Goal: Task Accomplishment & Management: Manage account settings

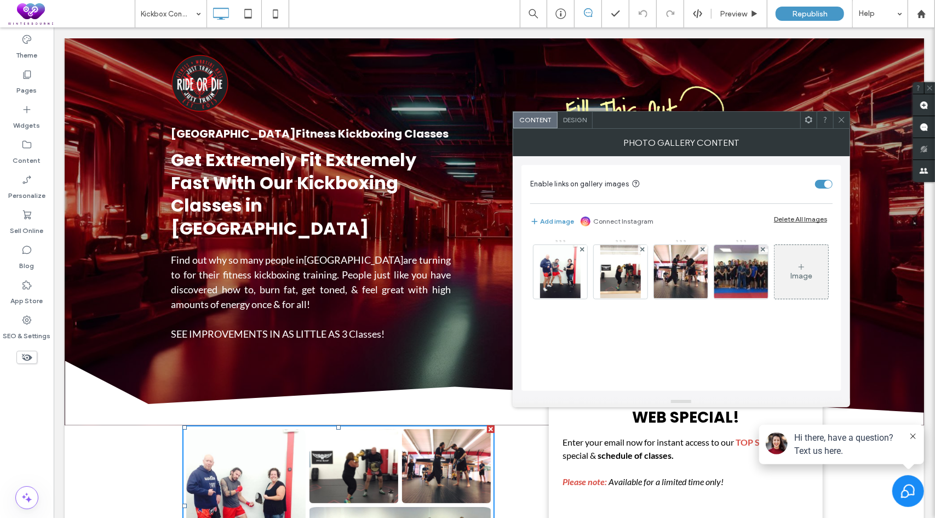
scroll to position [219, 0]
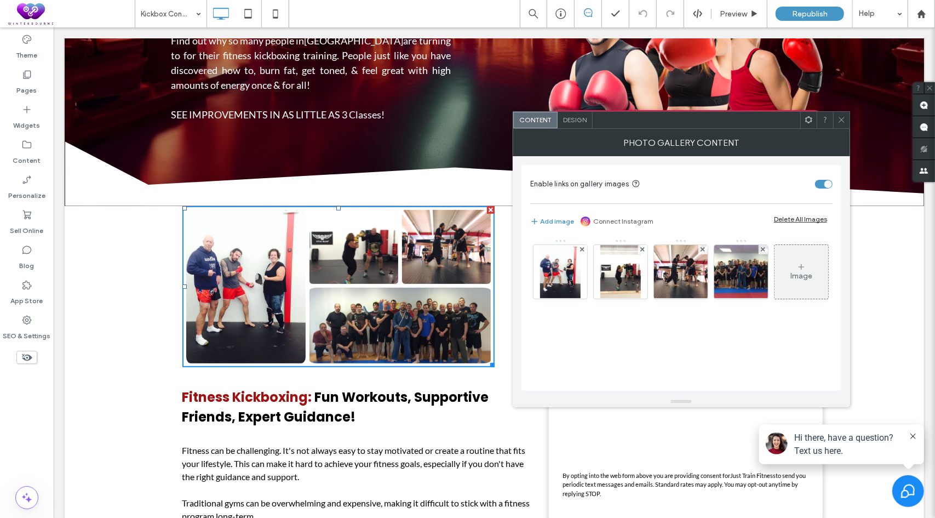
click at [562, 273] on img at bounding box center [560, 272] width 41 height 54
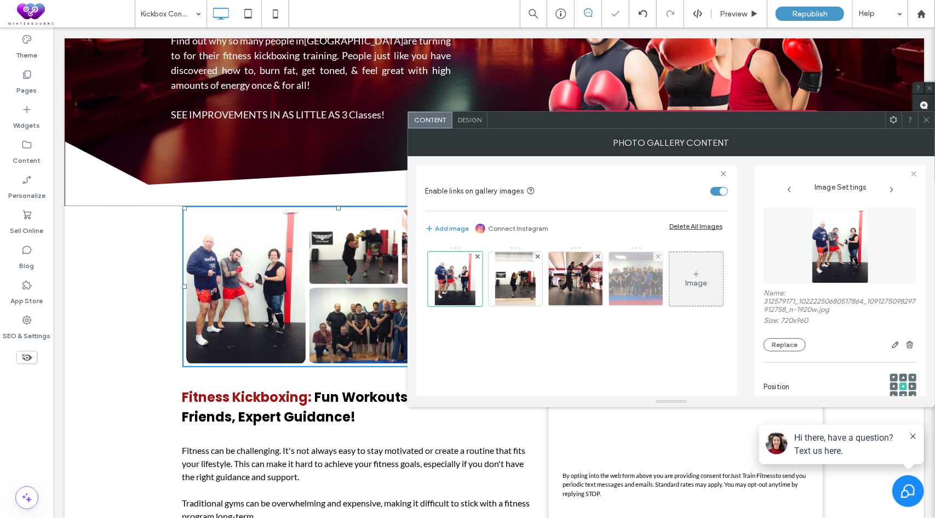
scroll to position [3, 0]
click at [791, 343] on button "Replace" at bounding box center [784, 344] width 42 height 13
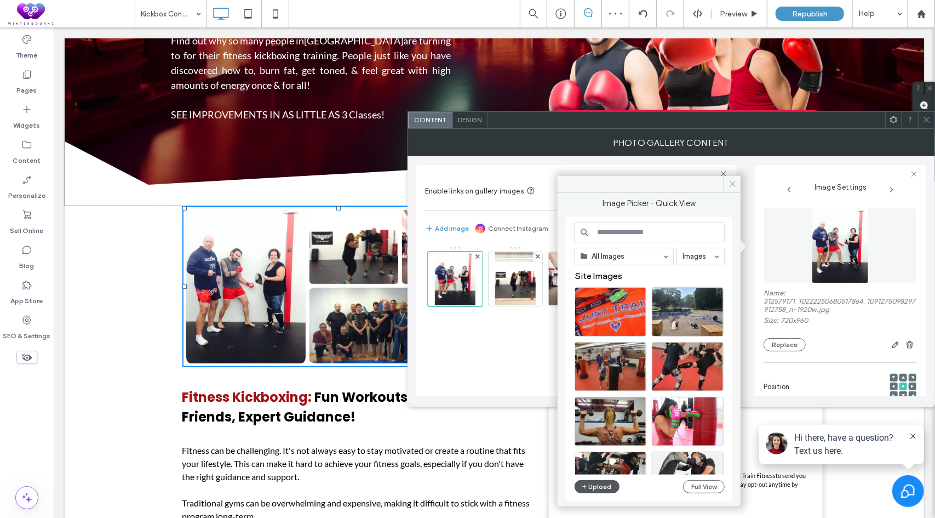
click at [595, 488] on button "Upload" at bounding box center [596, 486] width 45 height 13
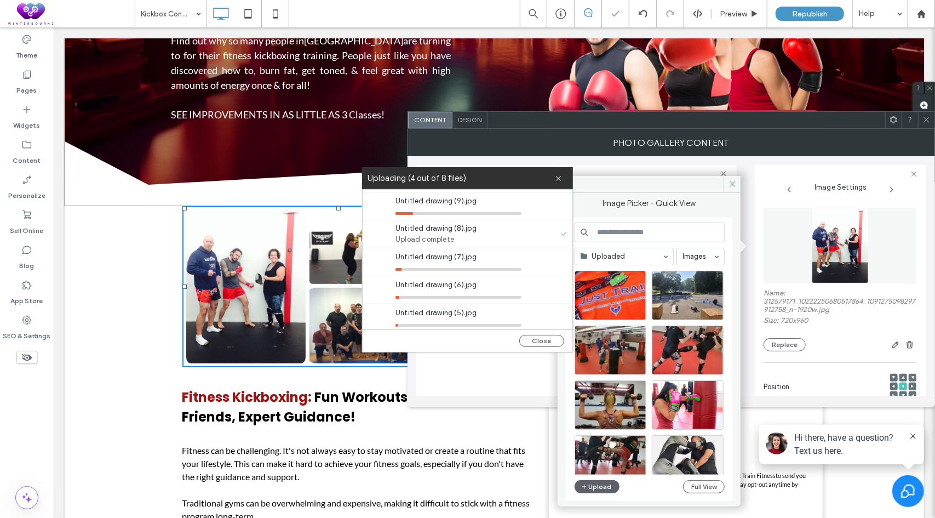
scroll to position [82, 0]
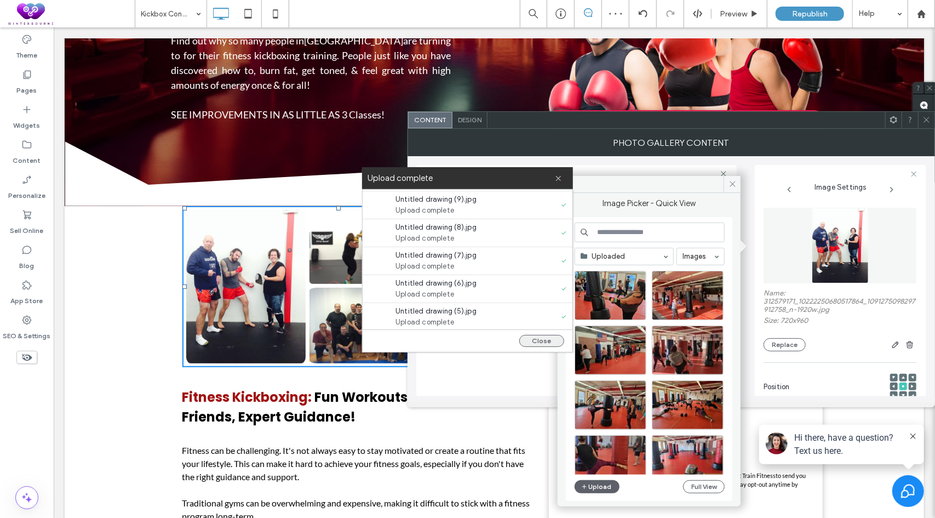
click at [546, 340] on button "Close" at bounding box center [541, 341] width 45 height 12
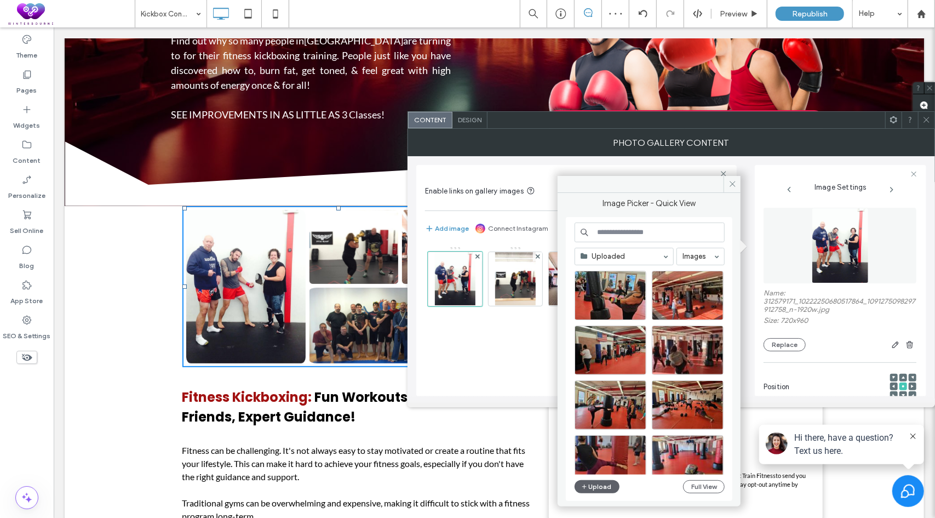
scroll to position [0, 0]
click at [624, 293] on div "Select" at bounding box center [610, 295] width 72 height 49
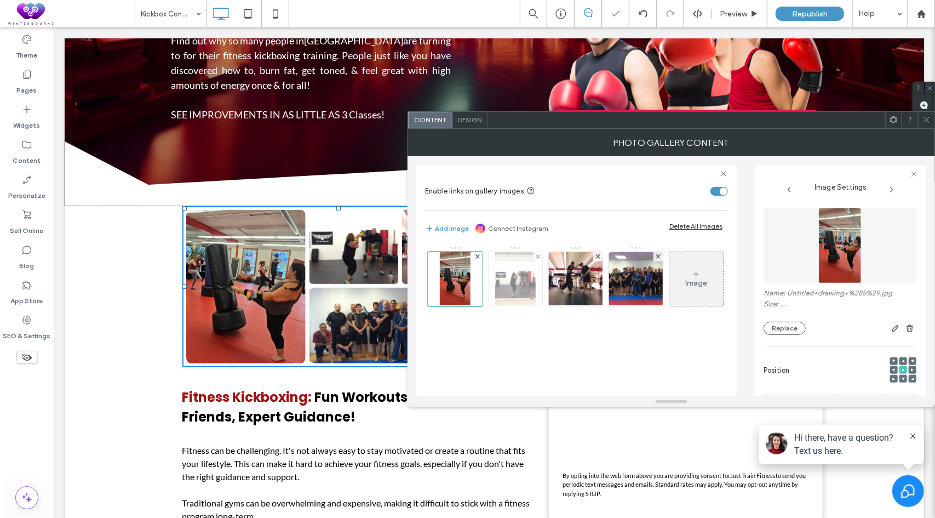
click at [523, 272] on img at bounding box center [515, 279] width 41 height 54
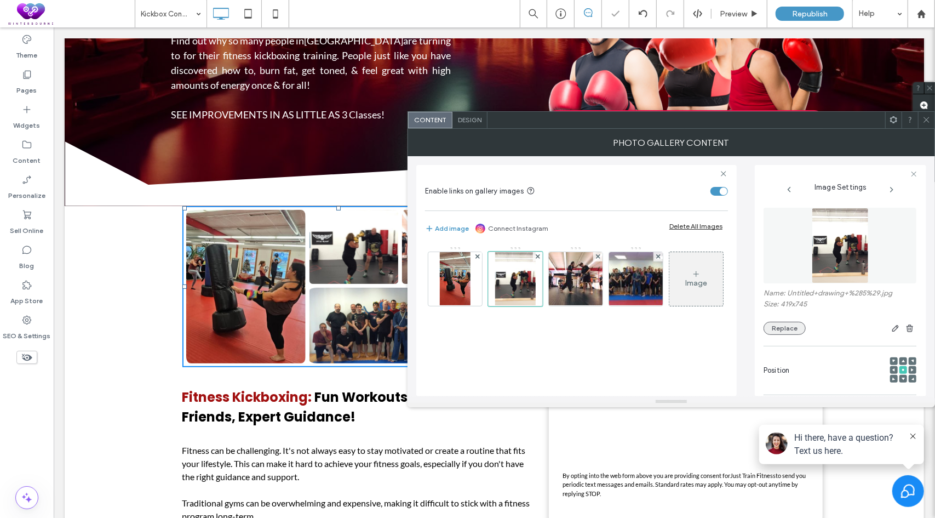
click at [797, 327] on button "Replace" at bounding box center [784, 327] width 42 height 13
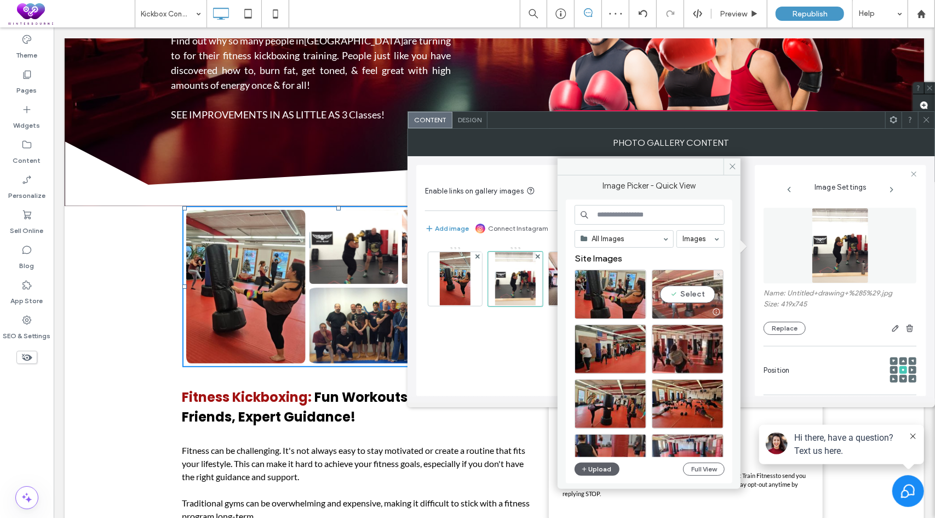
click at [692, 289] on div "Select" at bounding box center [688, 293] width 72 height 49
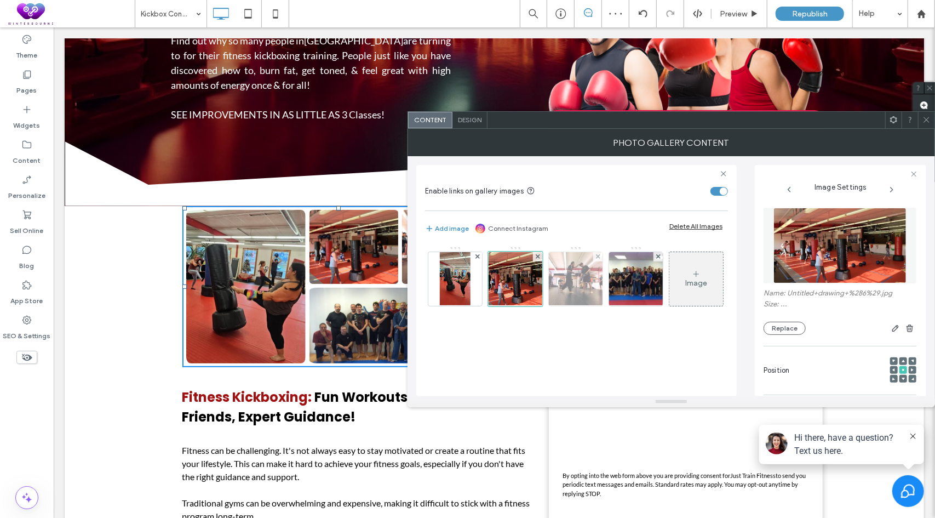
click at [579, 274] on img at bounding box center [576, 279] width 72 height 54
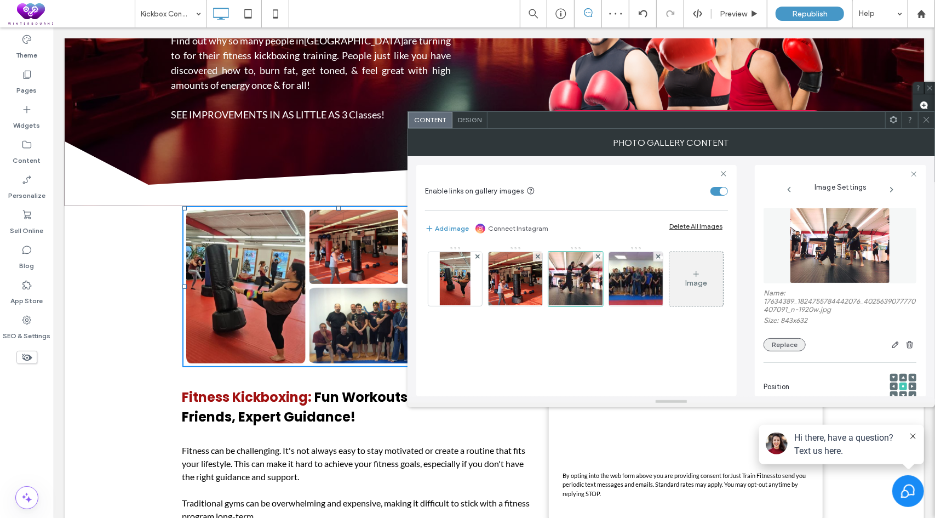
click at [783, 341] on button "Replace" at bounding box center [784, 344] width 42 height 13
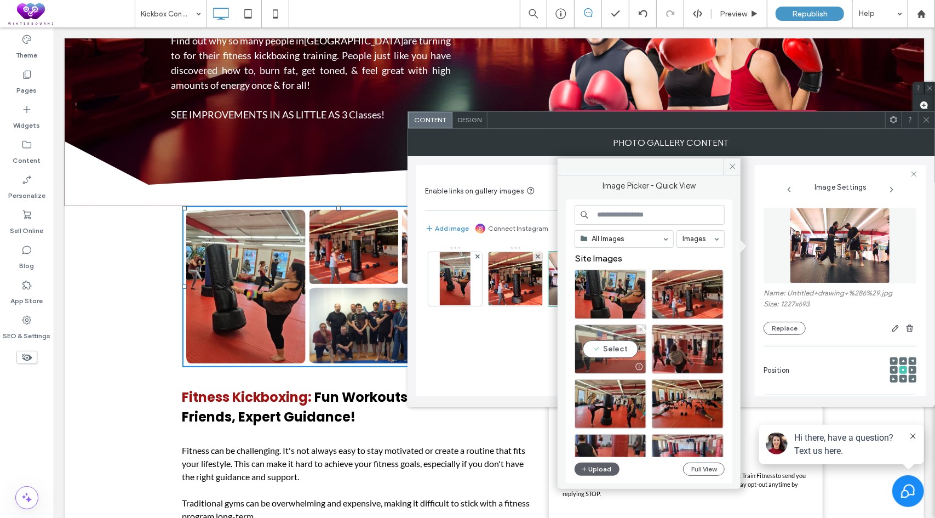
click at [607, 346] on div "Select" at bounding box center [610, 348] width 72 height 49
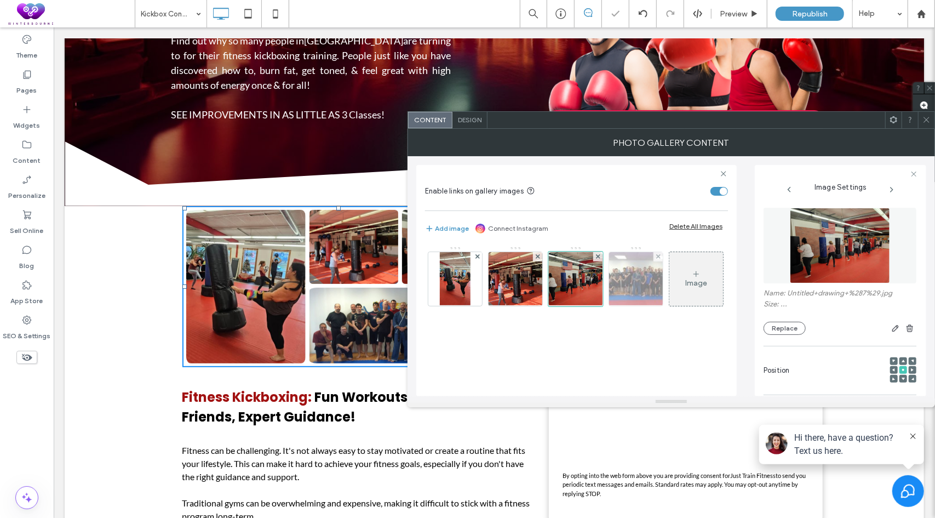
click at [642, 280] on img at bounding box center [636, 279] width 86 height 54
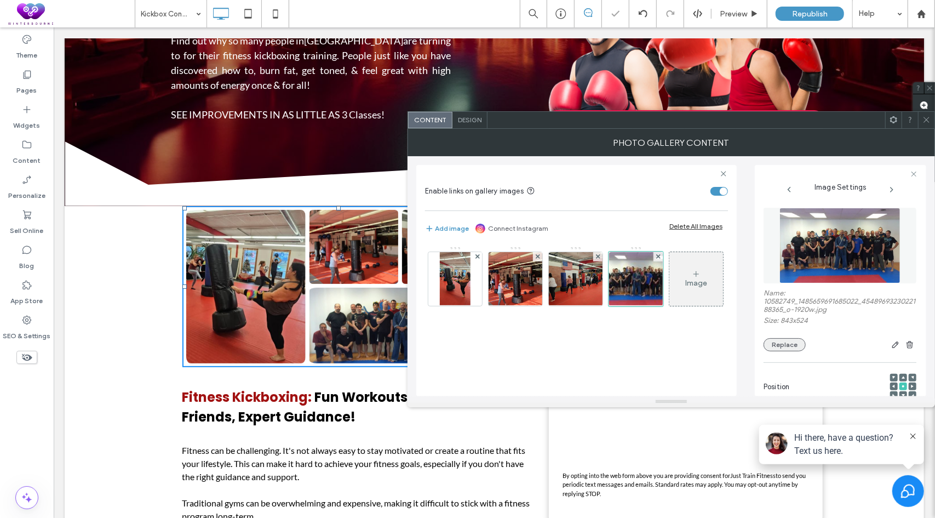
click at [775, 351] on button "Replace" at bounding box center [784, 344] width 42 height 13
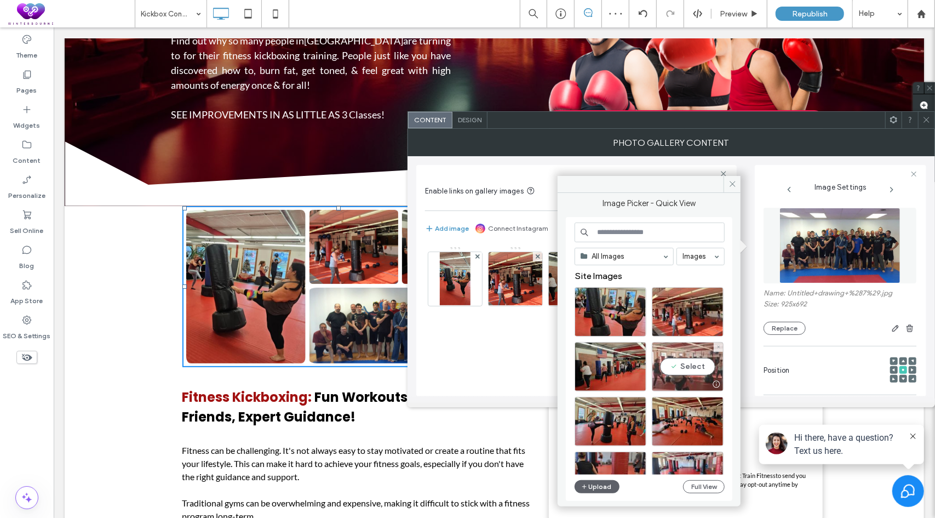
click at [681, 364] on div "Select" at bounding box center [688, 366] width 72 height 49
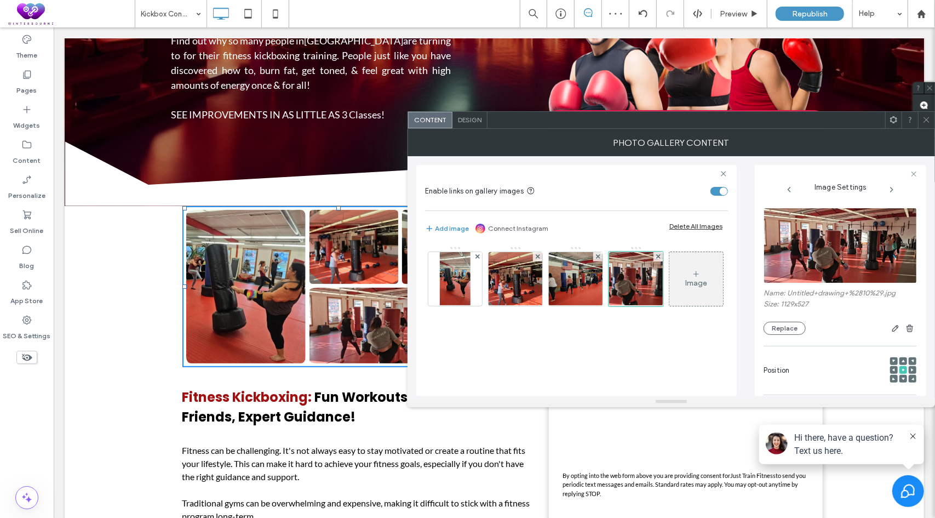
click at [924, 119] on icon at bounding box center [926, 120] width 8 height 8
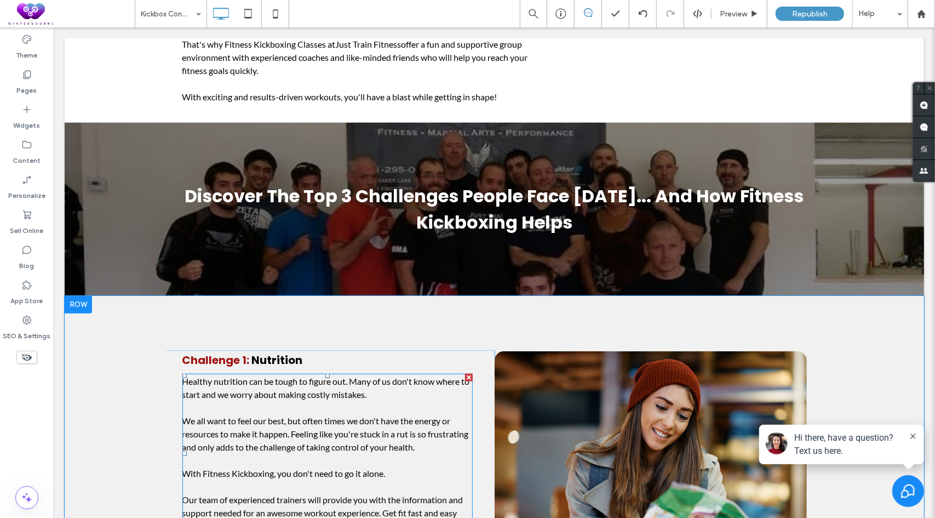
scroll to position [712, 0]
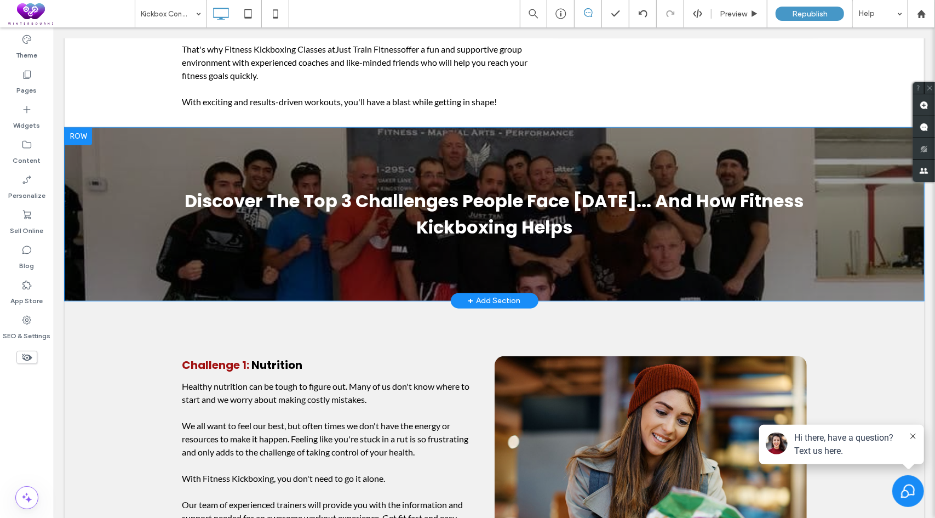
click at [83, 133] on div at bounding box center [77, 136] width 27 height 18
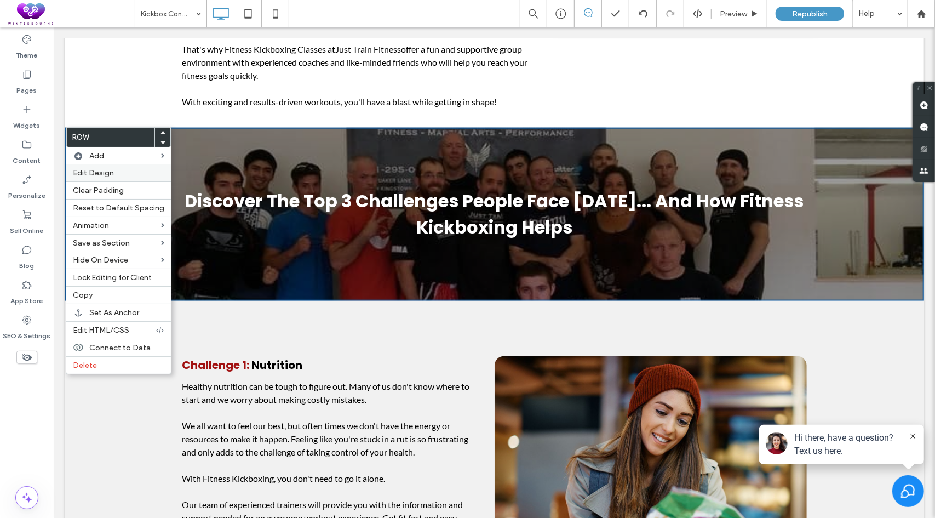
click at [99, 177] on span "Edit Design" at bounding box center [93, 172] width 41 height 9
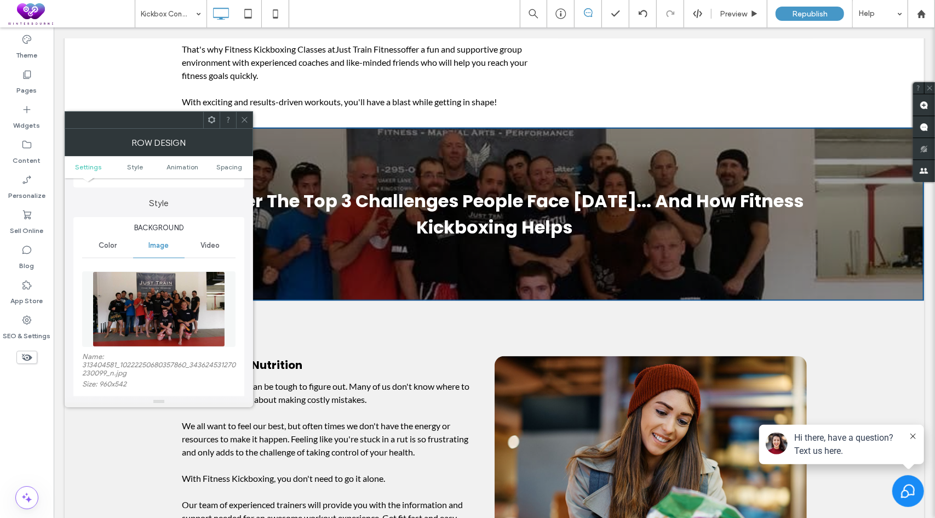
scroll to position [164, 0]
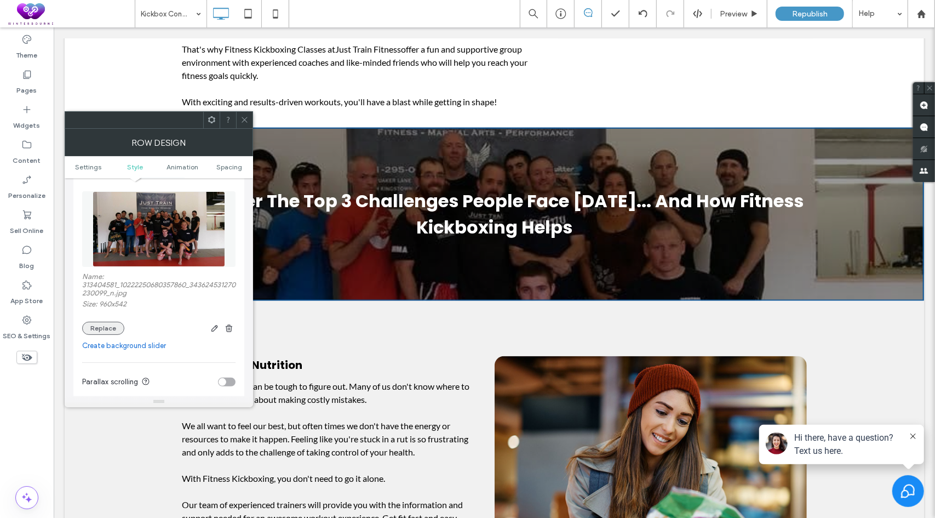
click at [101, 324] on button "Replace" at bounding box center [103, 327] width 42 height 13
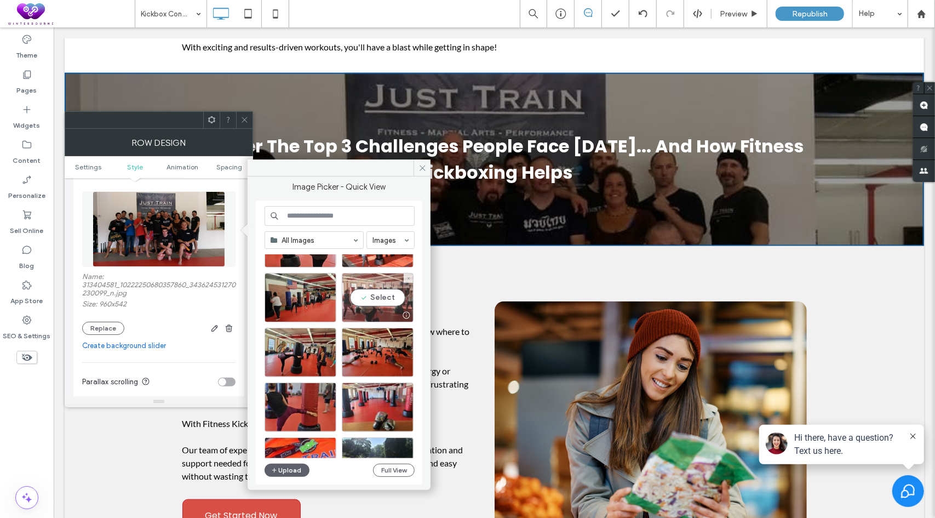
scroll to position [55, 0]
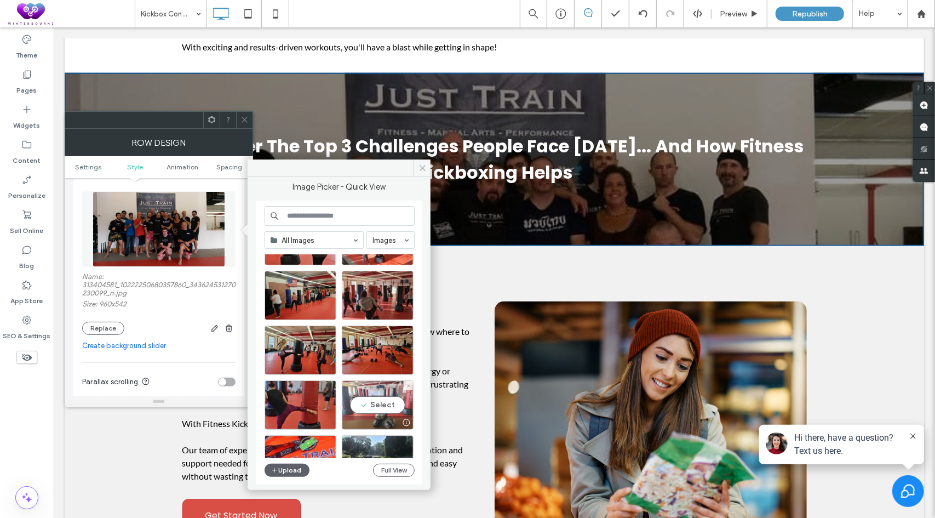
click at [369, 406] on div "Select" at bounding box center [378, 404] width 72 height 49
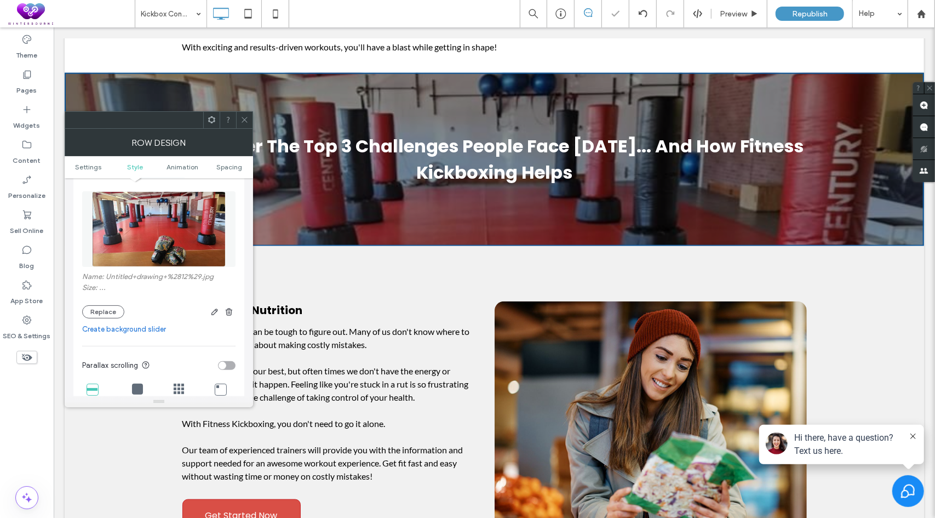
click at [247, 118] on icon at bounding box center [244, 120] width 8 height 8
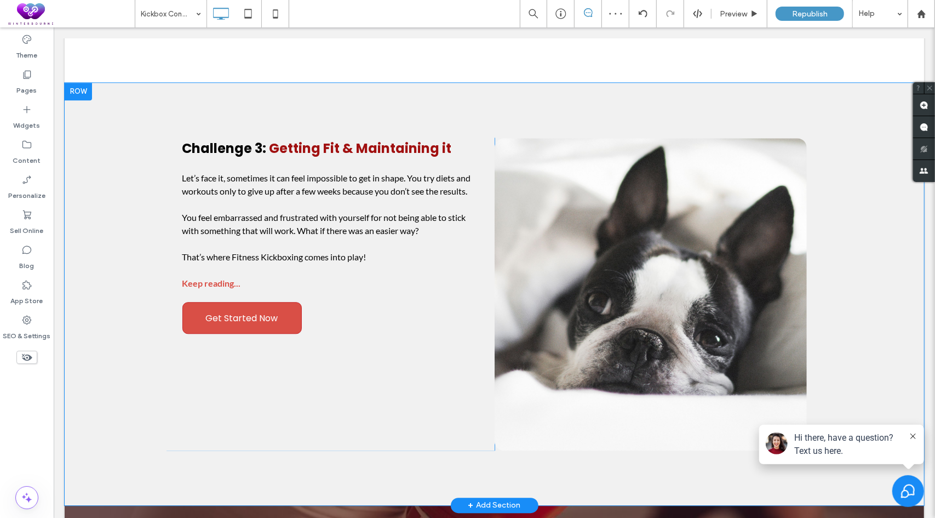
scroll to position [2026, 0]
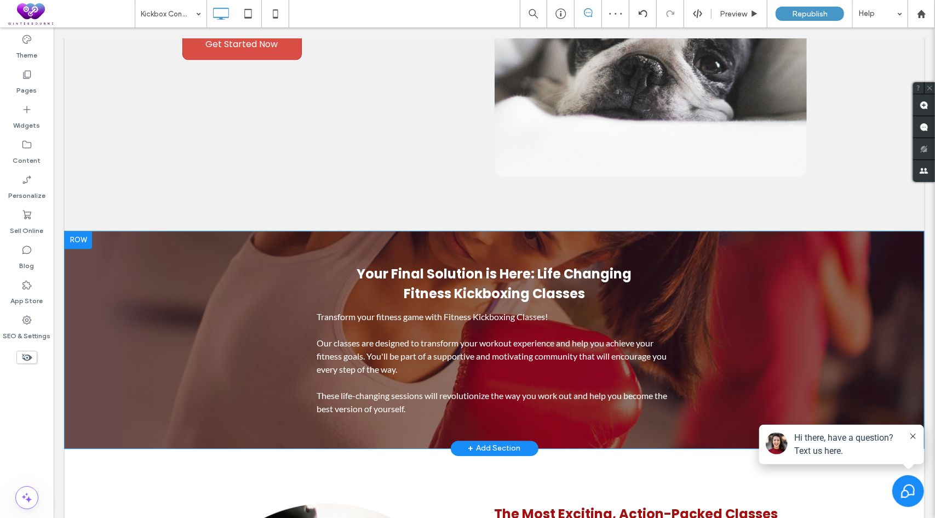
click at [83, 233] on div at bounding box center [77, 240] width 27 height 18
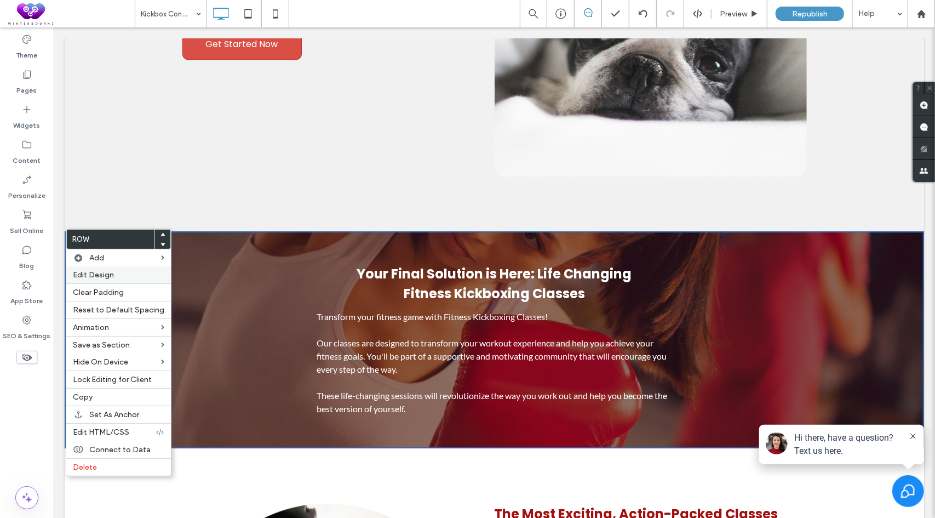
click at [120, 273] on label "Edit Design" at bounding box center [118, 274] width 91 height 9
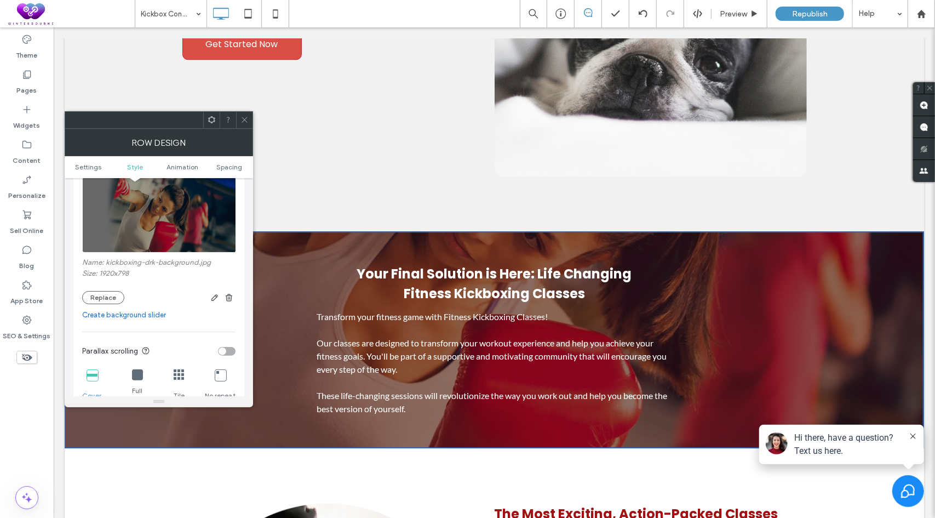
scroll to position [164, 0]
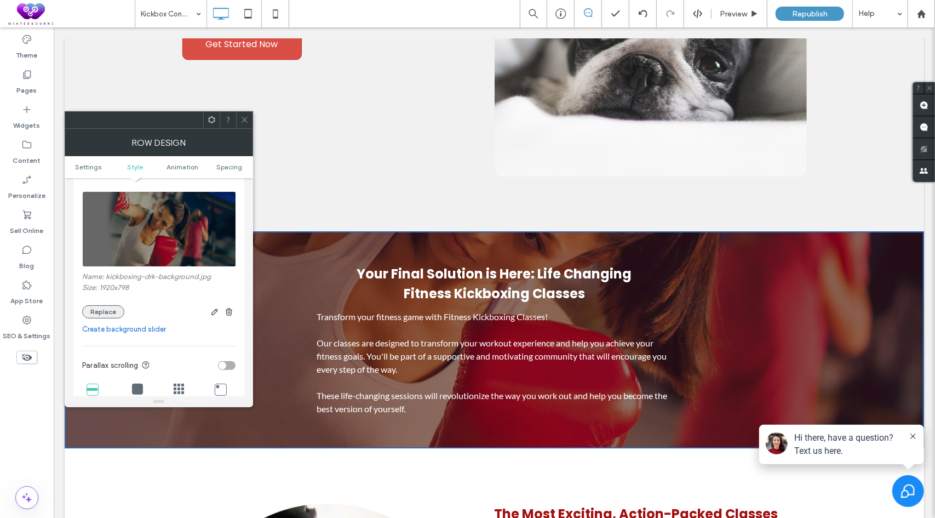
click at [102, 307] on button "Replace" at bounding box center [103, 311] width 42 height 13
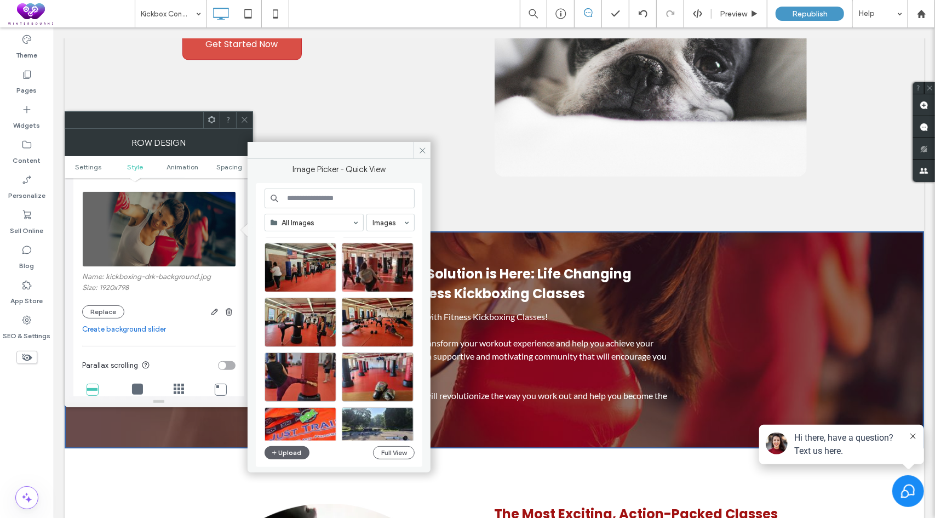
scroll to position [110, 0]
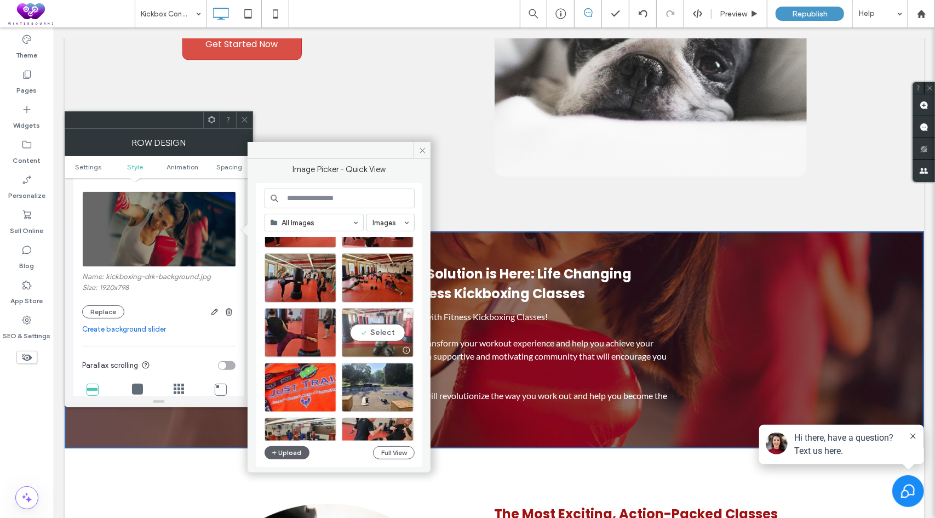
click at [380, 333] on div "Select" at bounding box center [378, 332] width 72 height 49
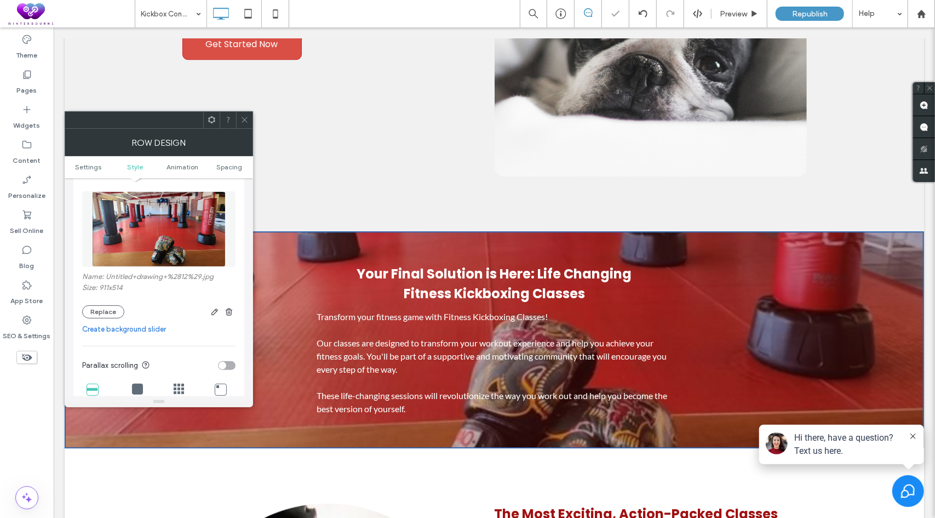
click at [246, 116] on icon at bounding box center [244, 120] width 8 height 8
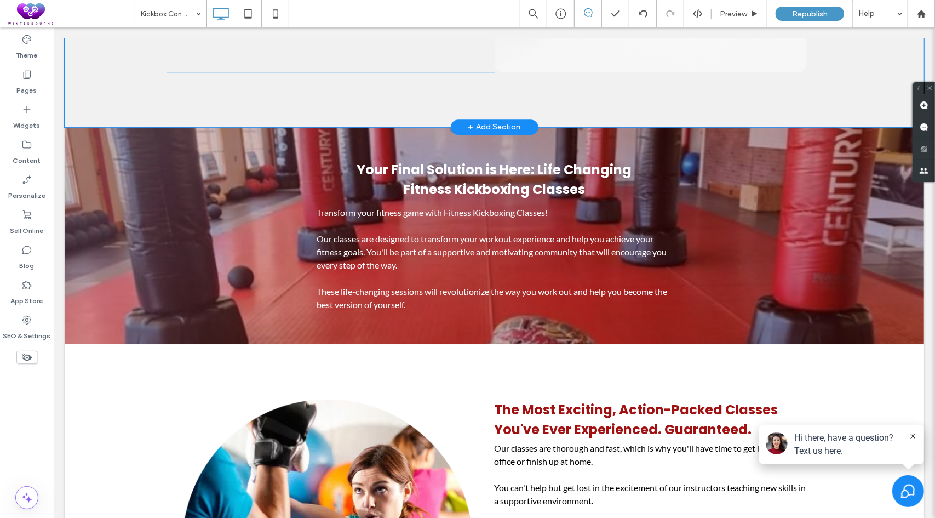
scroll to position [2355, 0]
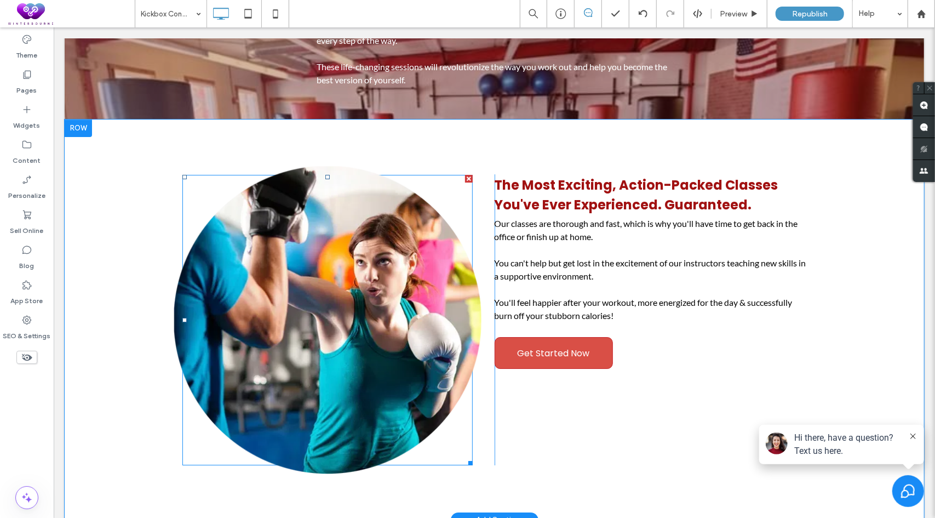
click at [335, 315] on img at bounding box center [327, 319] width 308 height 308
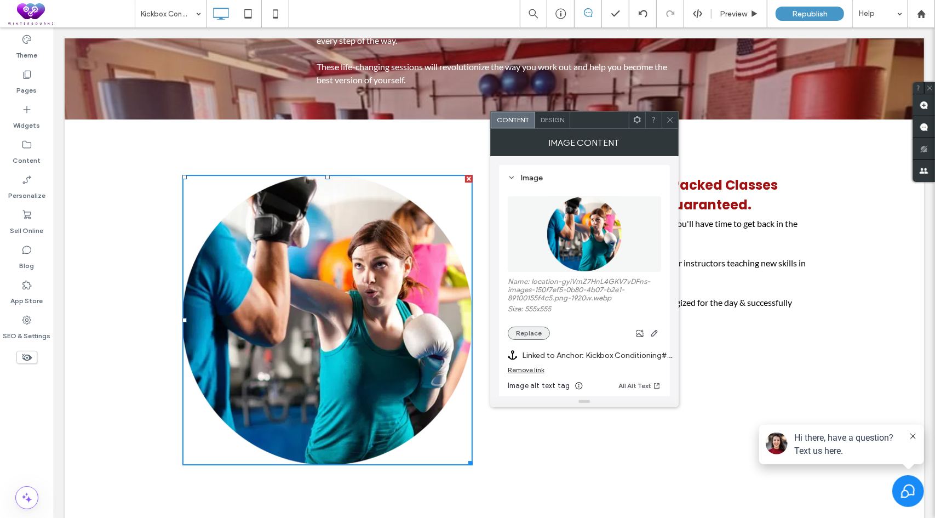
click at [536, 333] on button "Replace" at bounding box center [529, 332] width 42 height 13
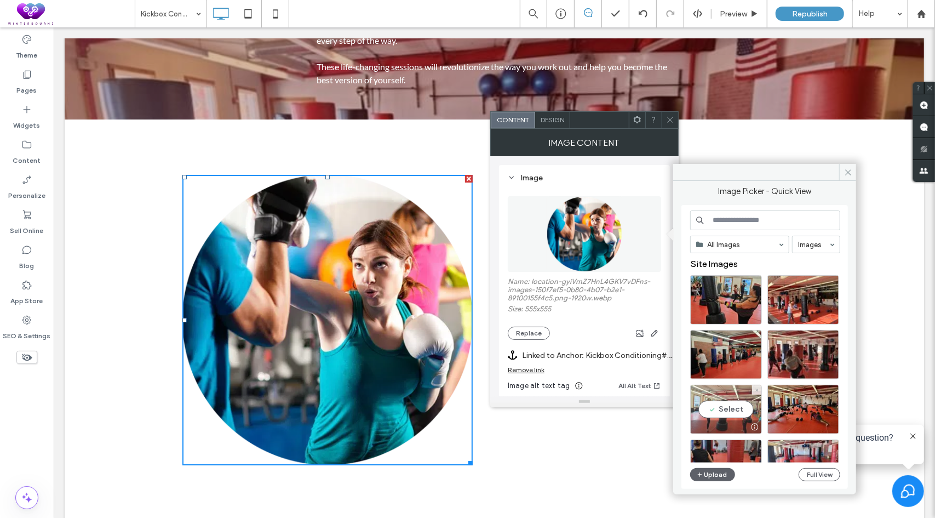
click at [727, 406] on div "Select" at bounding box center [726, 408] width 72 height 49
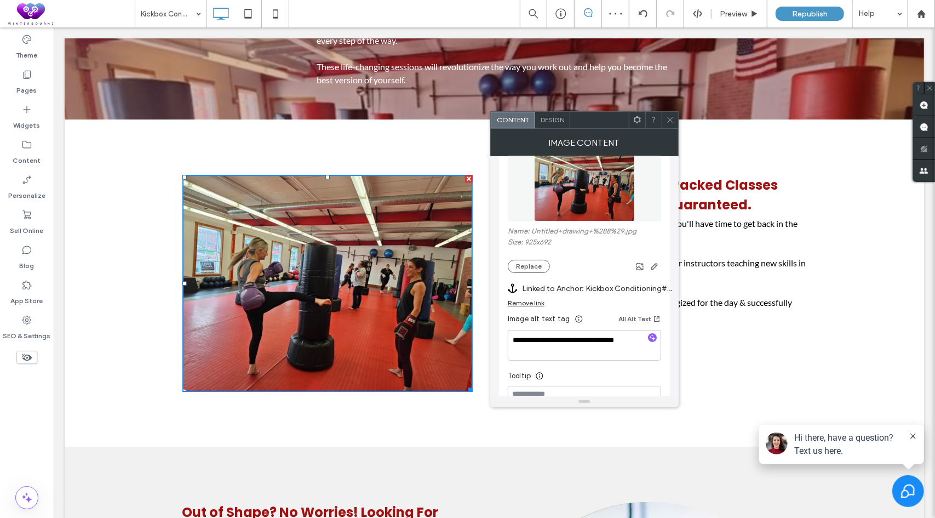
scroll to position [55, 0]
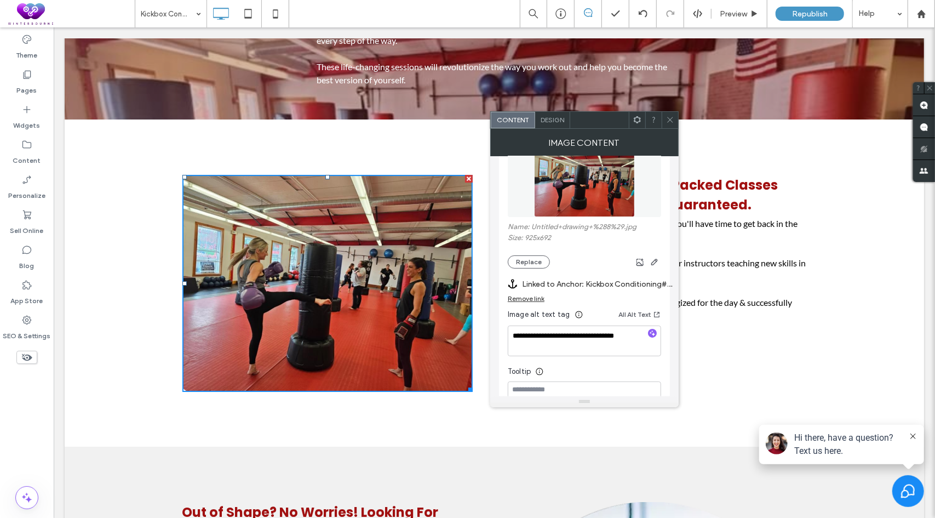
click at [559, 127] on div "Design" at bounding box center [552, 120] width 35 height 16
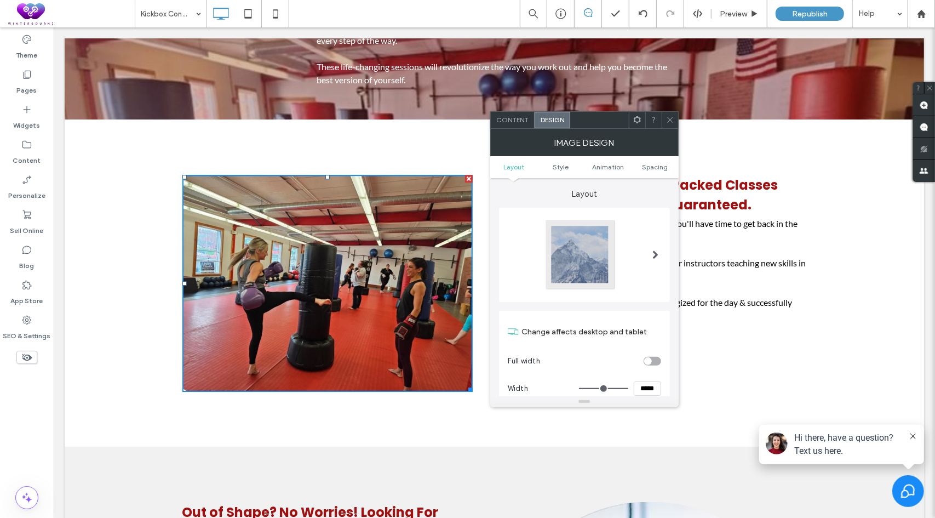
click at [656, 250] on span at bounding box center [655, 254] width 6 height 9
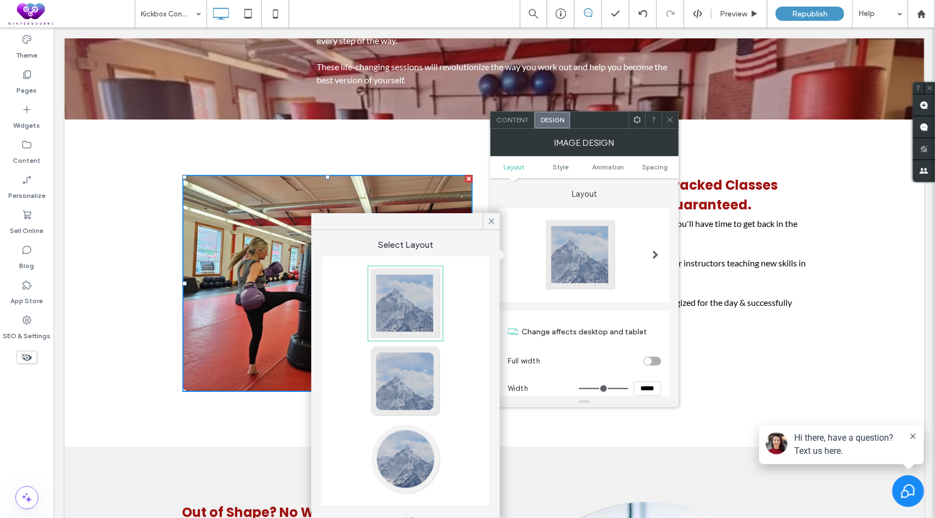
click at [428, 452] on div at bounding box center [405, 459] width 72 height 72
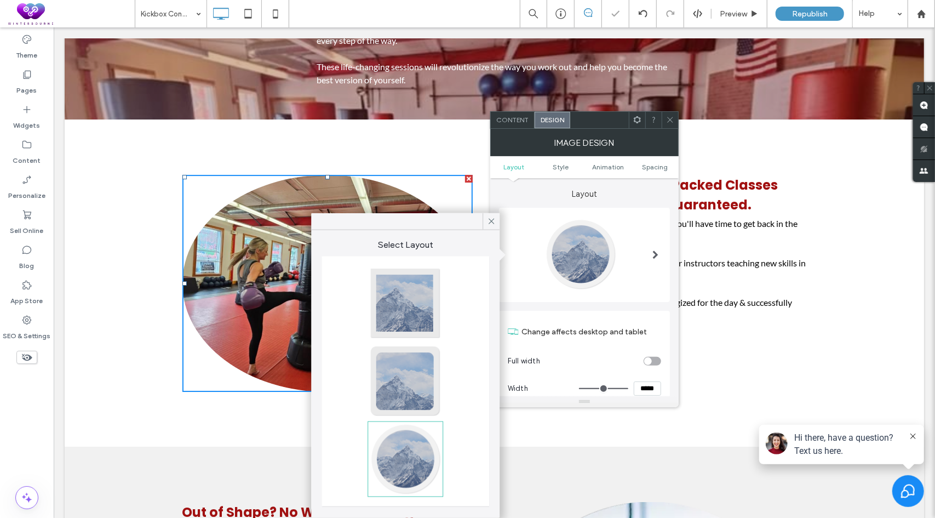
type input "**"
click at [490, 219] on icon at bounding box center [491, 221] width 10 height 10
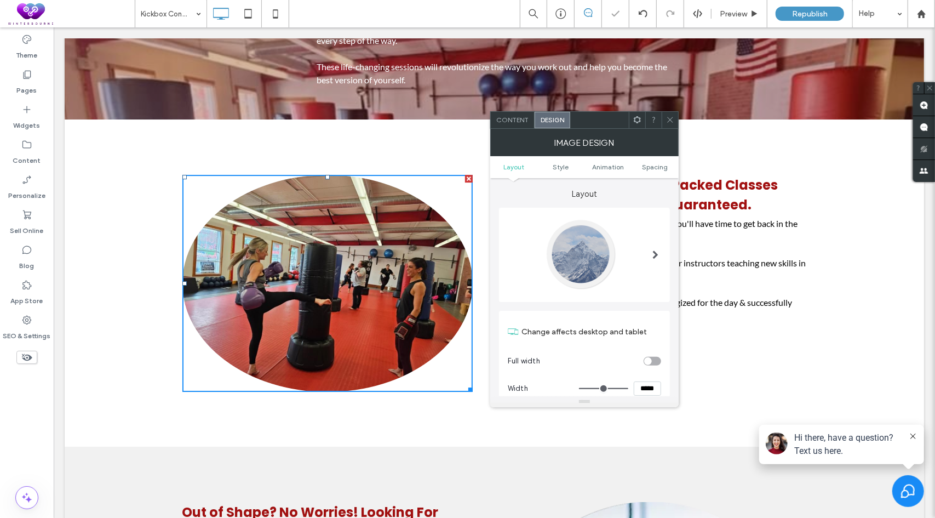
click at [518, 124] on div "Content" at bounding box center [513, 120] width 44 height 16
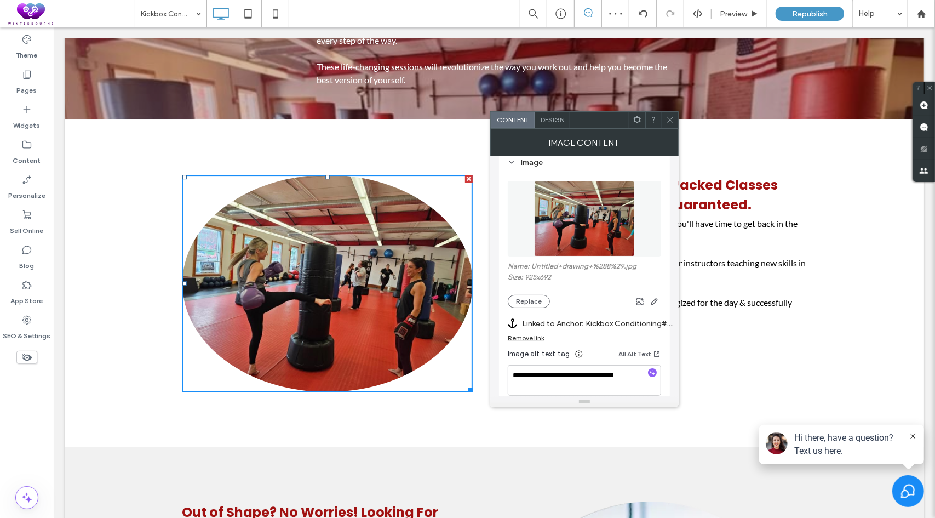
scroll to position [0, 0]
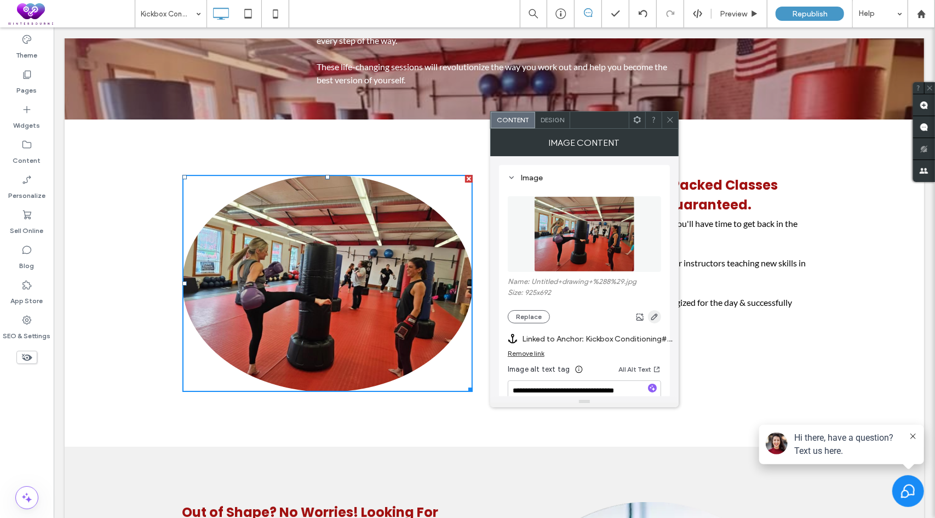
click at [656, 316] on use "button" at bounding box center [654, 316] width 7 height 7
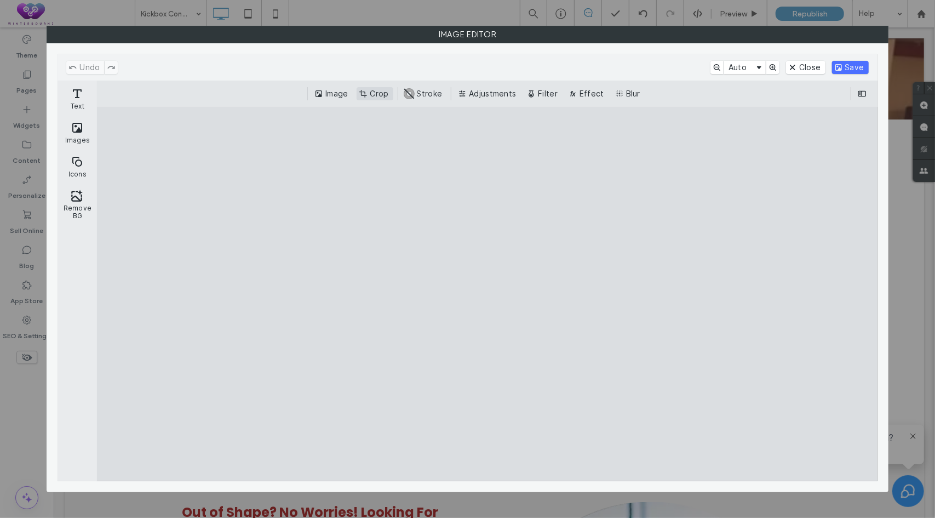
click at [370, 91] on button "Crop" at bounding box center [375, 93] width 36 height 13
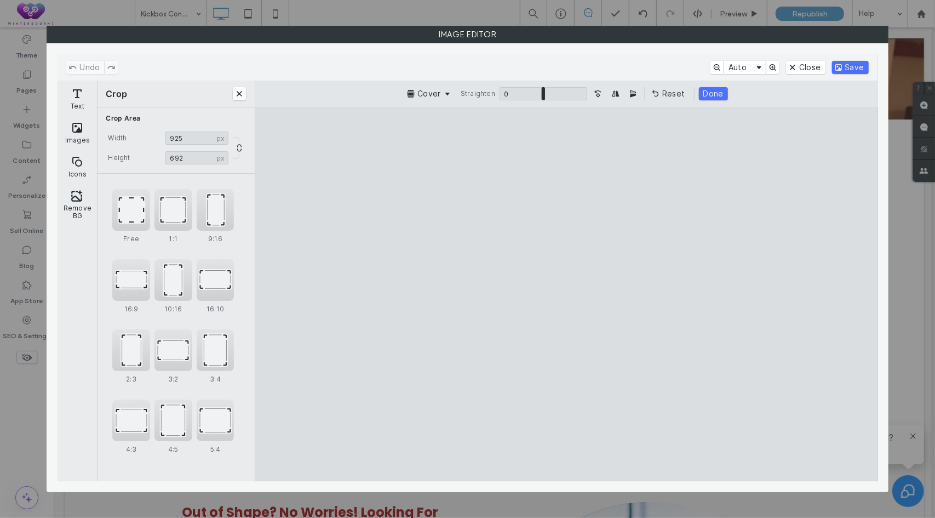
drag, startPoint x: 172, startPoint y: 136, endPoint x: 157, endPoint y: 137, distance: 15.4
click at [157, 137] on div "Width *** px 925 px" at bounding box center [176, 137] width 140 height 13
type input "***"
drag, startPoint x: 548, startPoint y: 291, endPoint x: 624, endPoint y: 301, distance: 76.7
click at [566, 294] on cesdk-canvas "Editor canvas" at bounding box center [566, 294] width 0 height 0
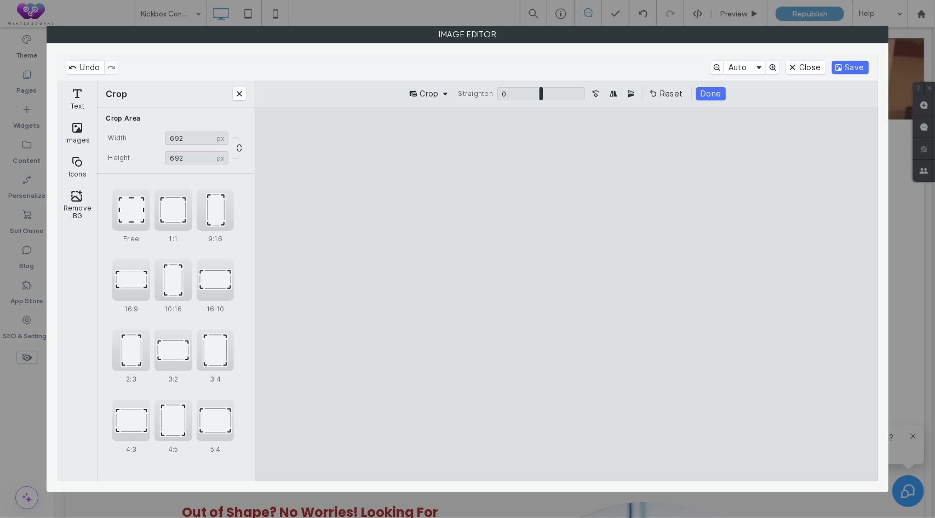
drag, startPoint x: 573, startPoint y: 295, endPoint x: 608, endPoint y: 294, distance: 35.1
click at [566, 294] on cesdk-canvas "Editor canvas" at bounding box center [566, 294] width 0 height 0
click at [848, 66] on button "Save" at bounding box center [850, 67] width 37 height 13
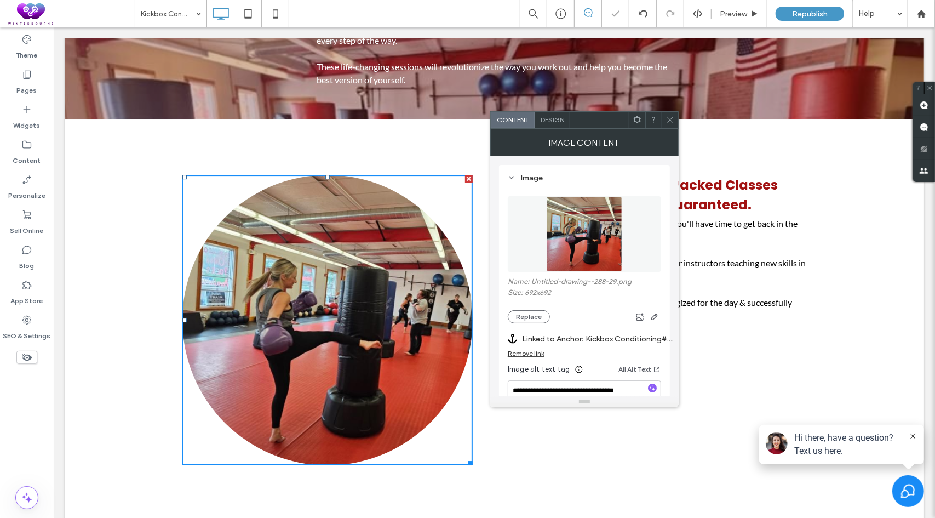
click at [670, 118] on icon at bounding box center [670, 120] width 8 height 8
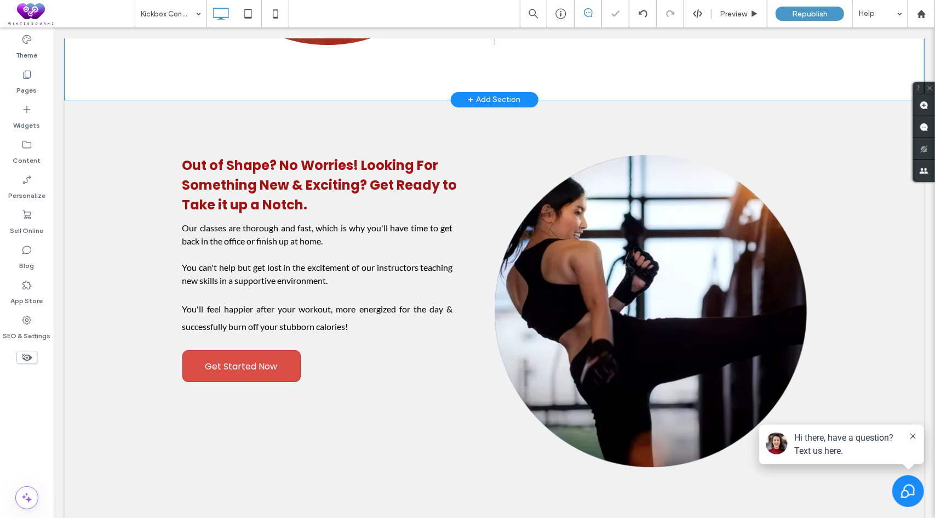
scroll to position [2793, 0]
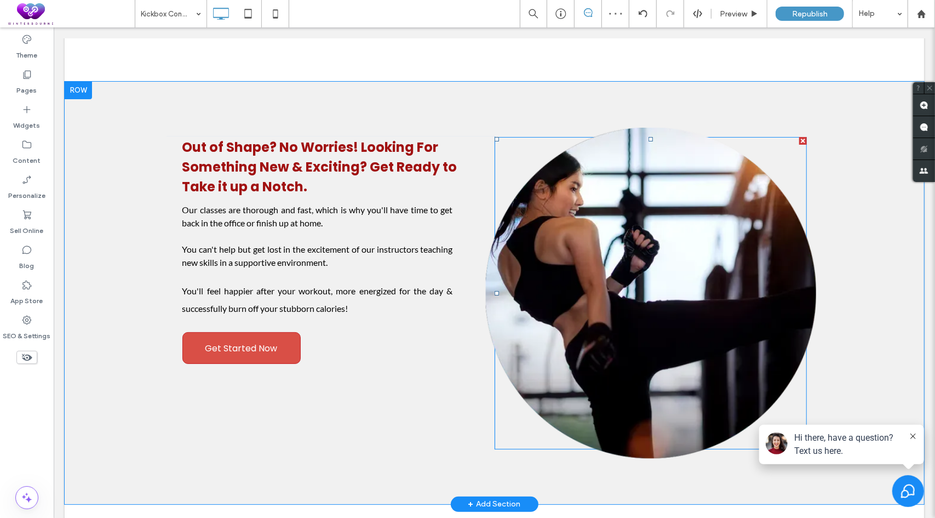
click at [643, 228] on img at bounding box center [649, 292] width 331 height 331
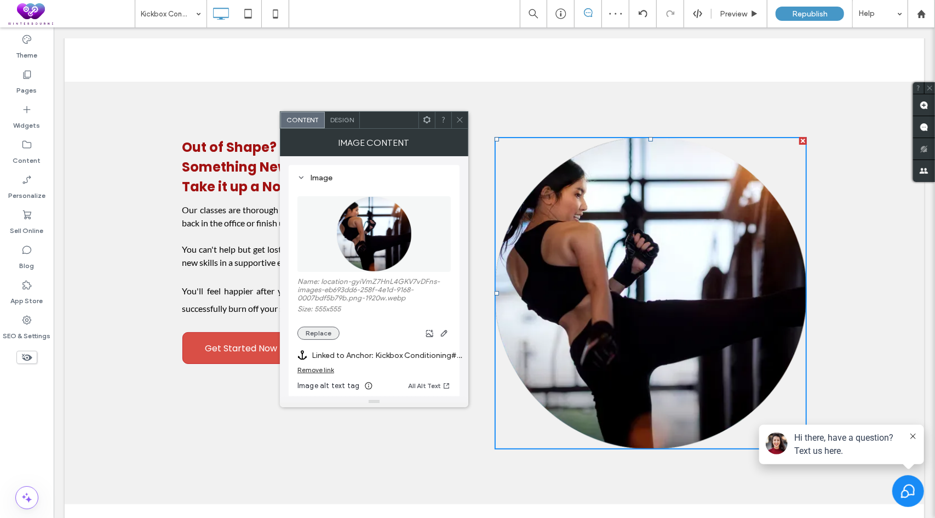
click at [318, 328] on button "Replace" at bounding box center [318, 332] width 42 height 13
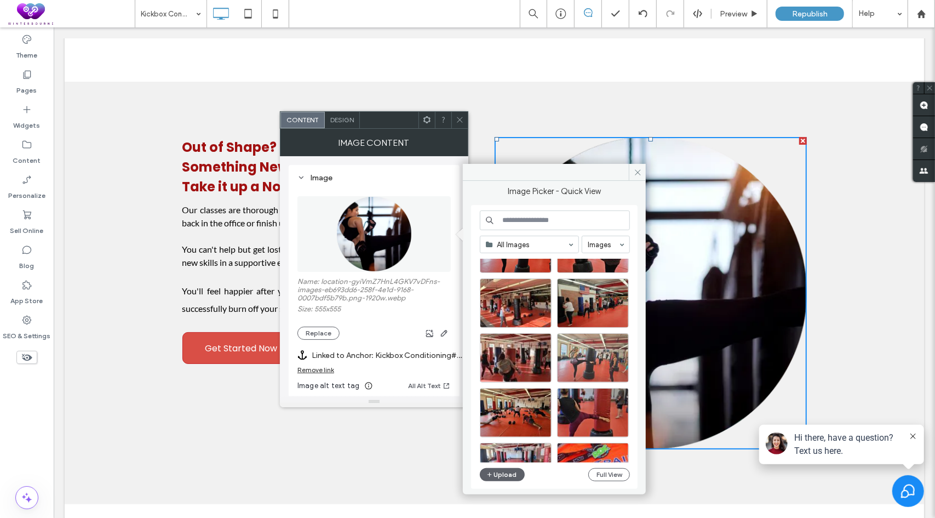
scroll to position [55, 0]
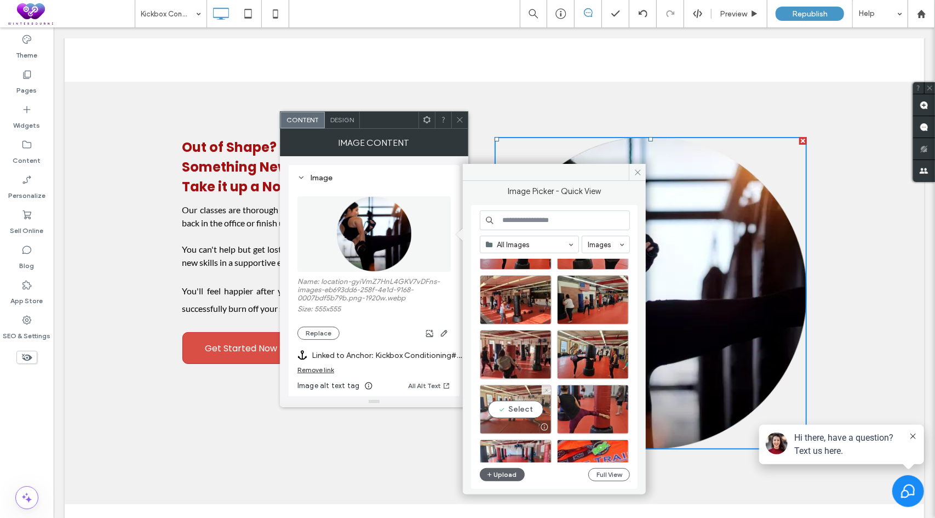
click at [511, 412] on div "Select" at bounding box center [516, 408] width 72 height 49
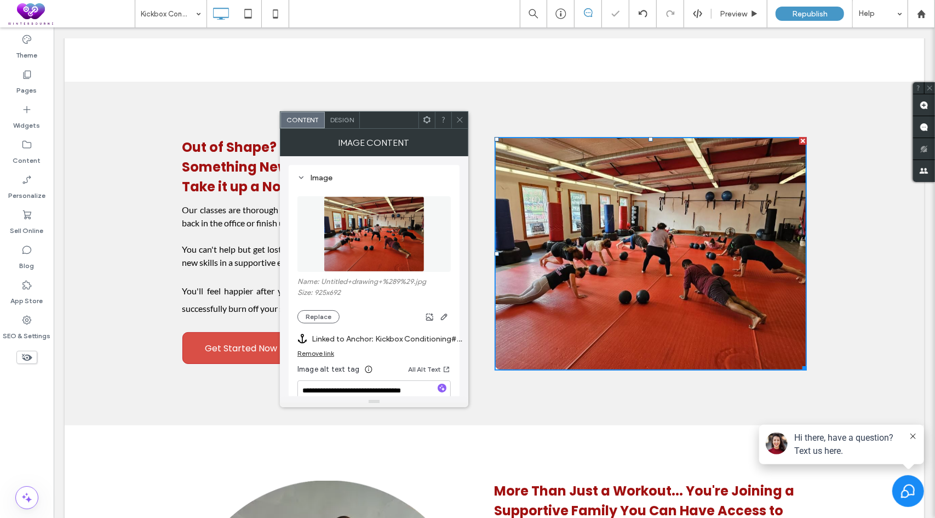
click at [428, 118] on icon at bounding box center [427, 120] width 8 height 8
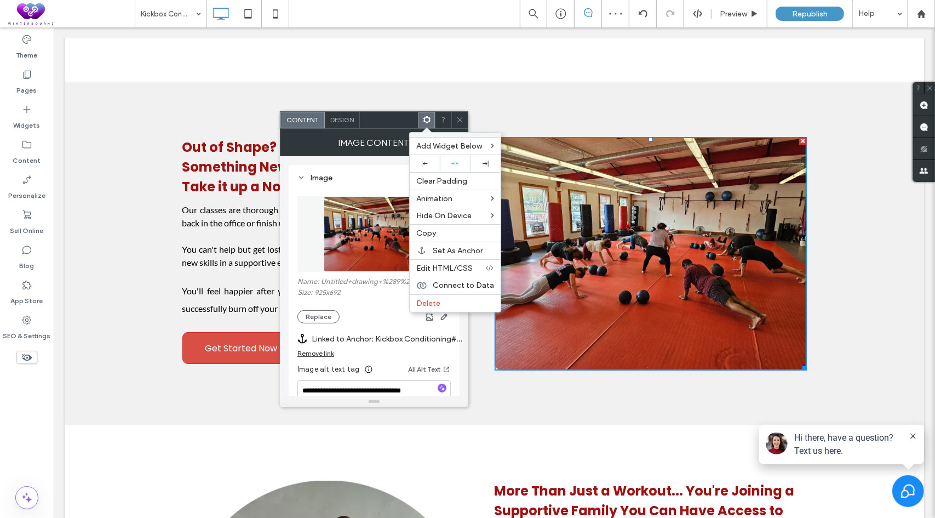
click at [345, 120] on span "Design" at bounding box center [342, 120] width 24 height 8
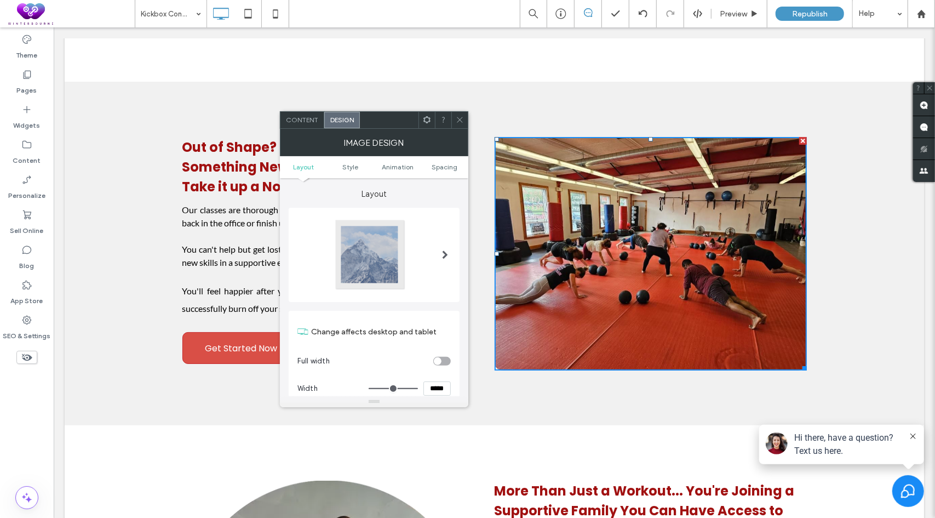
click at [443, 254] on span at bounding box center [445, 254] width 6 height 9
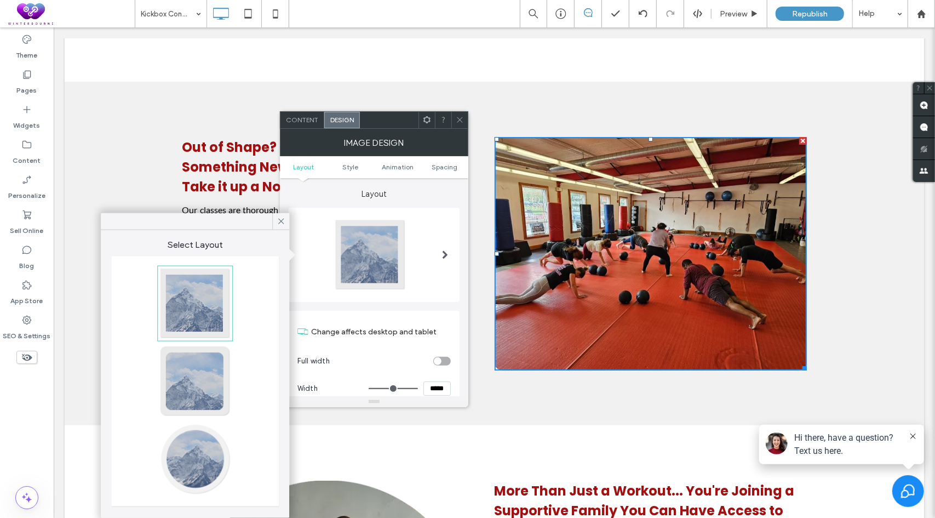
click at [197, 451] on div at bounding box center [195, 459] width 72 height 72
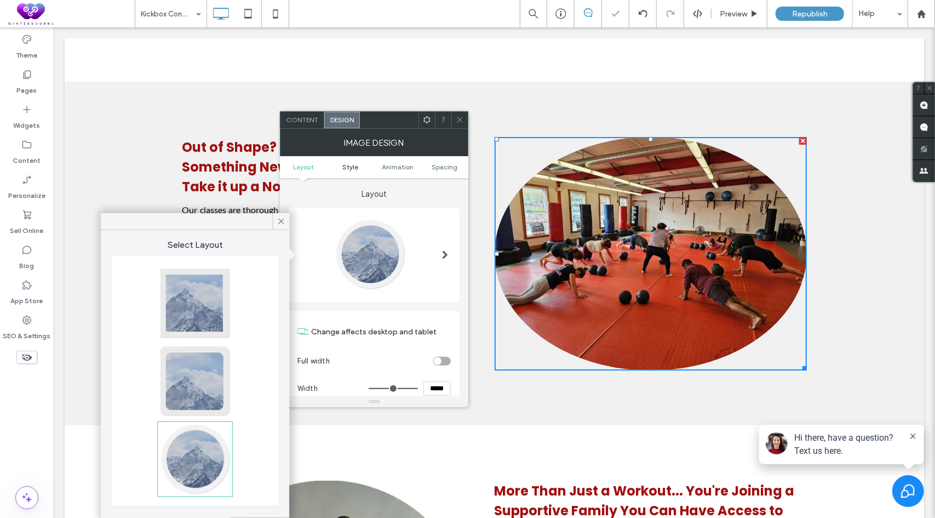
type input "**"
click at [312, 119] on span "Content" at bounding box center [302, 120] width 32 height 8
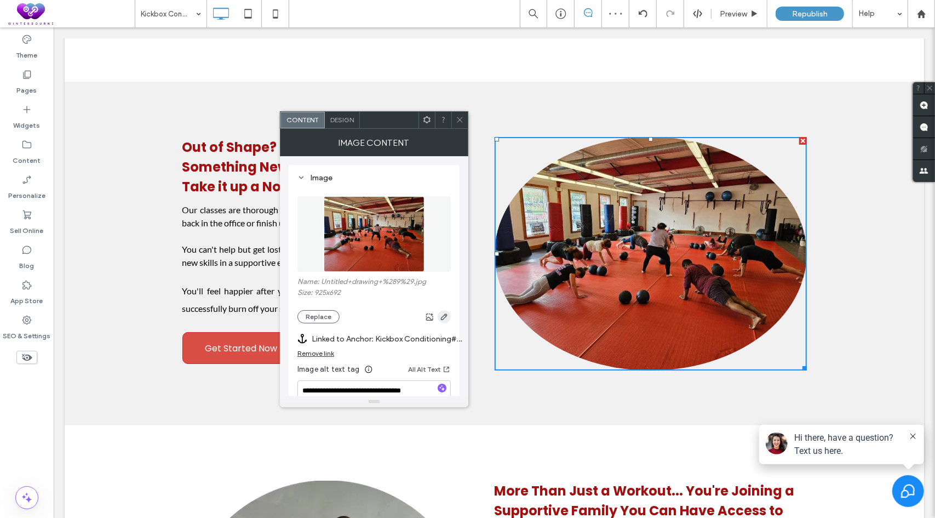
click at [441, 317] on use "button" at bounding box center [444, 316] width 7 height 7
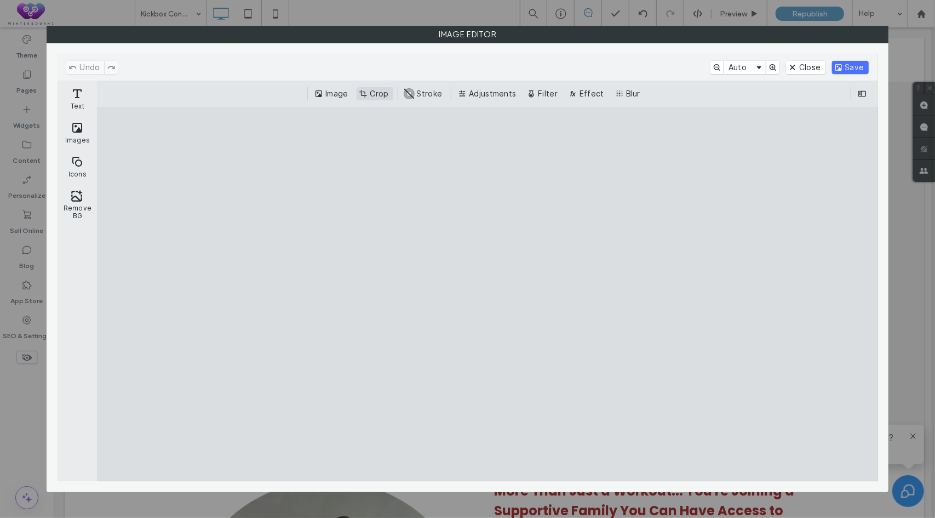
click at [375, 91] on button "Crop" at bounding box center [375, 93] width 36 height 13
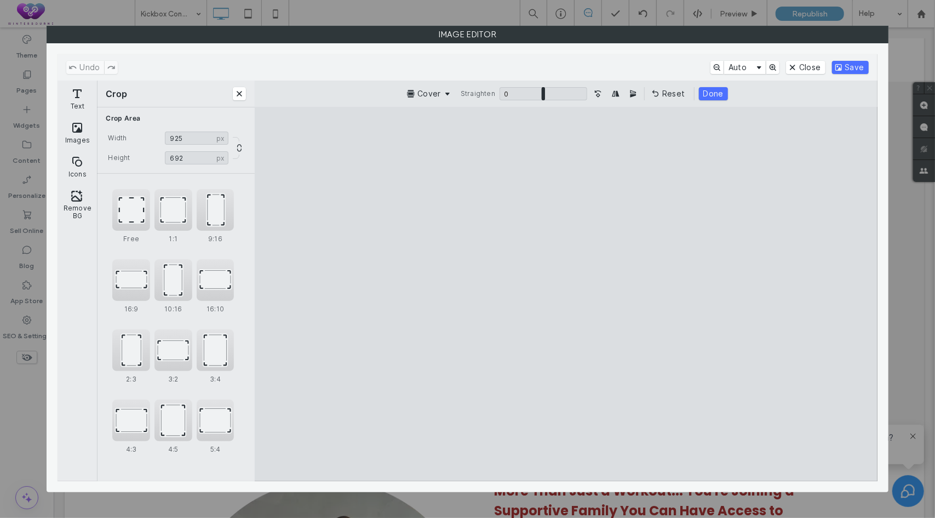
drag, startPoint x: 185, startPoint y: 136, endPoint x: 137, endPoint y: 136, distance: 47.6
click at [137, 136] on div "Width *** px 925 px" at bounding box center [176, 137] width 140 height 13
drag, startPoint x: 568, startPoint y: 309, endPoint x: 616, endPoint y: 314, distance: 47.8
click at [566, 294] on cesdk-canvas "Editor canvas" at bounding box center [566, 294] width 0 height 0
drag, startPoint x: 581, startPoint y: 309, endPoint x: 645, endPoint y: 298, distance: 65.0
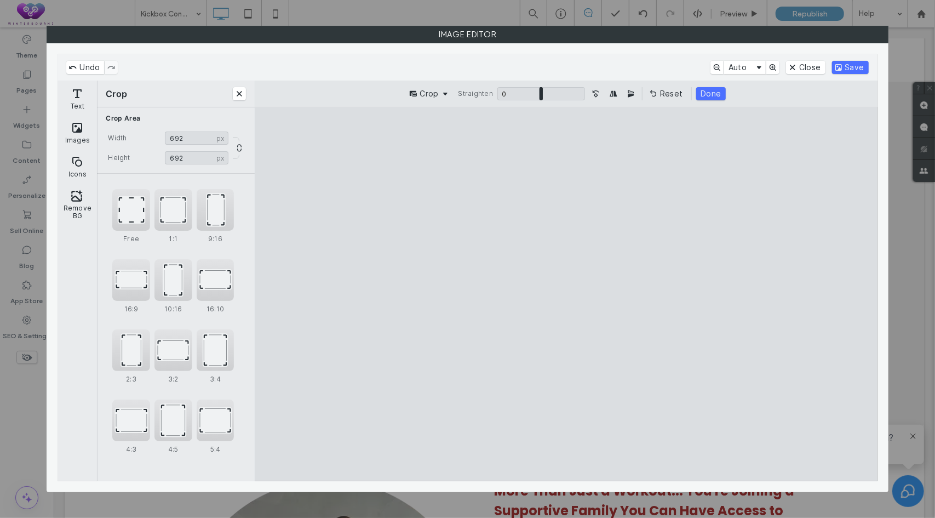
click at [566, 294] on cesdk-canvas "Editor canvas" at bounding box center [566, 294] width 0 height 0
drag, startPoint x: 665, startPoint y: 282, endPoint x: 727, endPoint y: 278, distance: 61.5
click at [566, 294] on cesdk-canvas "Editor canvas" at bounding box center [566, 294] width 0 height 0
drag, startPoint x: 718, startPoint y: 291, endPoint x: 824, endPoint y: 291, distance: 105.7
click at [566, 294] on cesdk-canvas "Editor canvas" at bounding box center [566, 294] width 0 height 0
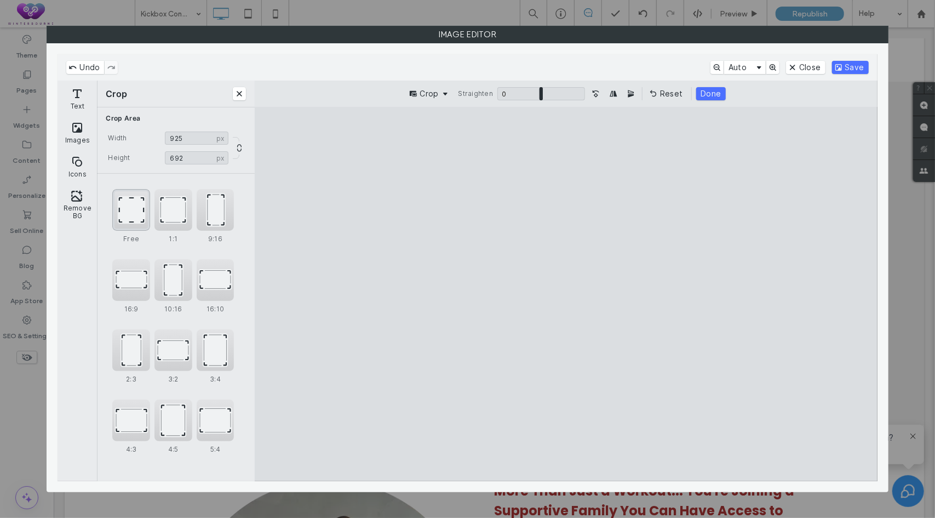
click at [123, 207] on div "Free" at bounding box center [131, 210] width 38 height 42
drag, startPoint x: 184, startPoint y: 137, endPoint x: 160, endPoint y: 136, distance: 24.1
click at [160, 136] on div "Width *** px 925 px" at bounding box center [176, 137] width 140 height 13
type input "***"
drag, startPoint x: 627, startPoint y: 316, endPoint x: 670, endPoint y: 309, distance: 43.8
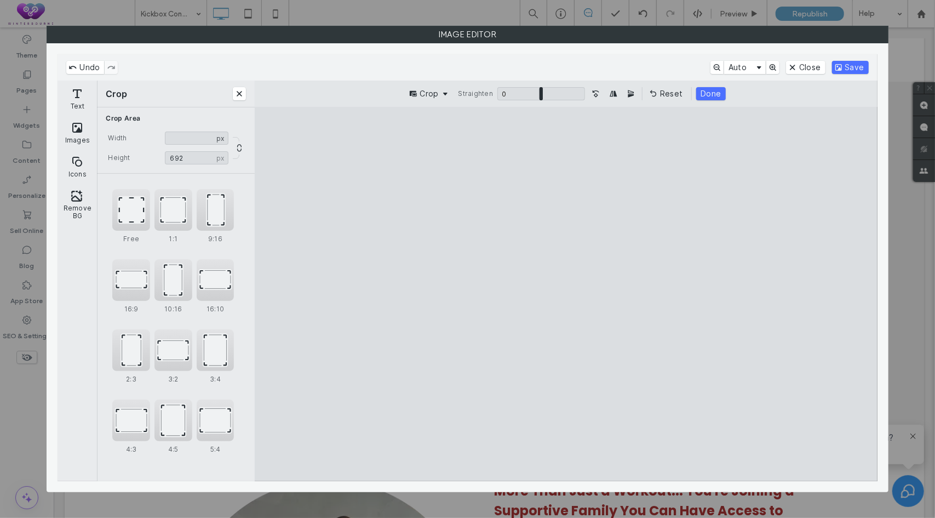
click at [566, 294] on cesdk-canvas "Editor canvas" at bounding box center [566, 294] width 0 height 0
drag, startPoint x: 658, startPoint y: 308, endPoint x: 616, endPoint y: 307, distance: 42.7
click at [566, 294] on cesdk-canvas "Editor canvas" at bounding box center [566, 294] width 0 height 0
click at [853, 67] on button "Save" at bounding box center [850, 67] width 37 height 13
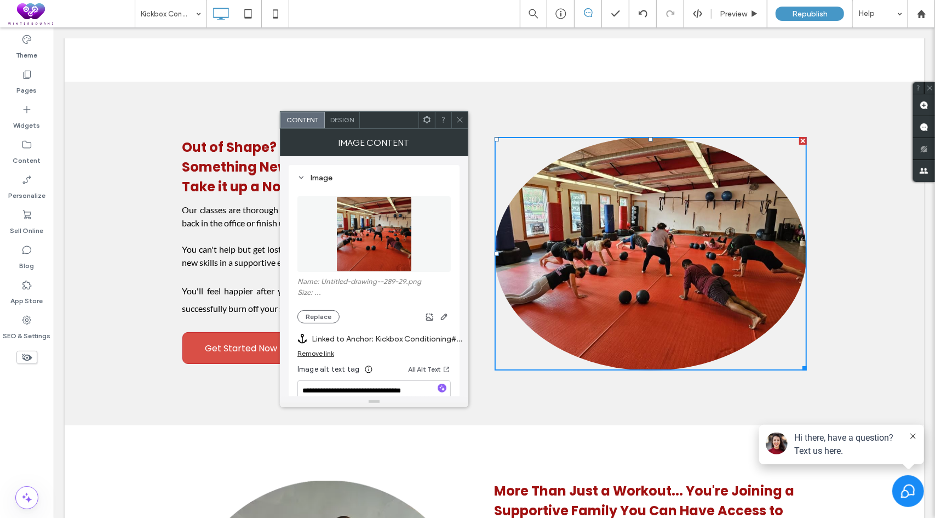
click at [461, 119] on icon at bounding box center [460, 120] width 8 height 8
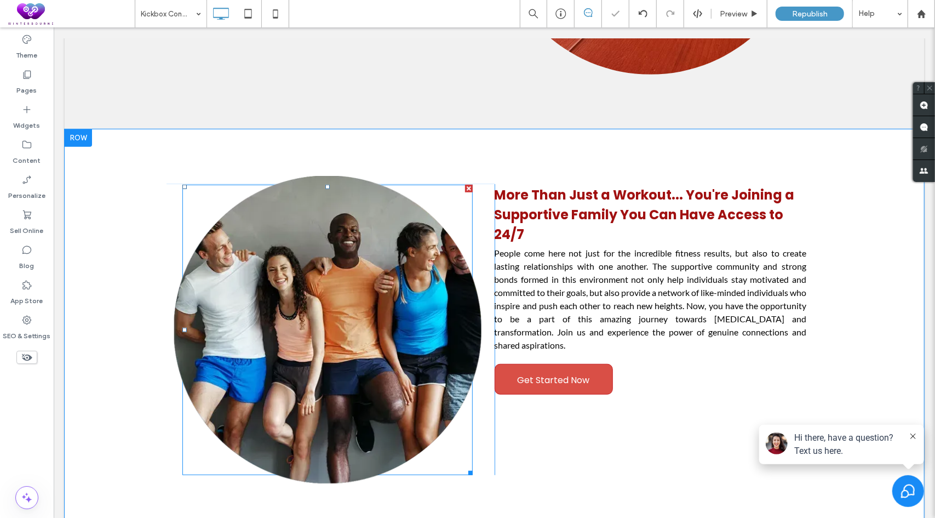
scroll to position [3176, 0]
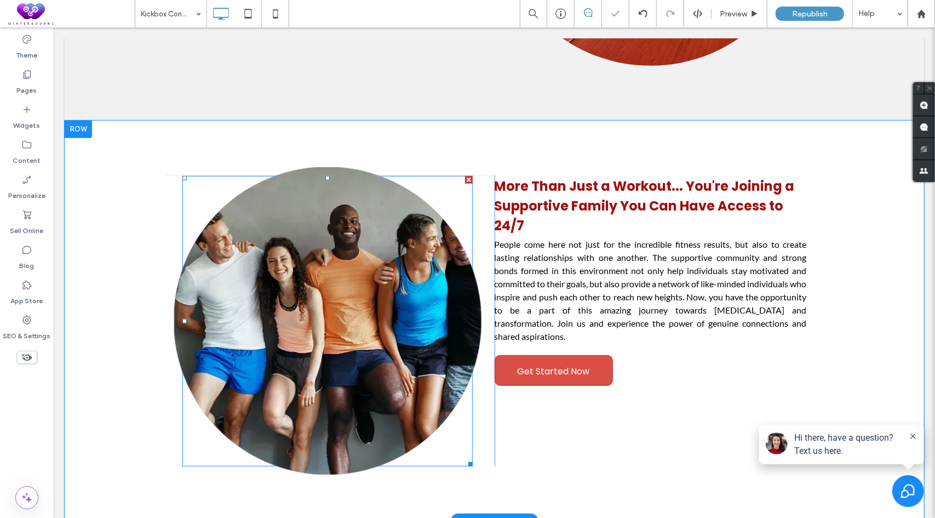
click at [344, 283] on img at bounding box center [327, 320] width 308 height 308
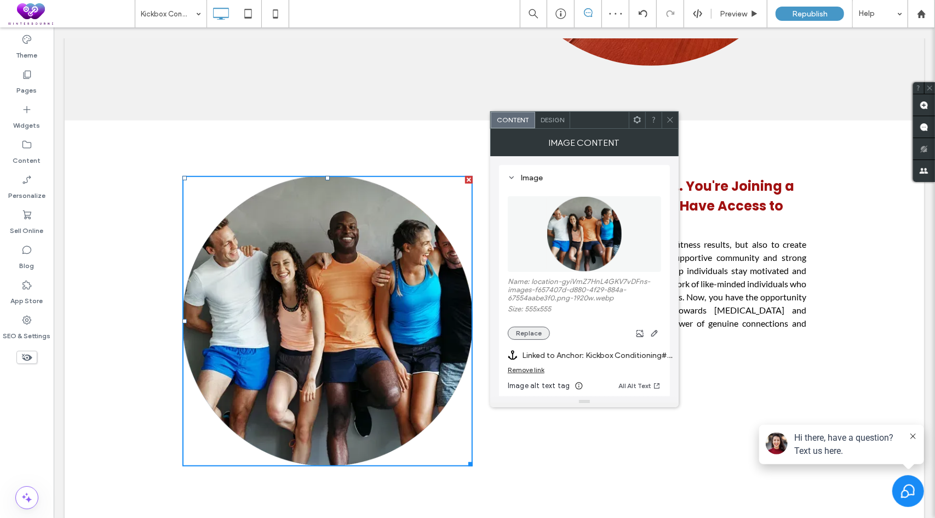
click at [530, 335] on button "Replace" at bounding box center [529, 332] width 42 height 13
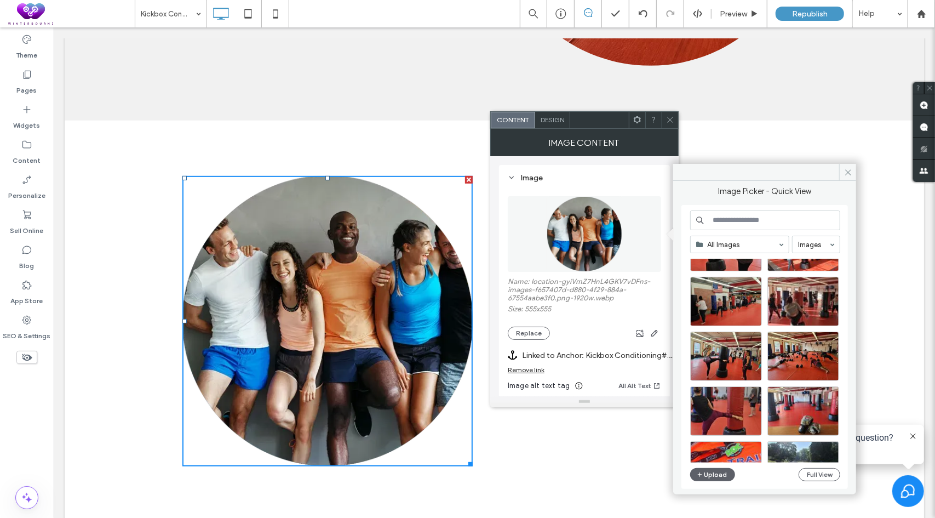
scroll to position [110, 0]
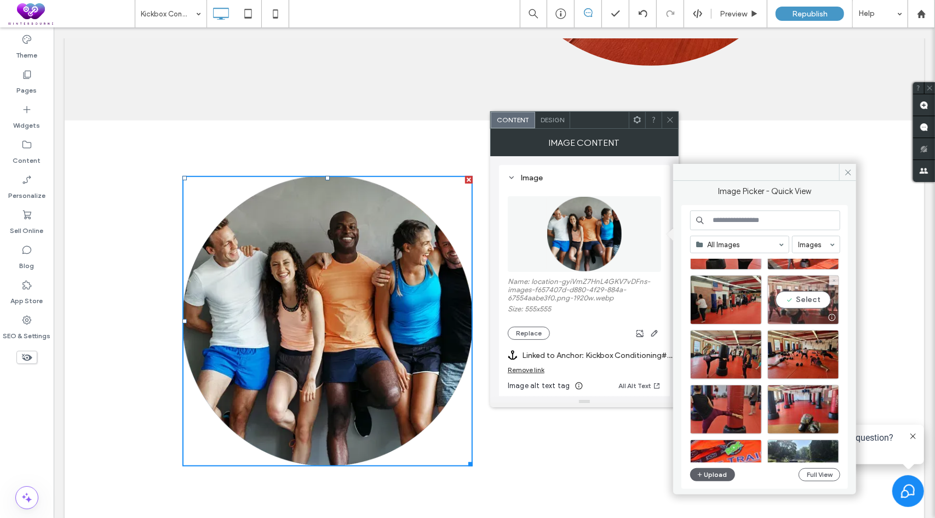
click at [800, 295] on div "Select" at bounding box center [803, 299] width 72 height 49
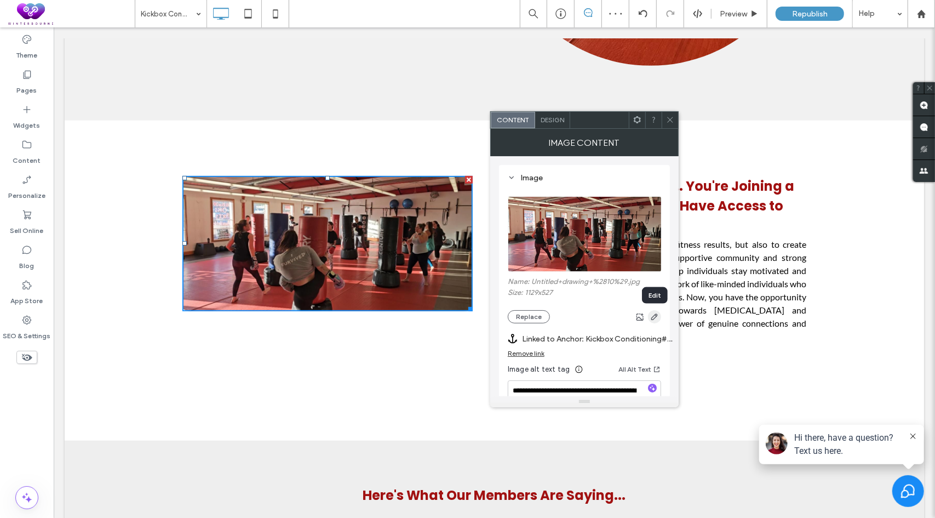
click at [652, 313] on icon "button" at bounding box center [654, 316] width 9 height 9
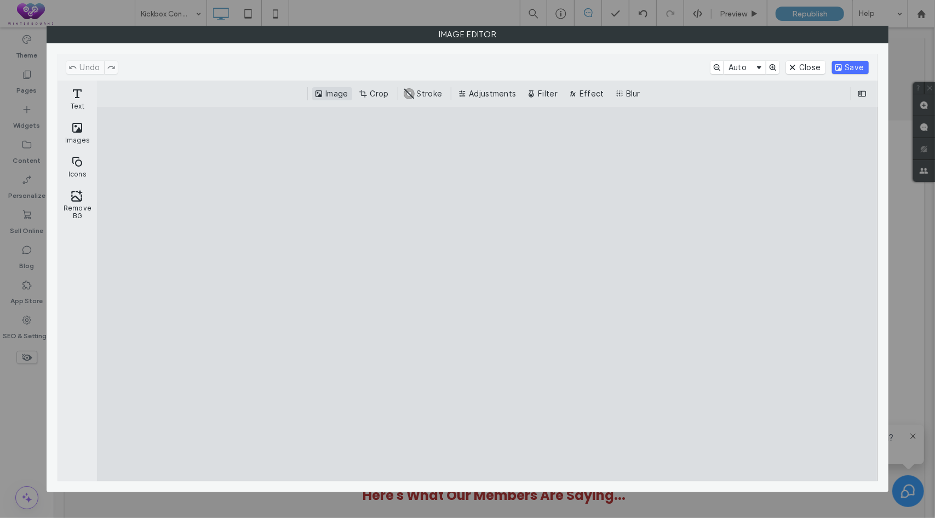
click at [339, 90] on button "Image" at bounding box center [332, 93] width 40 height 13
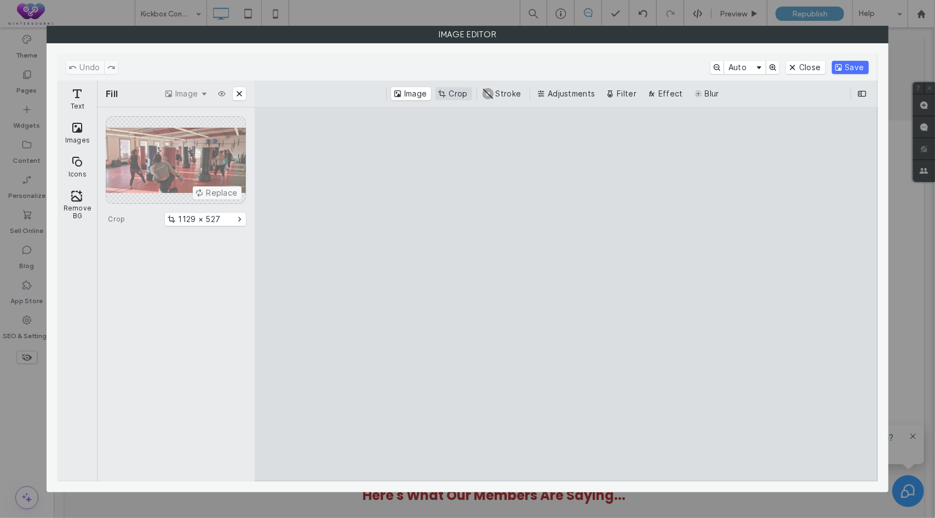
click at [451, 90] on button "Crop" at bounding box center [453, 93] width 36 height 13
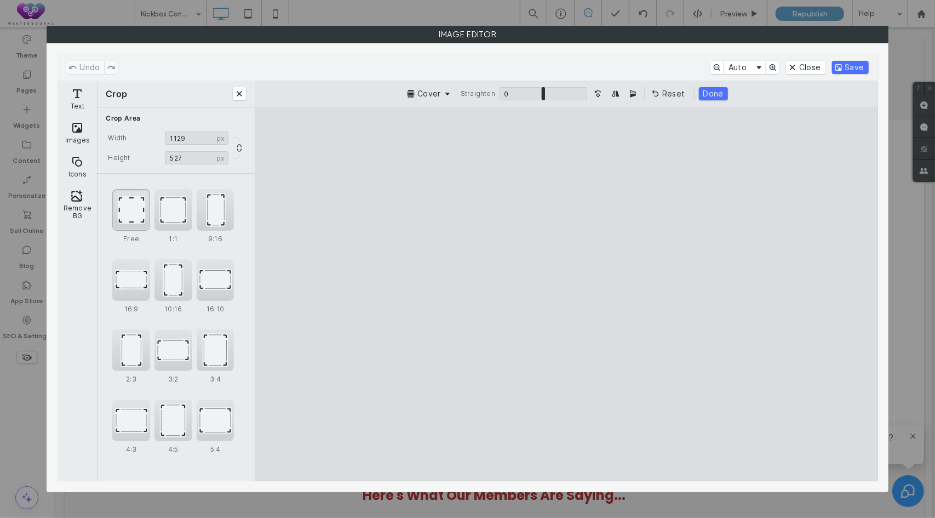
click at [131, 212] on div "Free" at bounding box center [131, 210] width 38 height 42
drag, startPoint x: 186, startPoint y: 137, endPoint x: 151, endPoint y: 137, distance: 35.0
click at [151, 137] on div "Width **** px 1129 px" at bounding box center [176, 137] width 140 height 13
type input "***"
drag, startPoint x: 622, startPoint y: 288, endPoint x: 534, endPoint y: 288, distance: 87.6
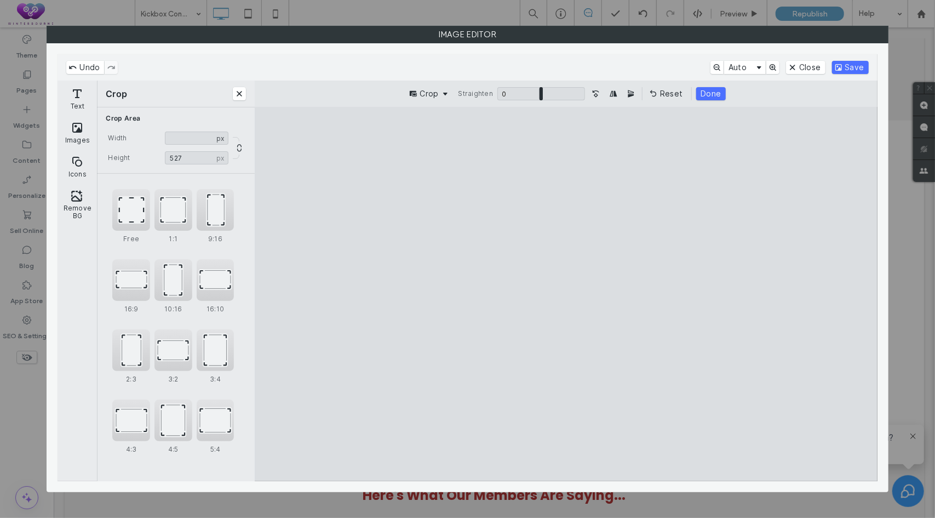
click at [566, 294] on cesdk-canvas "Editor canvas" at bounding box center [566, 294] width 0 height 0
click at [845, 63] on button "Save" at bounding box center [850, 67] width 37 height 13
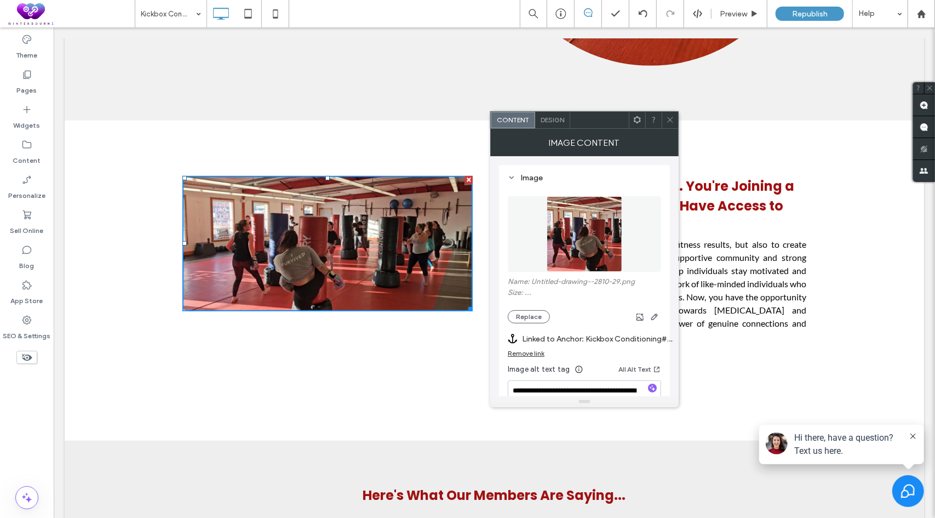
click at [554, 116] on span "Design" at bounding box center [553, 120] width 24 height 8
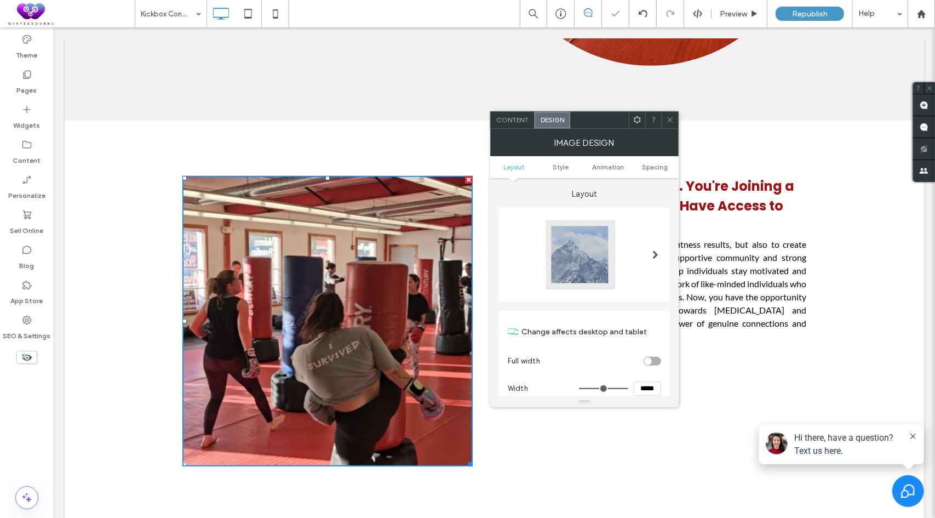
click at [655, 252] on span at bounding box center [655, 254] width 6 height 9
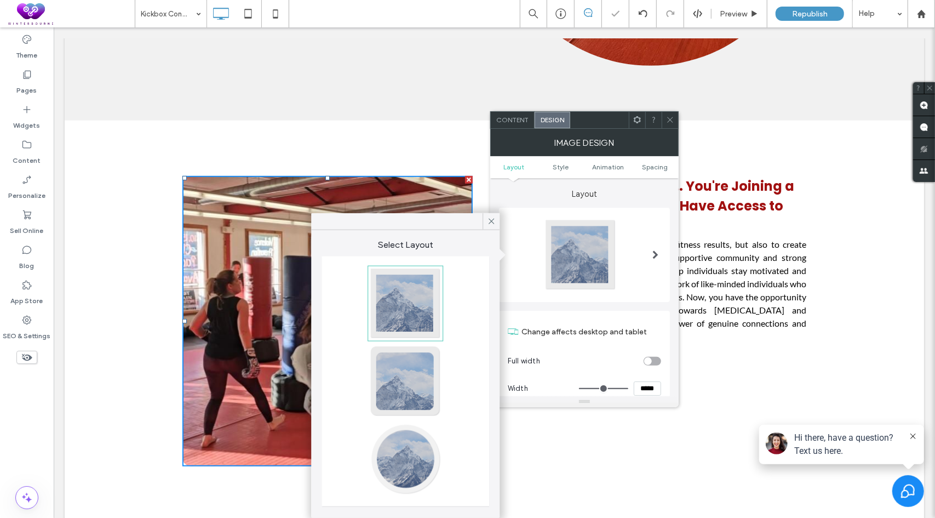
click at [402, 445] on div at bounding box center [405, 459] width 72 height 72
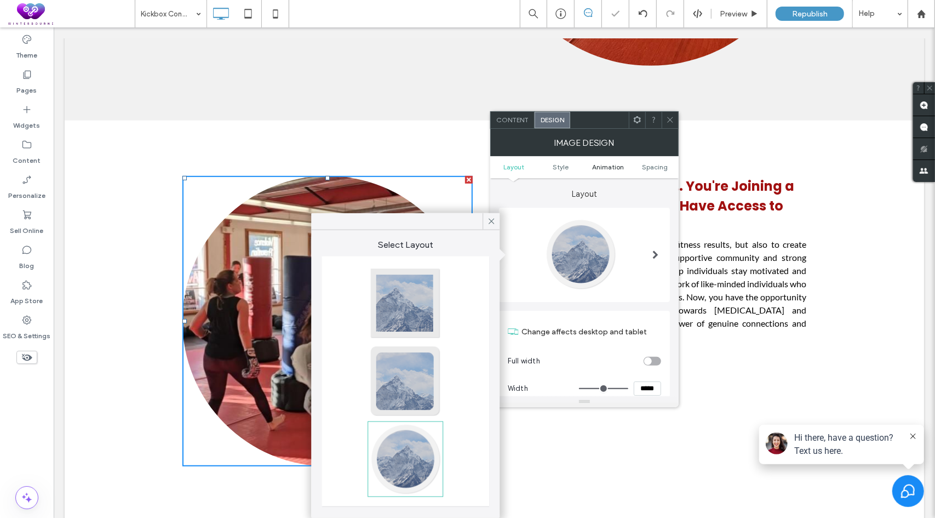
type input "**"
drag, startPoint x: 673, startPoint y: 120, endPoint x: 667, endPoint y: 125, distance: 7.7
click at [673, 120] on icon at bounding box center [670, 120] width 8 height 8
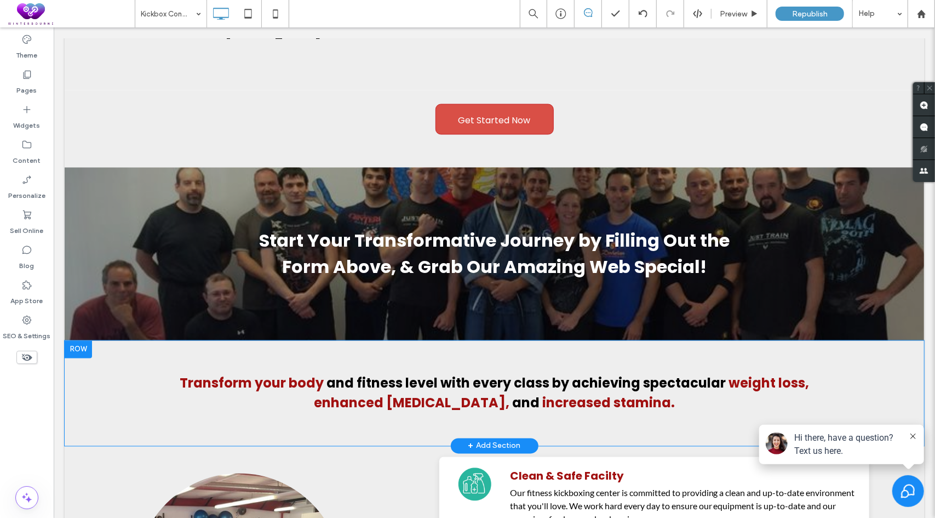
scroll to position [4107, 0]
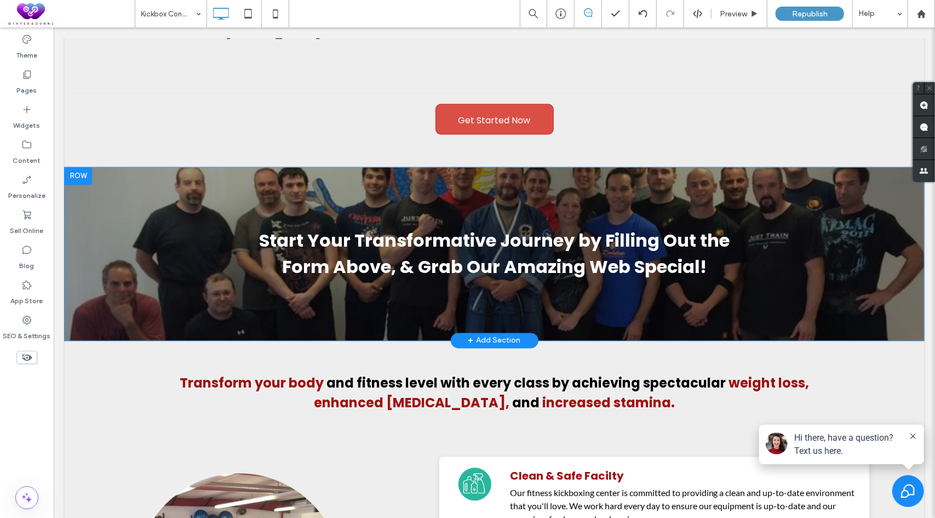
click at [79, 167] on div at bounding box center [77, 176] width 27 height 18
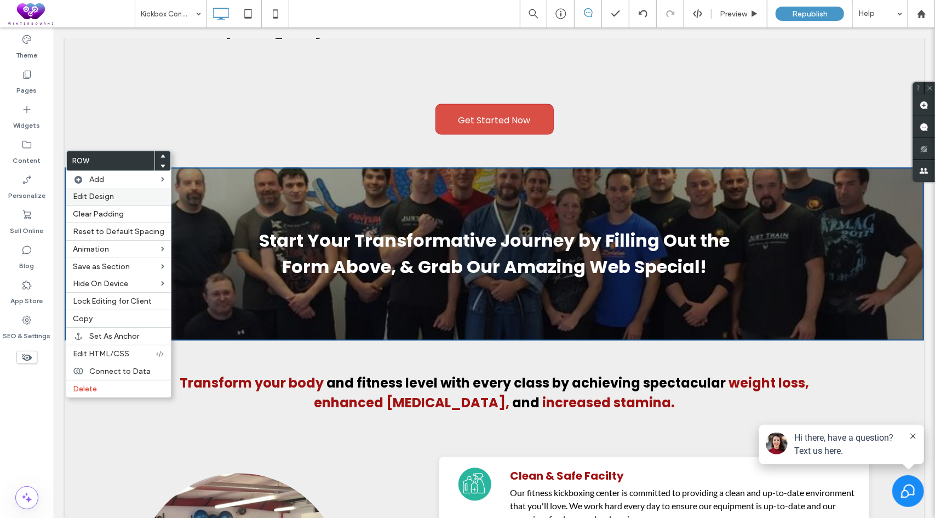
click at [95, 196] on span "Edit Design" at bounding box center [93, 196] width 41 height 9
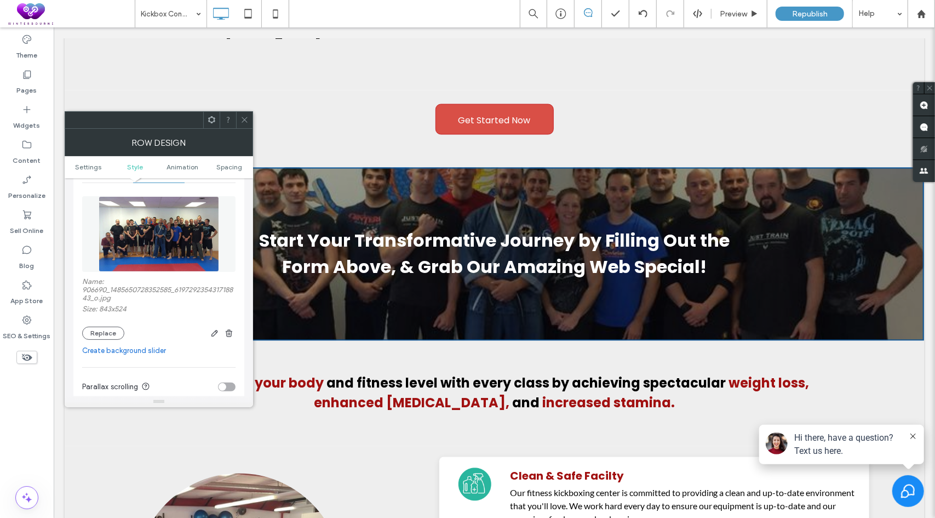
scroll to position [164, 0]
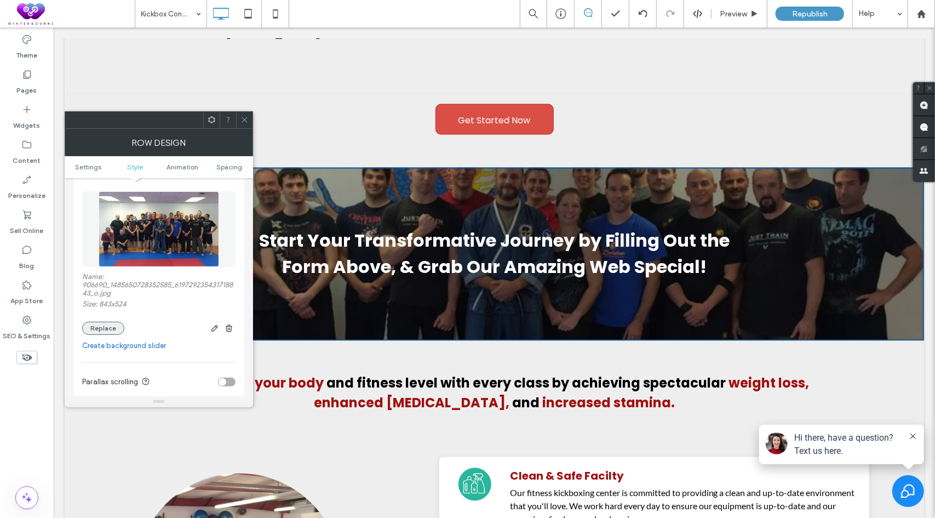
click at [103, 331] on button "Replace" at bounding box center [103, 327] width 42 height 13
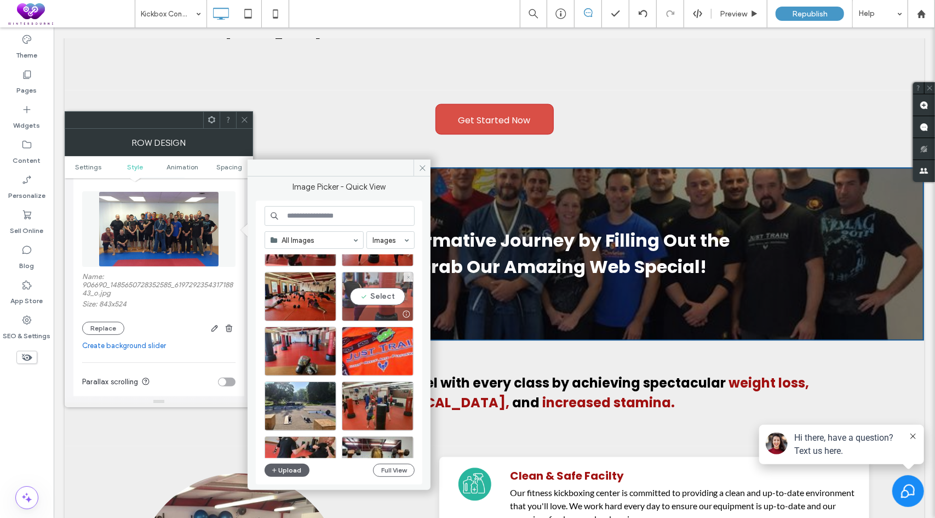
scroll to position [219, 0]
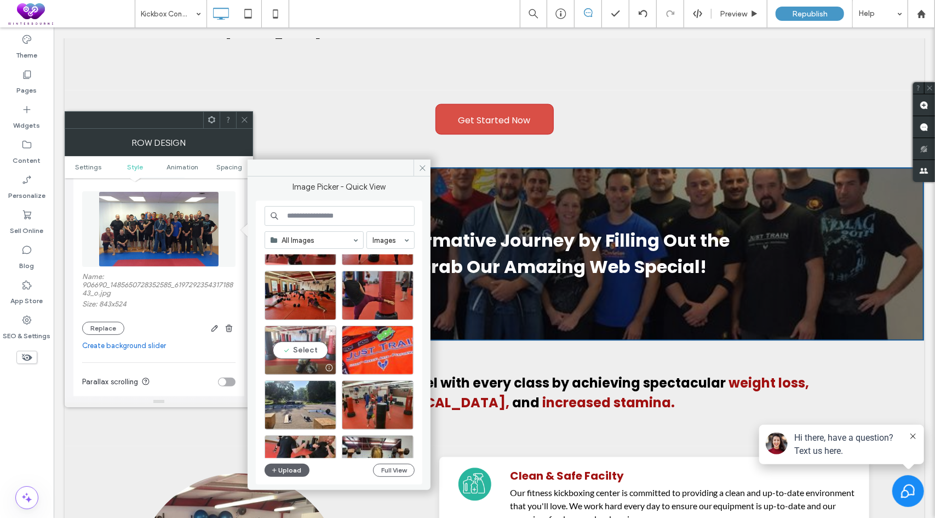
click at [307, 352] on div "Select" at bounding box center [301, 349] width 72 height 49
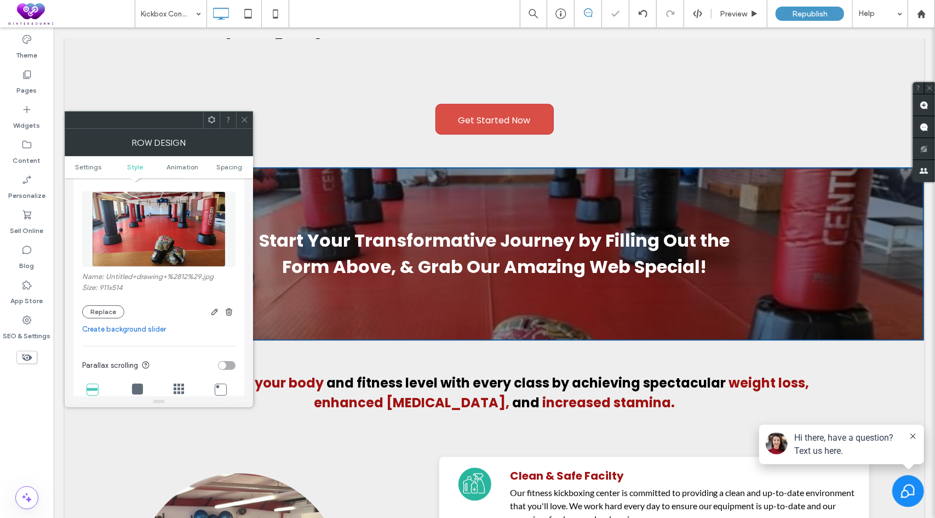
click at [239, 114] on div at bounding box center [244, 120] width 16 height 16
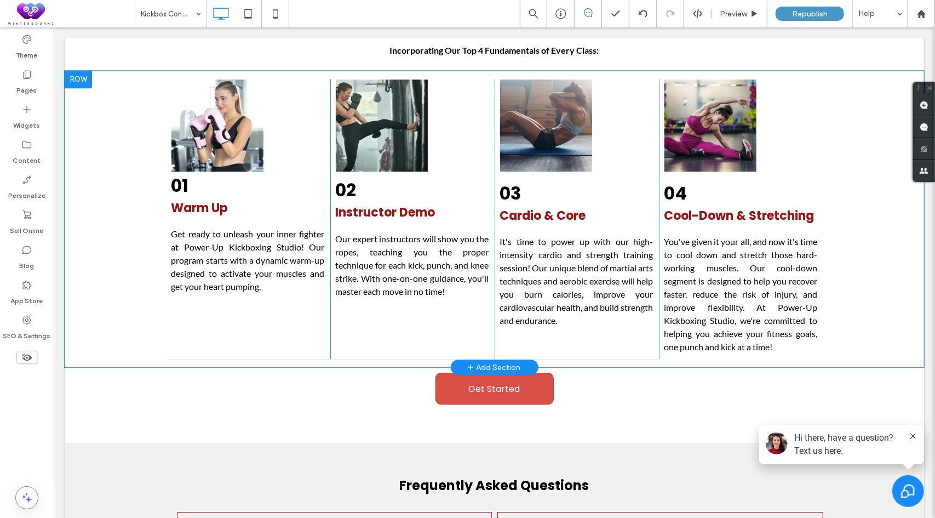
scroll to position [4819, 0]
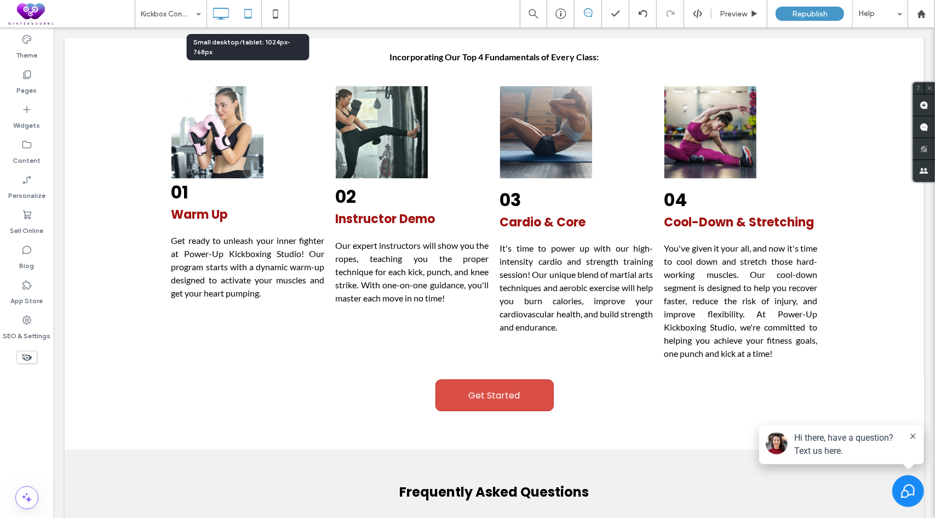
click at [249, 15] on icon at bounding box center [248, 14] width 22 height 22
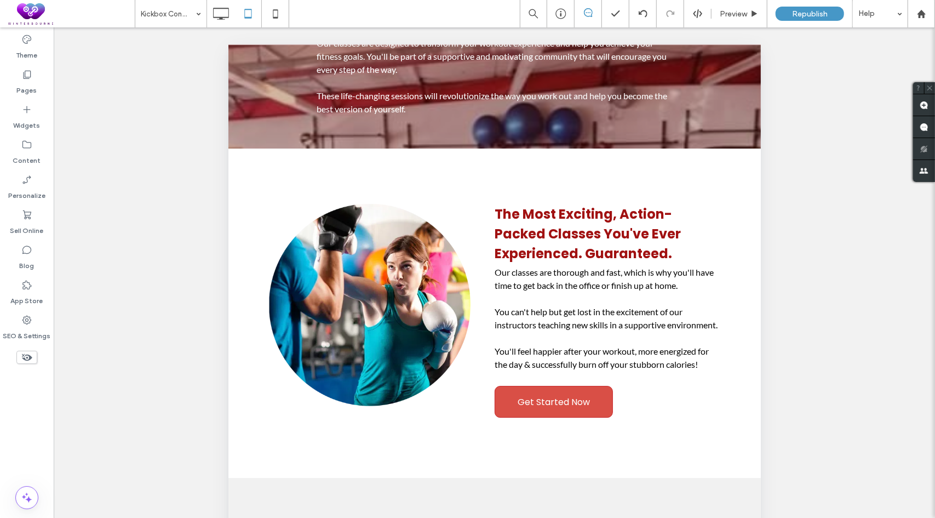
scroll to position [2191, 0]
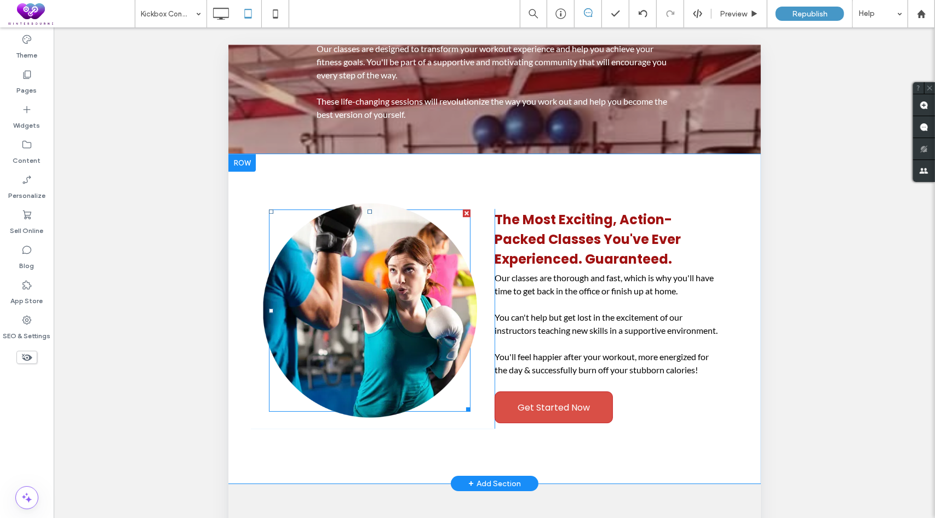
click at [366, 287] on img at bounding box center [369, 310] width 214 height 214
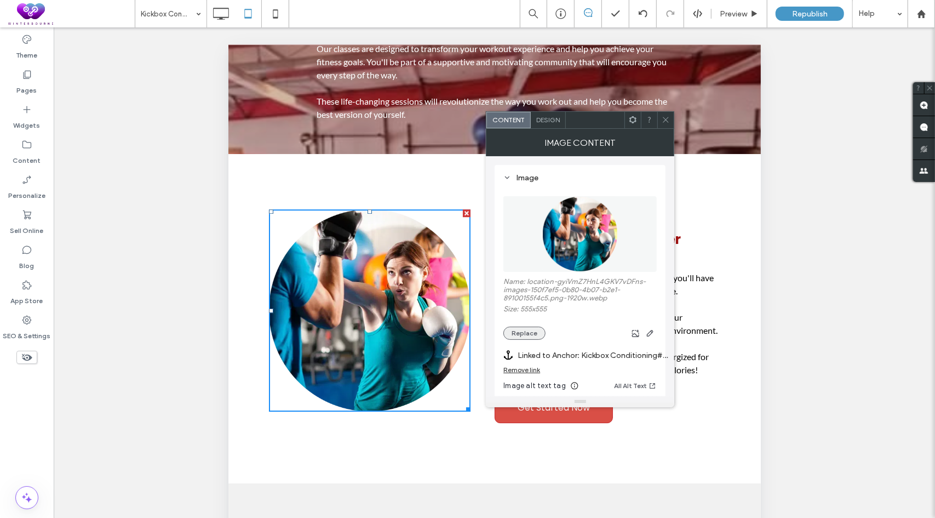
click at [526, 330] on button "Replace" at bounding box center [524, 332] width 42 height 13
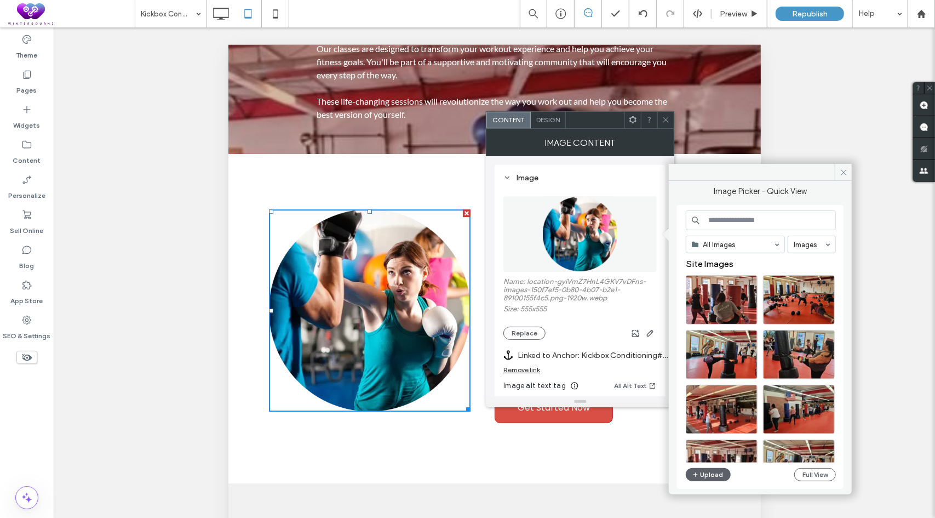
click at [662, 120] on icon at bounding box center [666, 120] width 8 height 8
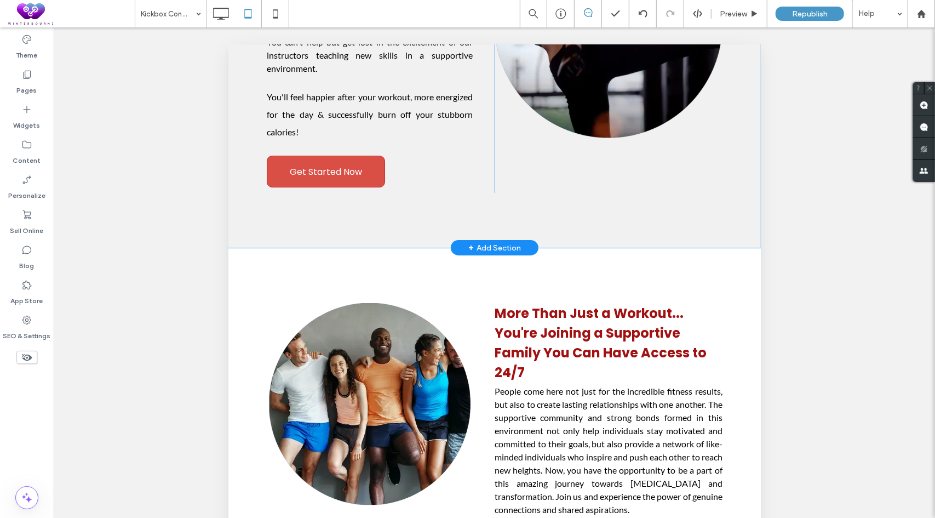
scroll to position [2957, 0]
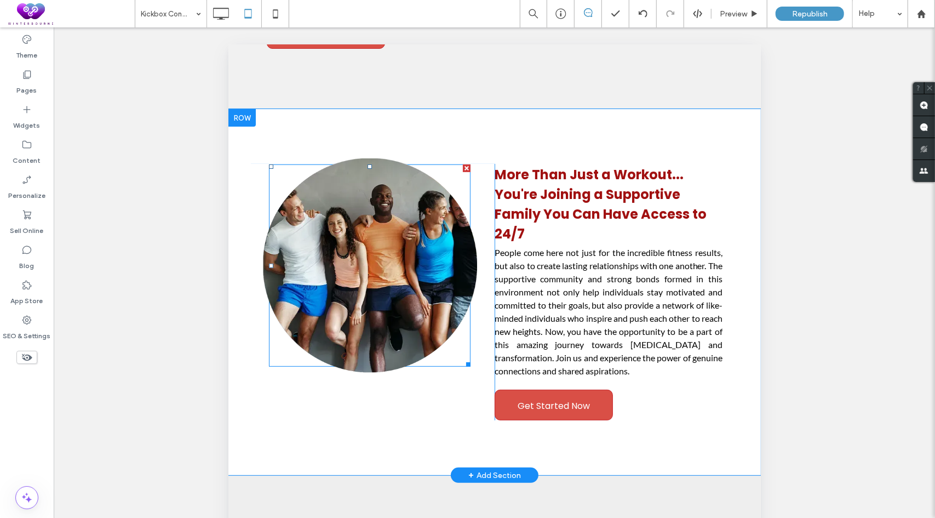
click at [390, 285] on img at bounding box center [369, 265] width 214 height 214
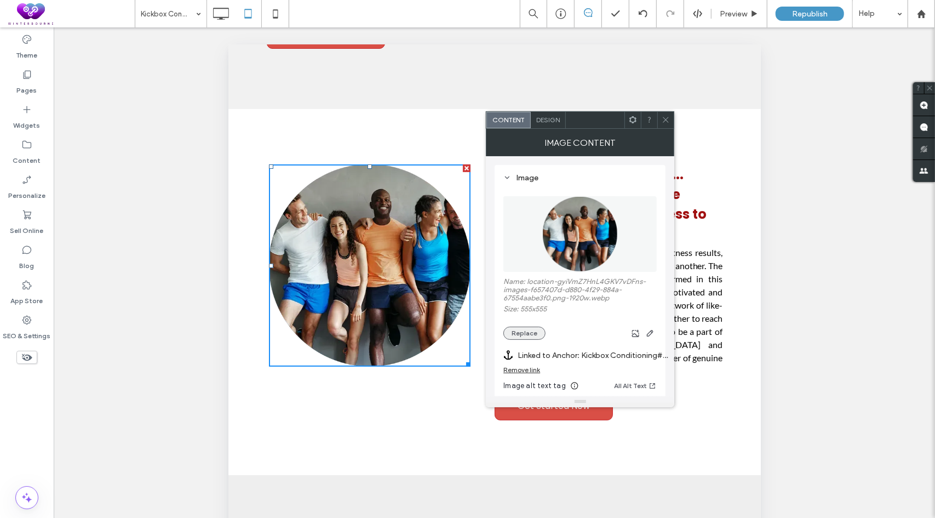
click at [519, 329] on button "Replace" at bounding box center [524, 332] width 42 height 13
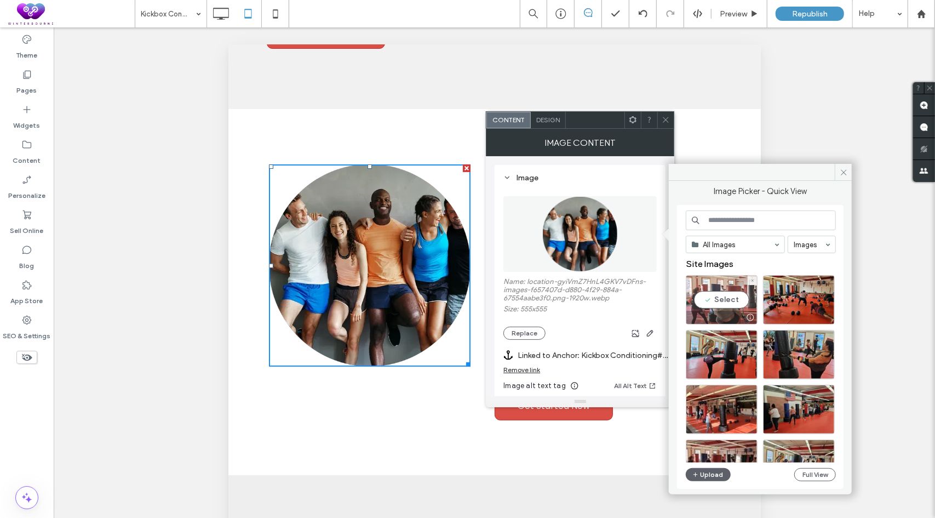
click at [722, 297] on div "Select" at bounding box center [722, 299] width 72 height 49
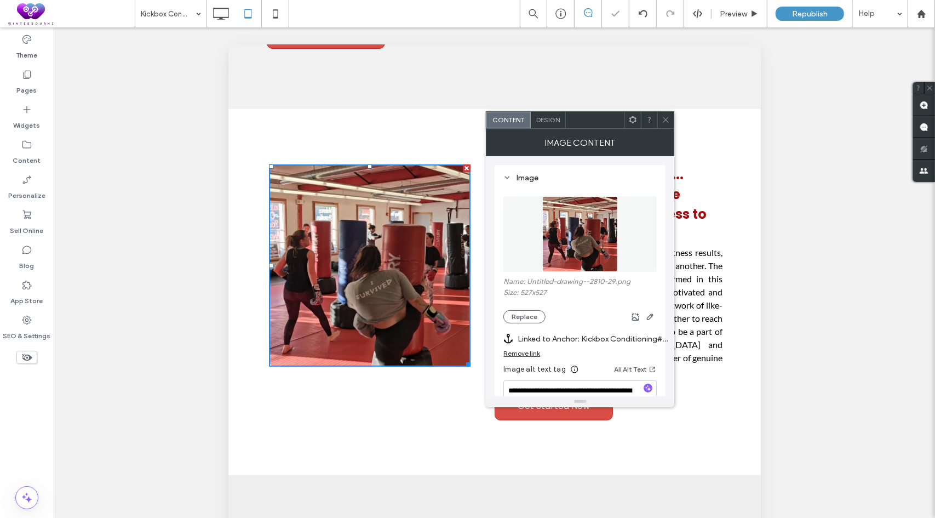
click at [550, 122] on span "Design" at bounding box center [548, 120] width 24 height 8
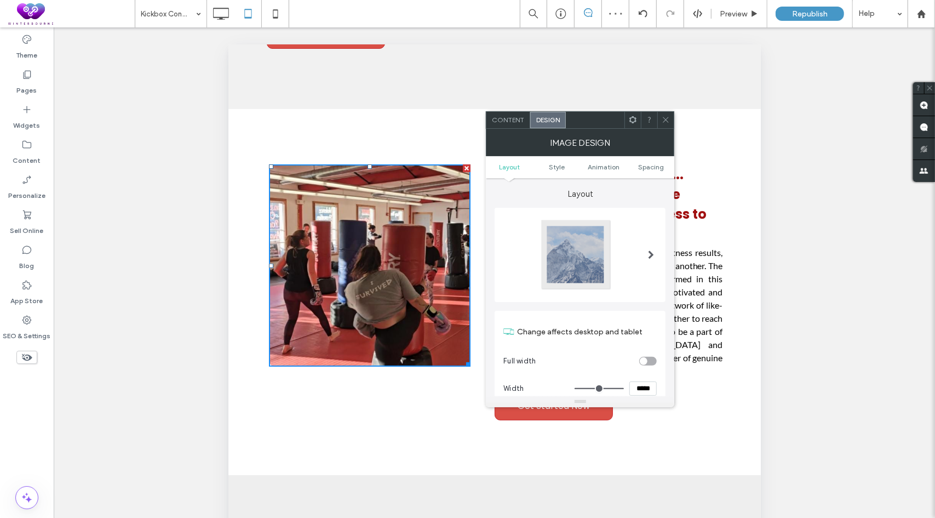
click at [653, 250] on span at bounding box center [651, 254] width 6 height 9
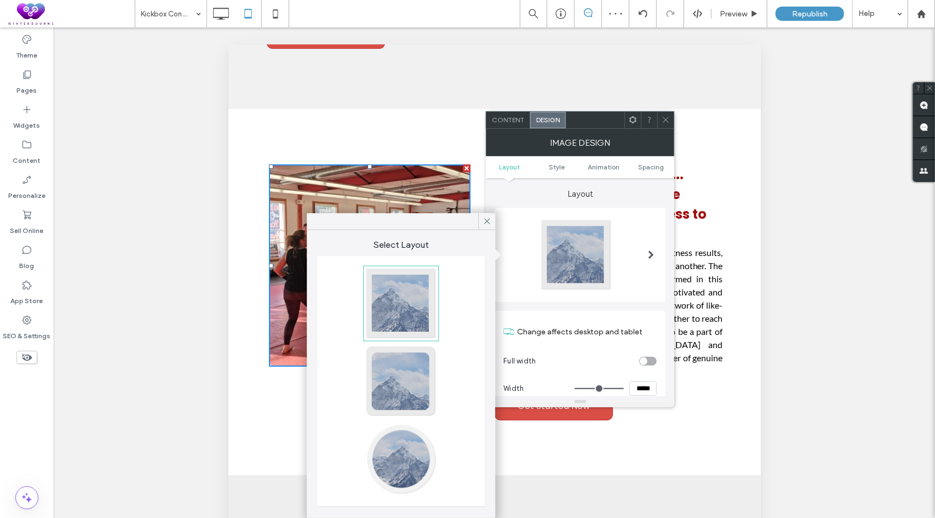
click at [397, 463] on div at bounding box center [401, 459] width 72 height 72
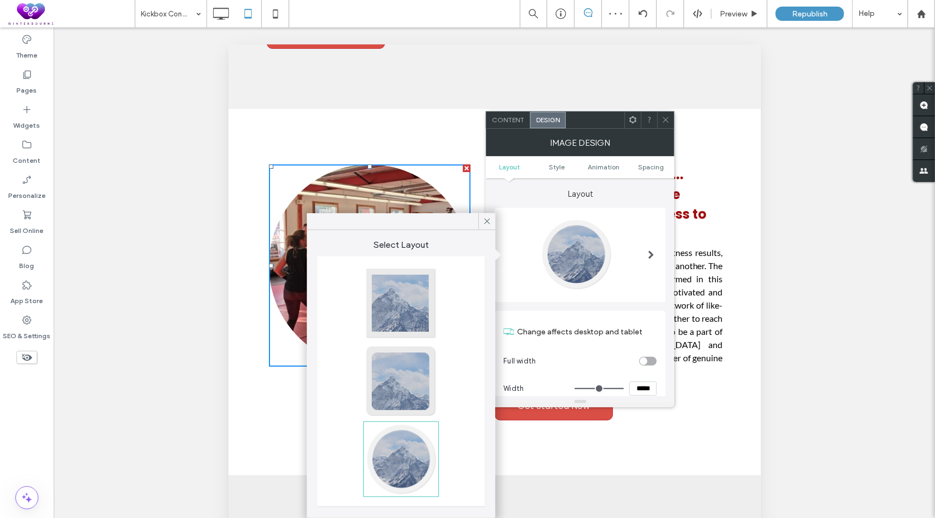
type input "**"
drag, startPoint x: 663, startPoint y: 120, endPoint x: 624, endPoint y: 166, distance: 60.2
click at [663, 120] on icon at bounding box center [666, 120] width 8 height 8
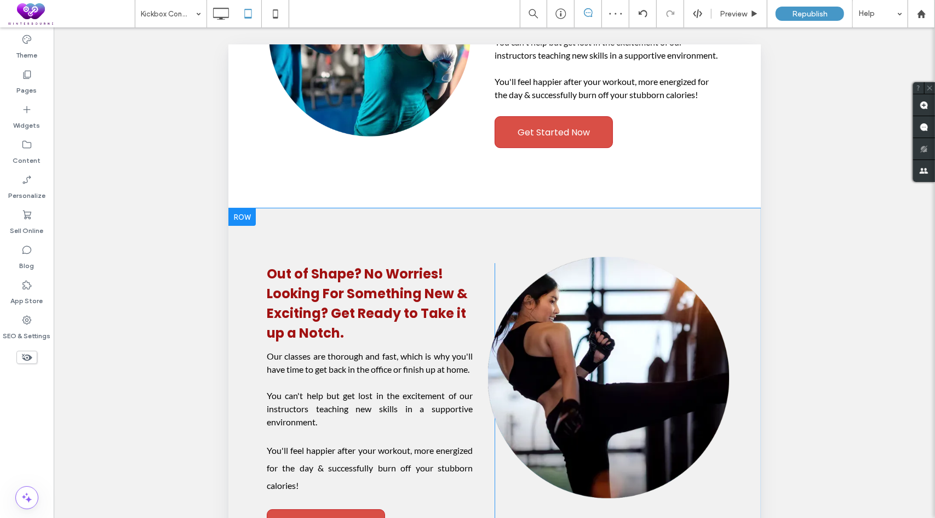
scroll to position [2464, 0]
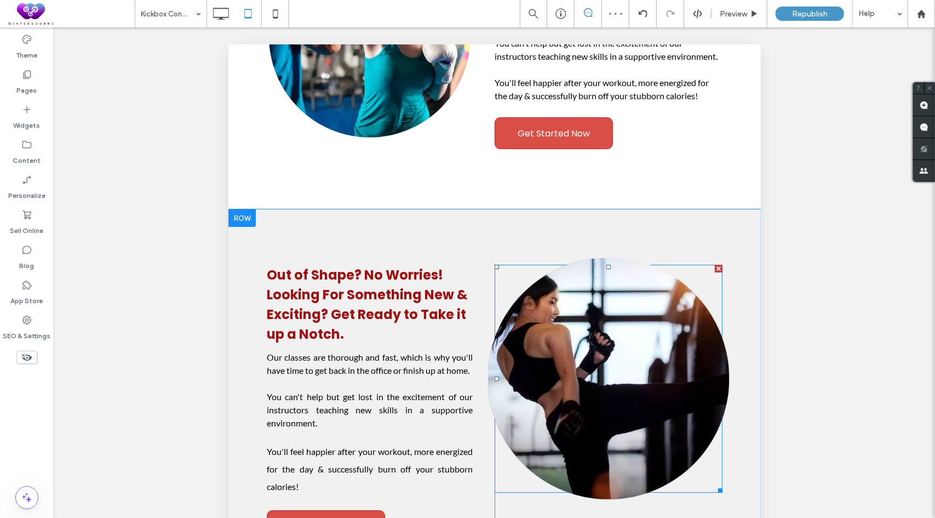
click at [597, 346] on img at bounding box center [608, 378] width 242 height 242
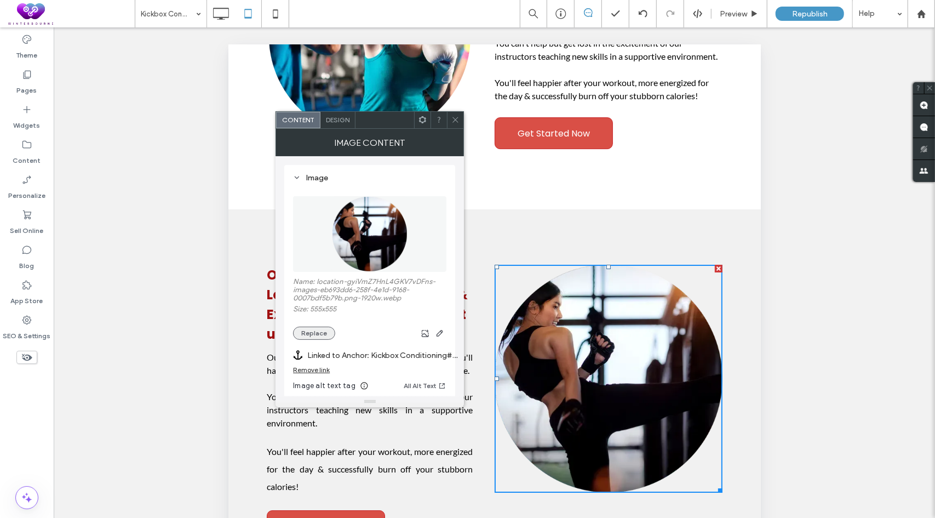
click at [300, 334] on button "Replace" at bounding box center [314, 332] width 42 height 13
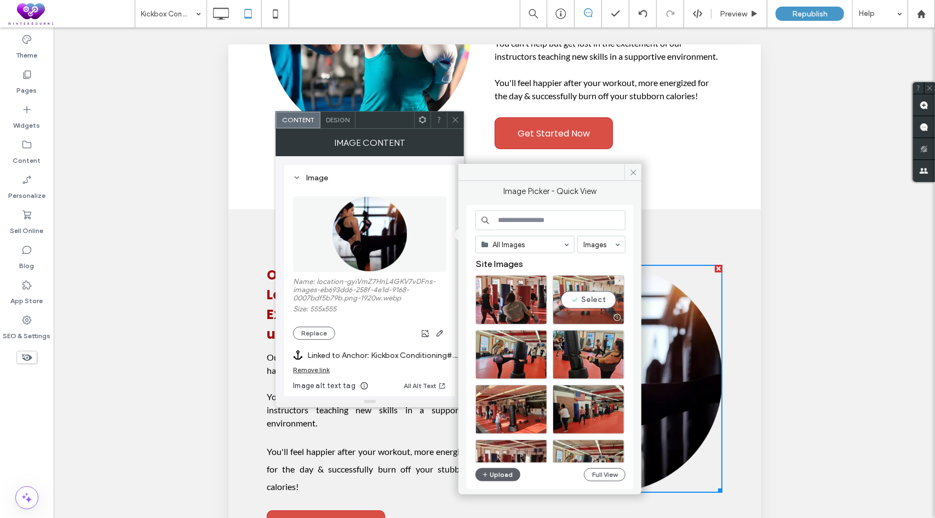
click at [595, 299] on div "Select" at bounding box center [589, 299] width 72 height 49
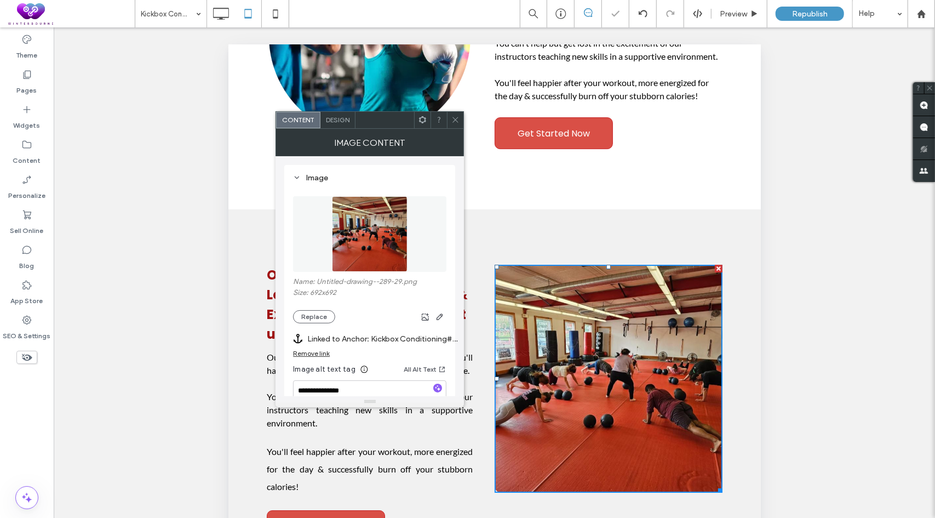
click at [345, 117] on span "Design" at bounding box center [338, 120] width 24 height 8
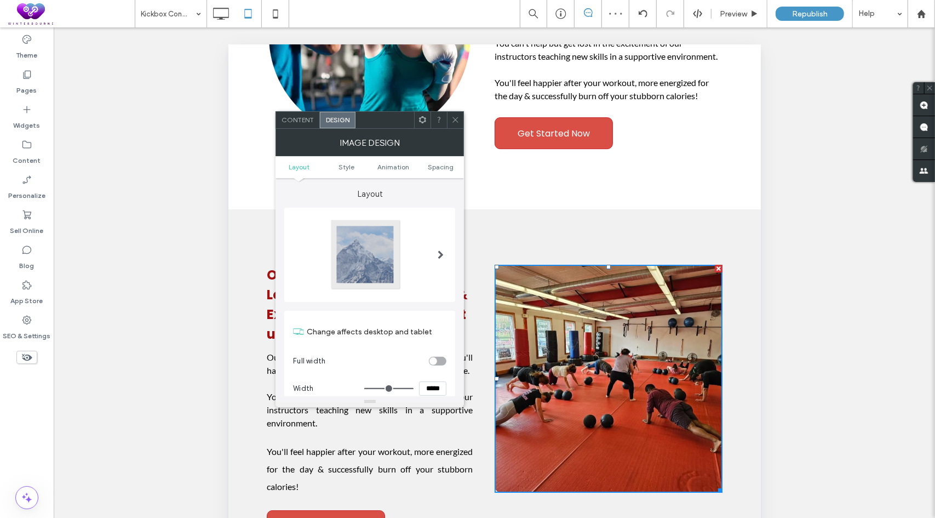
click at [441, 250] on span at bounding box center [441, 254] width 6 height 9
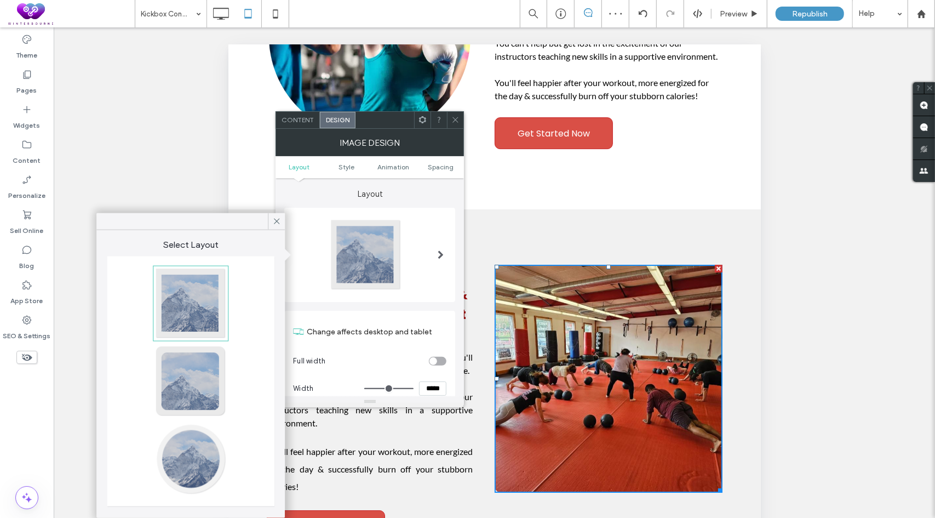
click at [181, 450] on div at bounding box center [190, 459] width 72 height 72
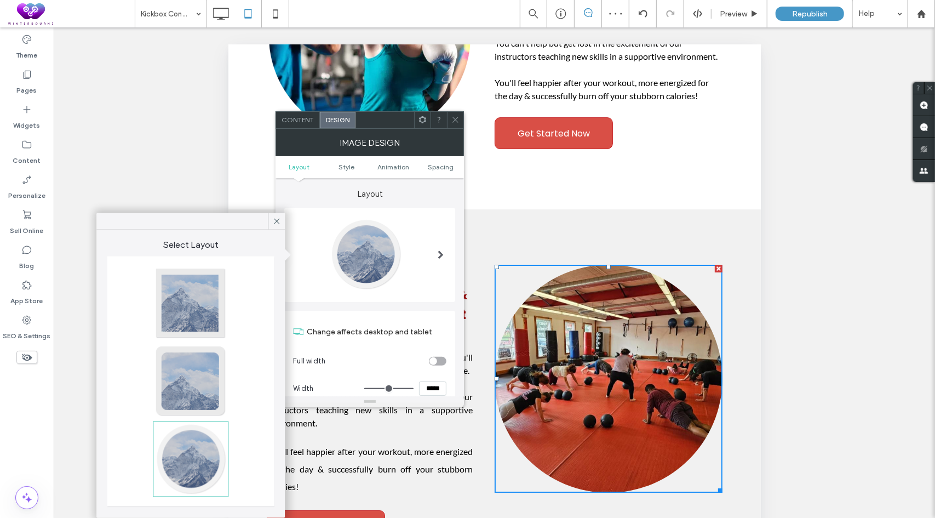
type input "**"
click at [454, 112] on span at bounding box center [455, 120] width 8 height 16
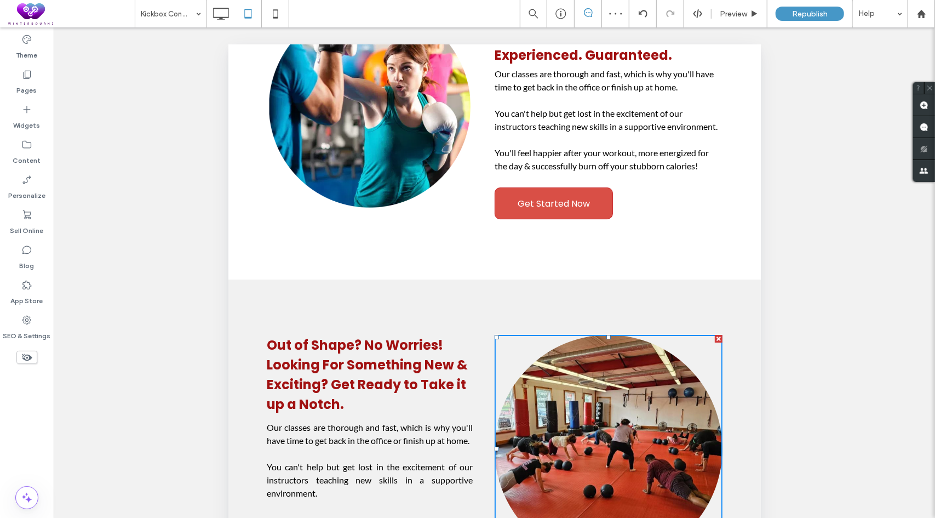
scroll to position [2300, 0]
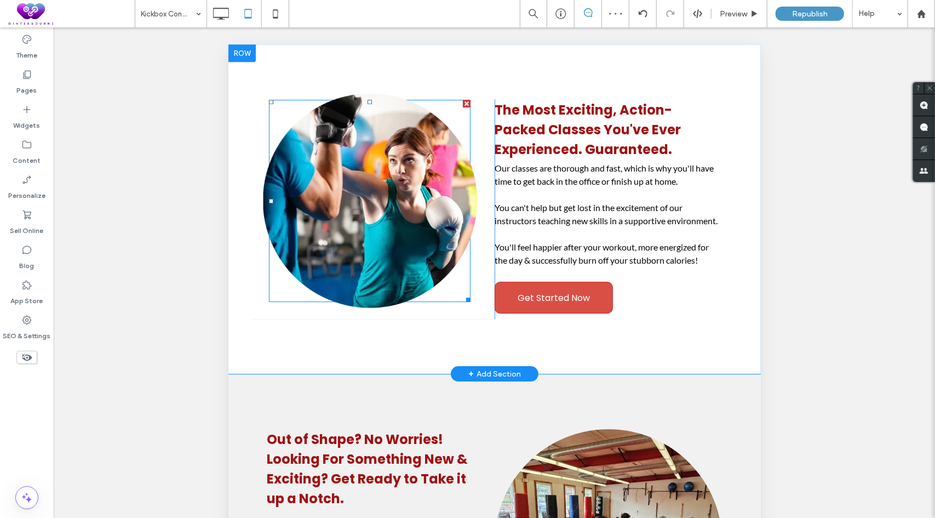
click at [386, 231] on img at bounding box center [369, 200] width 214 height 214
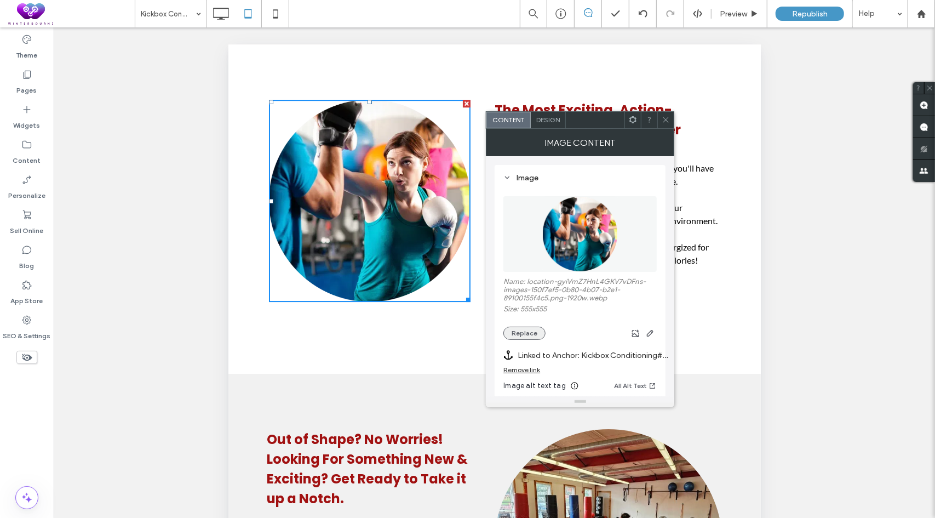
click at [531, 336] on button "Replace" at bounding box center [524, 332] width 42 height 13
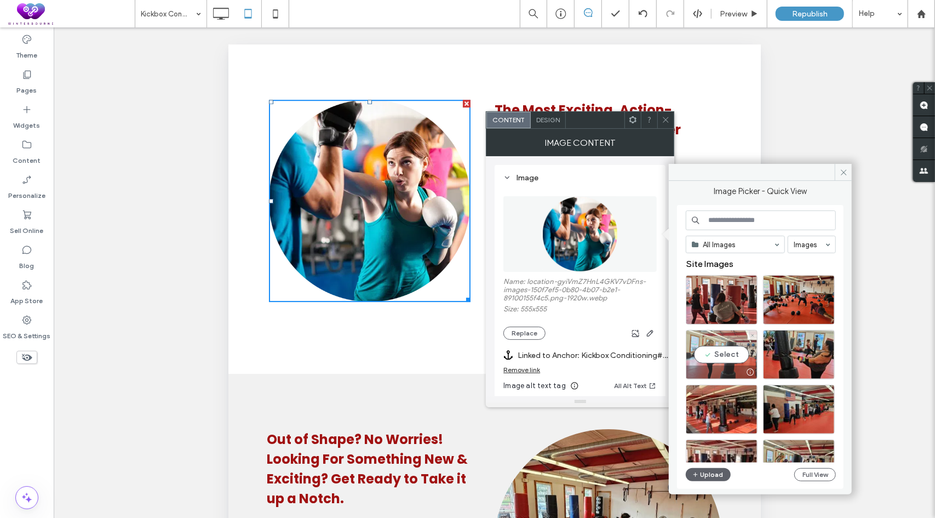
click at [719, 357] on div "Select" at bounding box center [722, 354] width 72 height 49
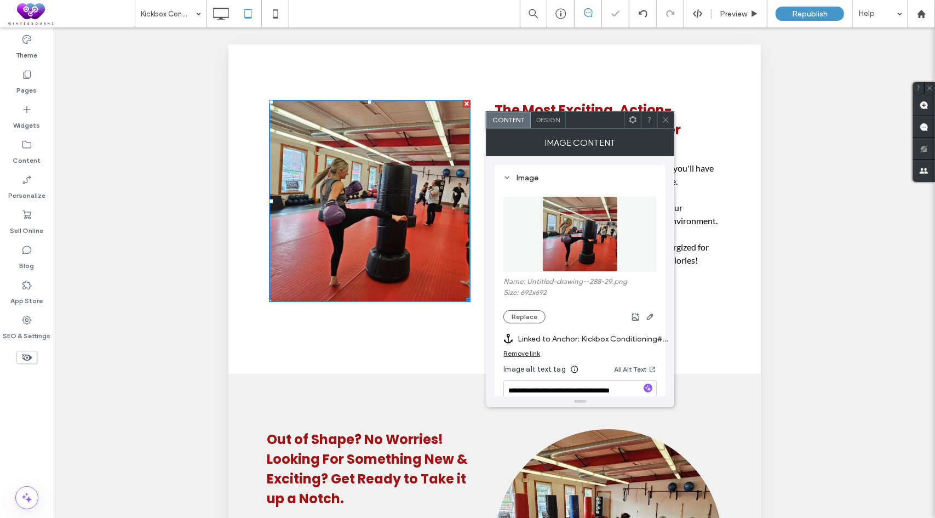
click at [549, 120] on span "Design" at bounding box center [548, 120] width 24 height 8
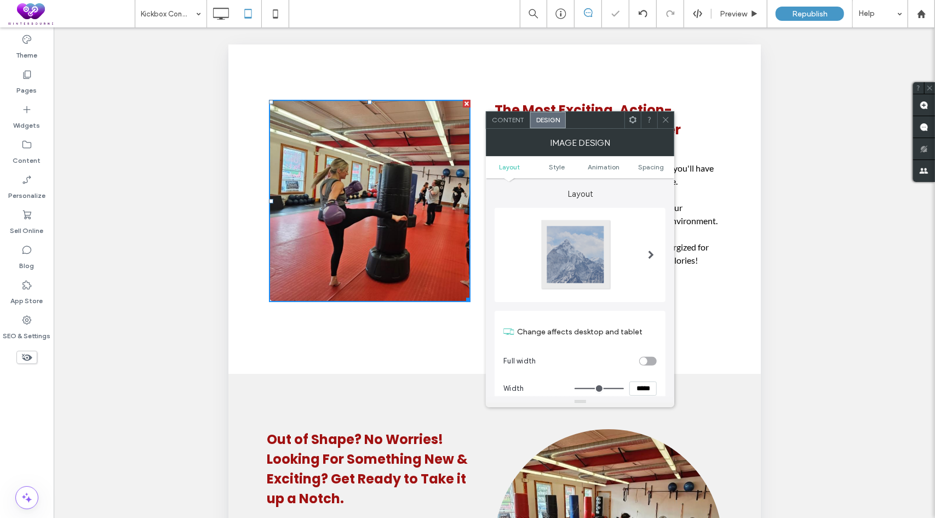
click at [648, 249] on span at bounding box center [651, 255] width 6 height 72
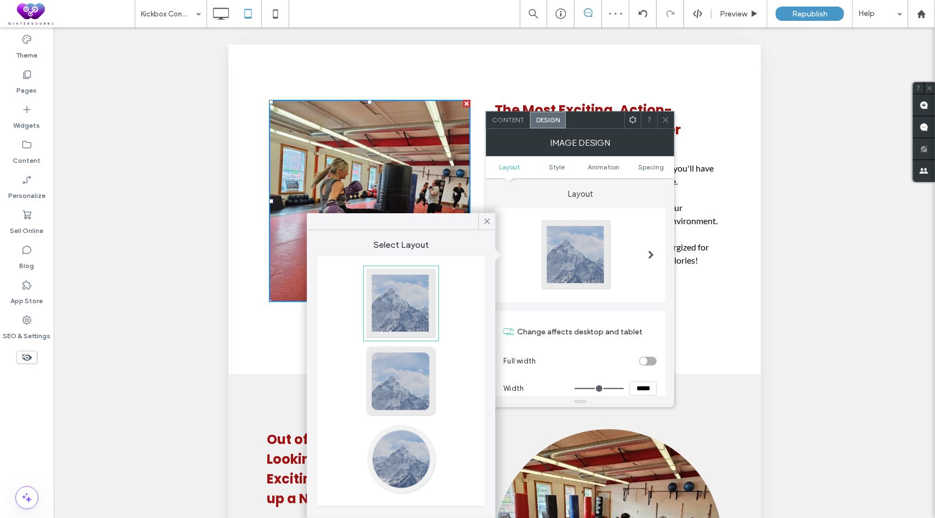
click at [407, 457] on div at bounding box center [401, 459] width 72 height 72
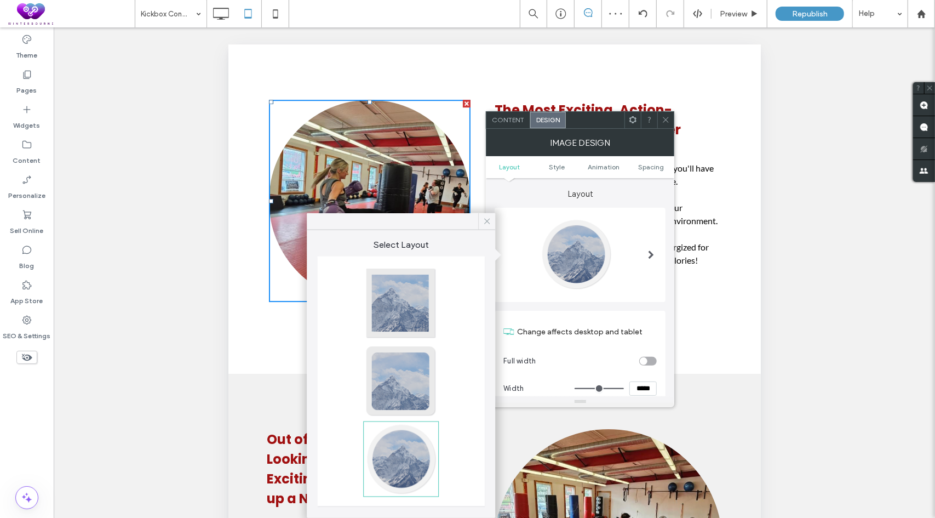
type input "**"
click at [488, 217] on icon at bounding box center [487, 221] width 10 height 10
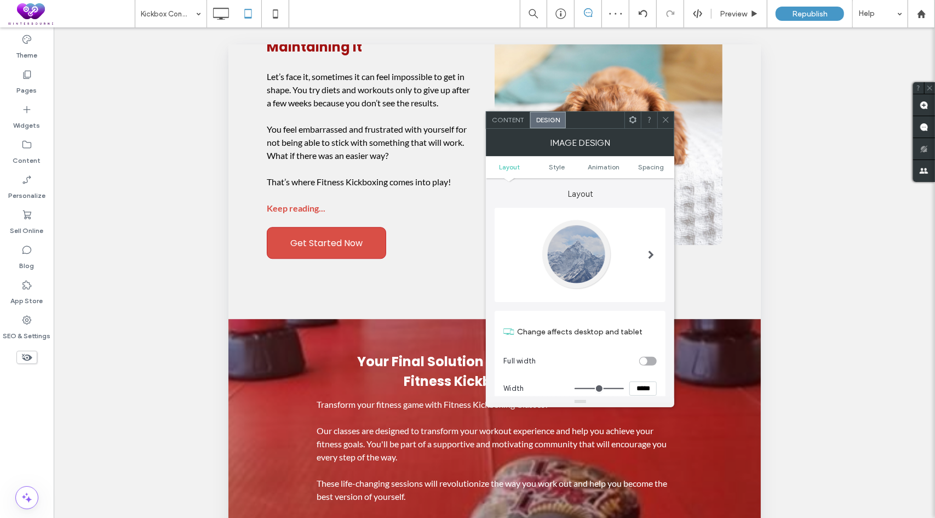
scroll to position [1807, 0]
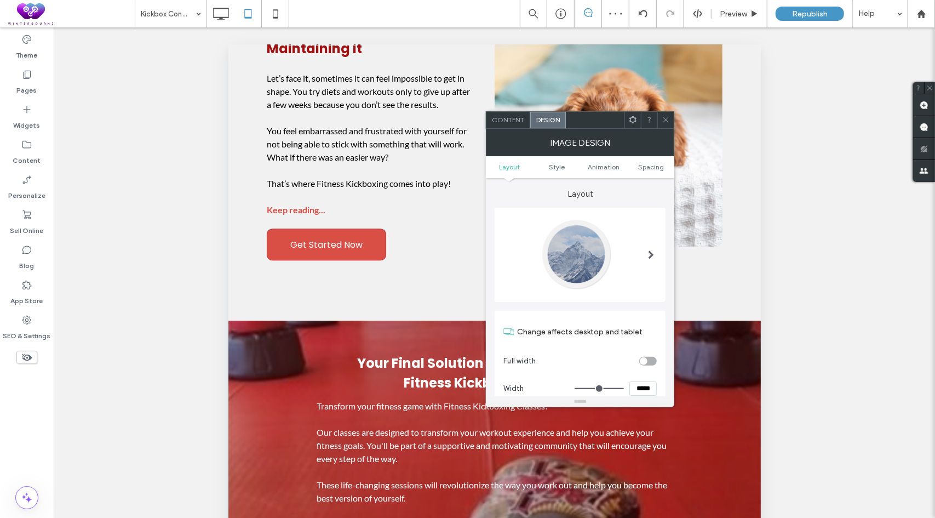
click at [665, 118] on icon at bounding box center [666, 120] width 8 height 8
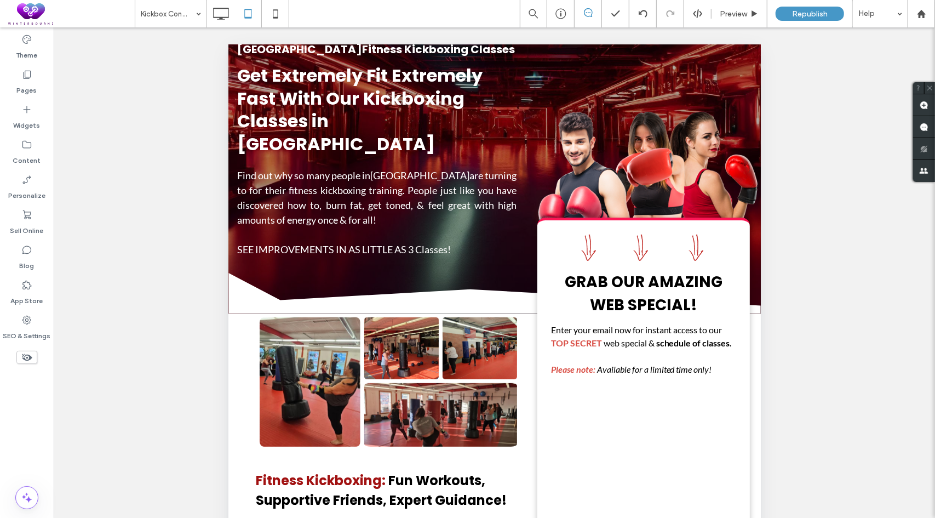
scroll to position [55, 0]
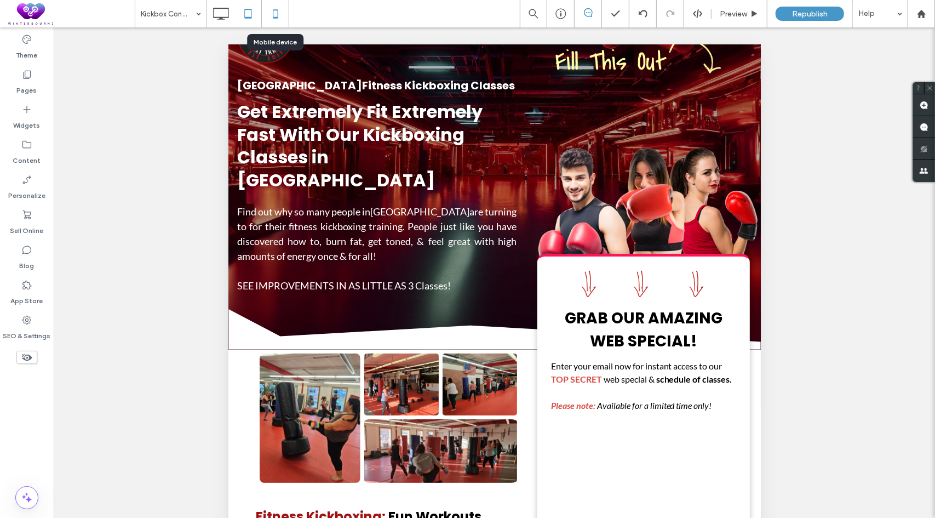
click at [272, 16] on icon at bounding box center [276, 14] width 22 height 22
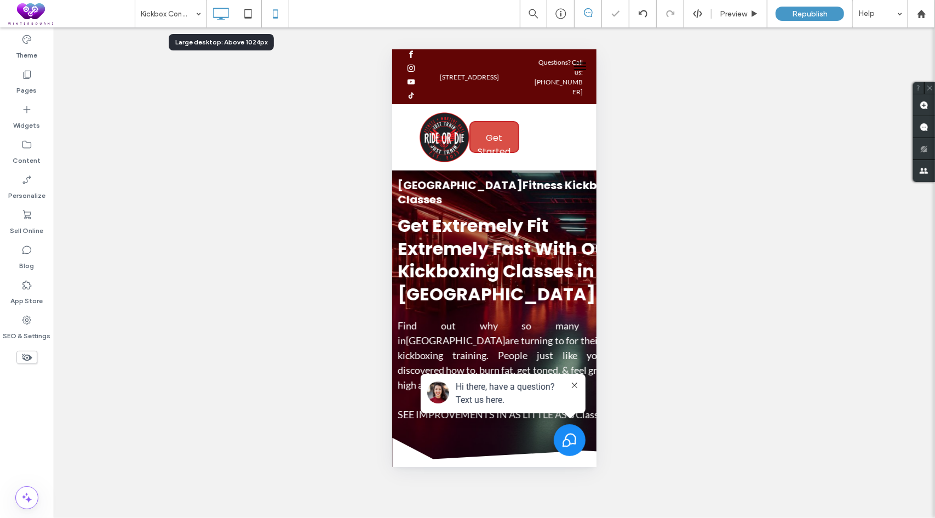
click at [221, 15] on icon at bounding box center [221, 14] width 22 height 22
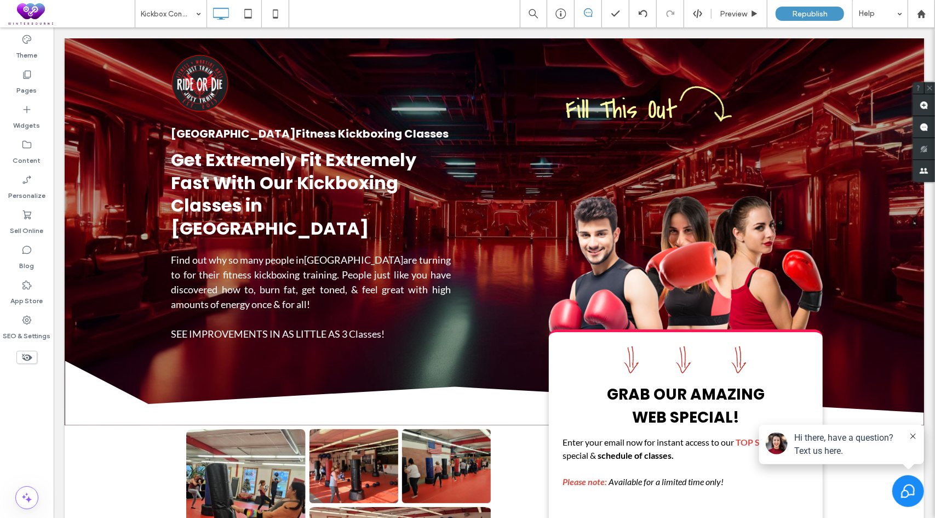
click at [391, 12] on div "Kickbox Conditioning Preview Republish Help" at bounding box center [535, 13] width 800 height 27
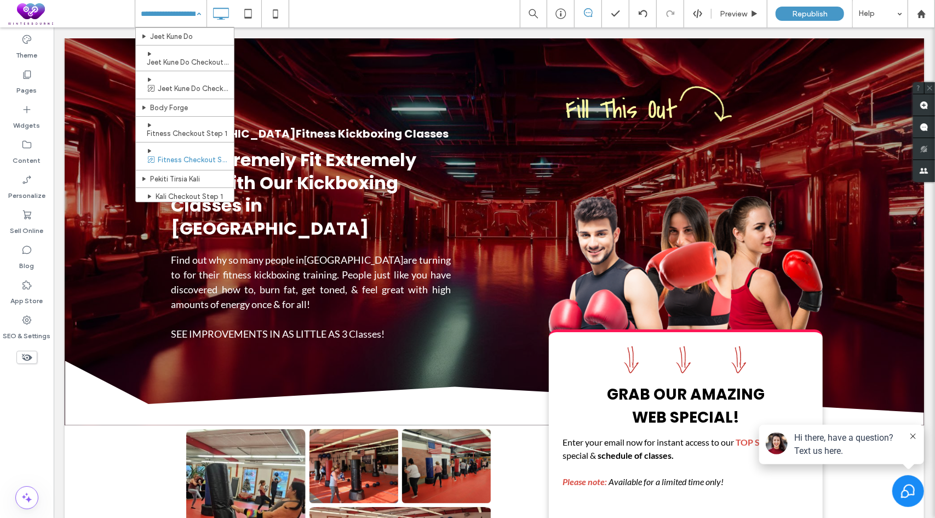
scroll to position [329, 0]
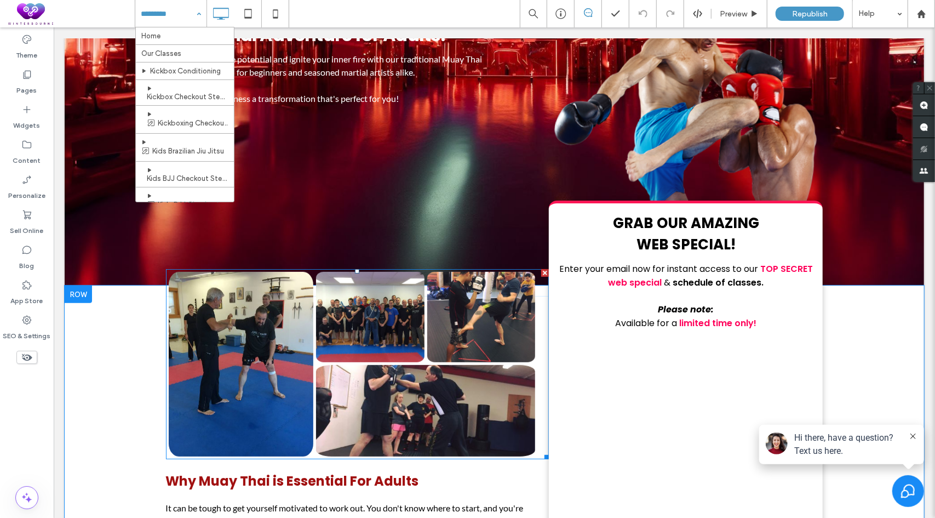
scroll to position [164, 0]
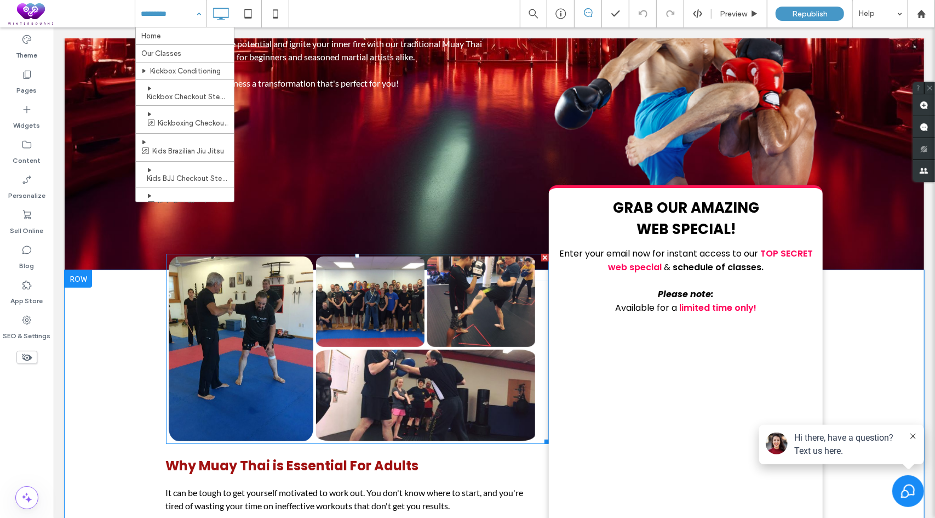
click at [322, 344] on link at bounding box center [369, 301] width 108 height 90
click at [352, 350] on link at bounding box center [424, 394] width 219 height 91
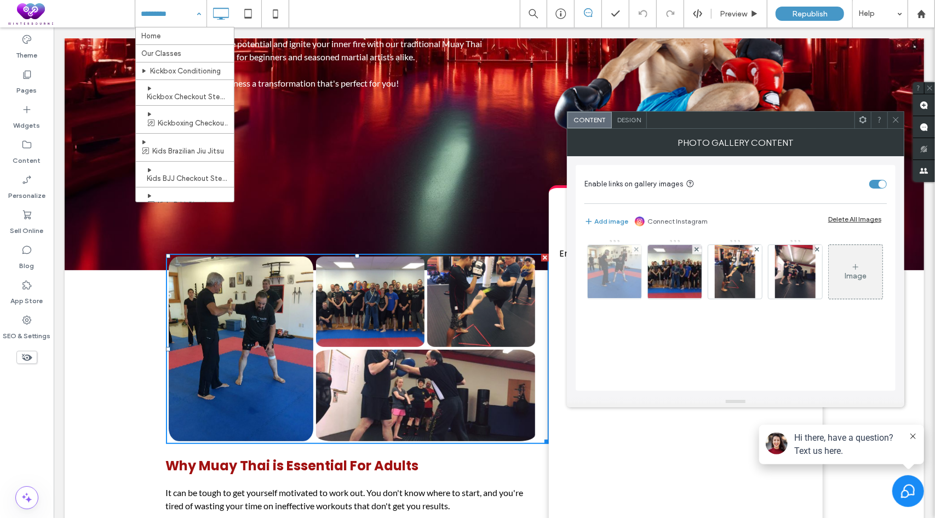
click at [624, 268] on img at bounding box center [615, 272] width 72 height 54
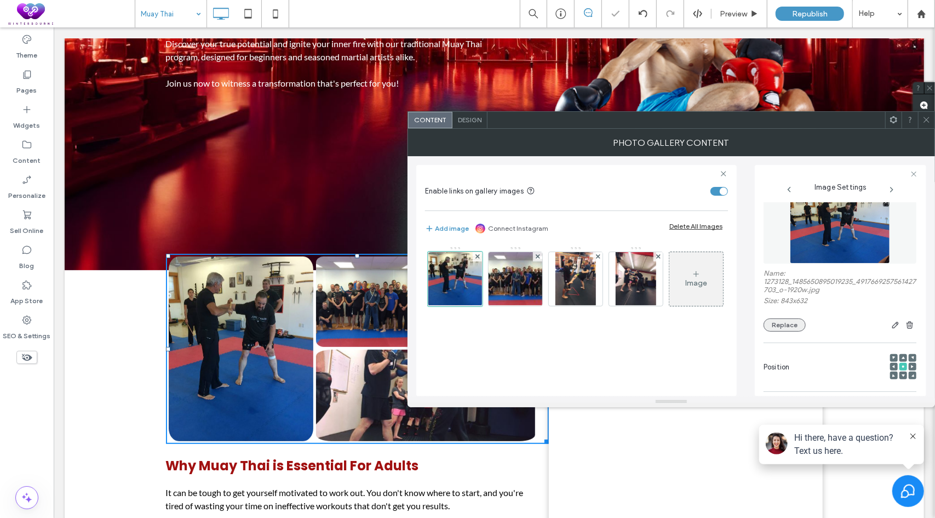
scroll to position [55, 0]
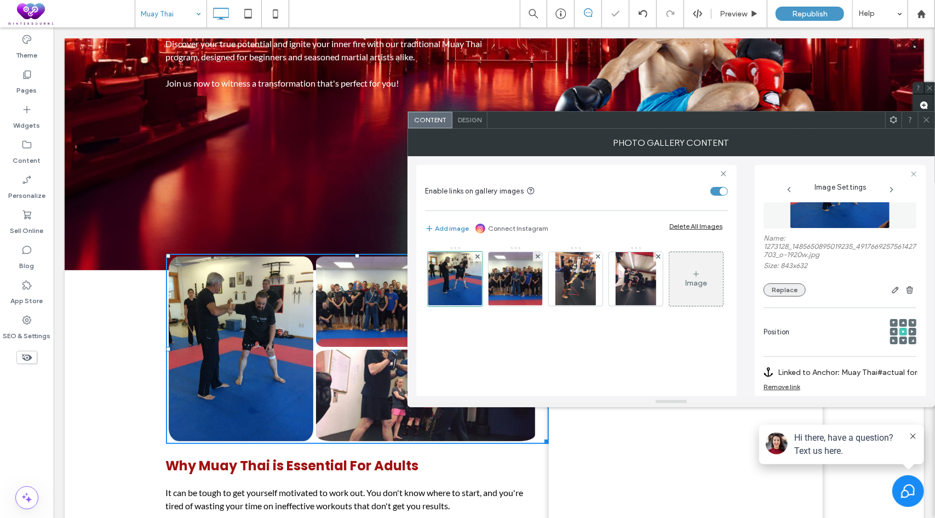
click at [791, 290] on button "Replace" at bounding box center [784, 289] width 42 height 13
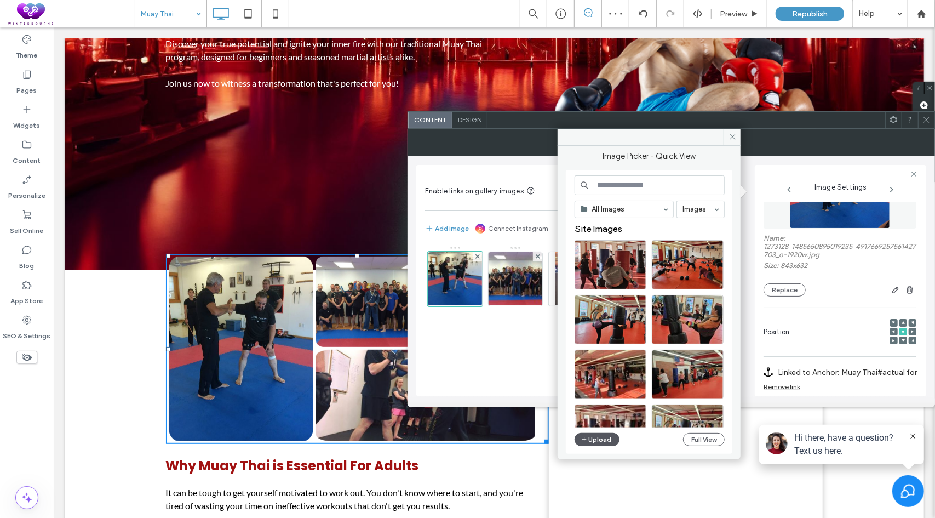
click at [591, 442] on button "Upload" at bounding box center [596, 439] width 45 height 13
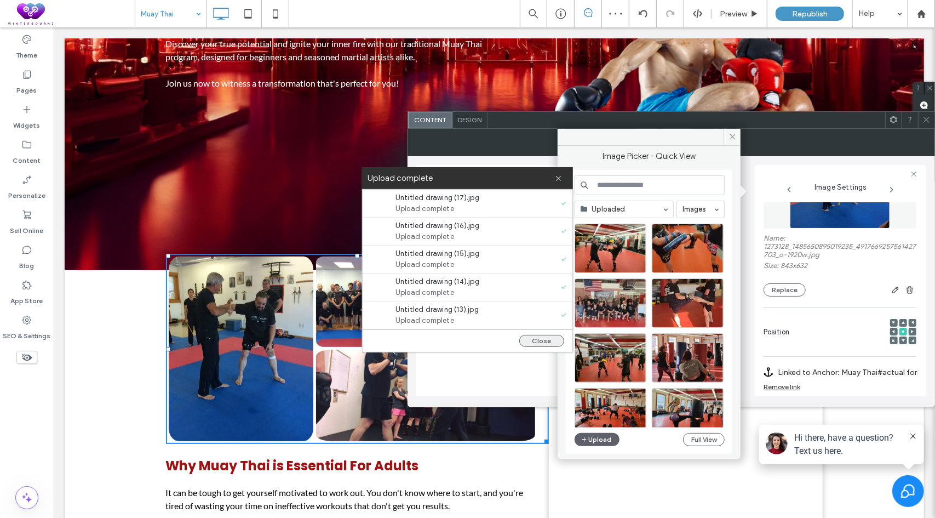
click at [545, 339] on button "Close" at bounding box center [541, 341] width 45 height 12
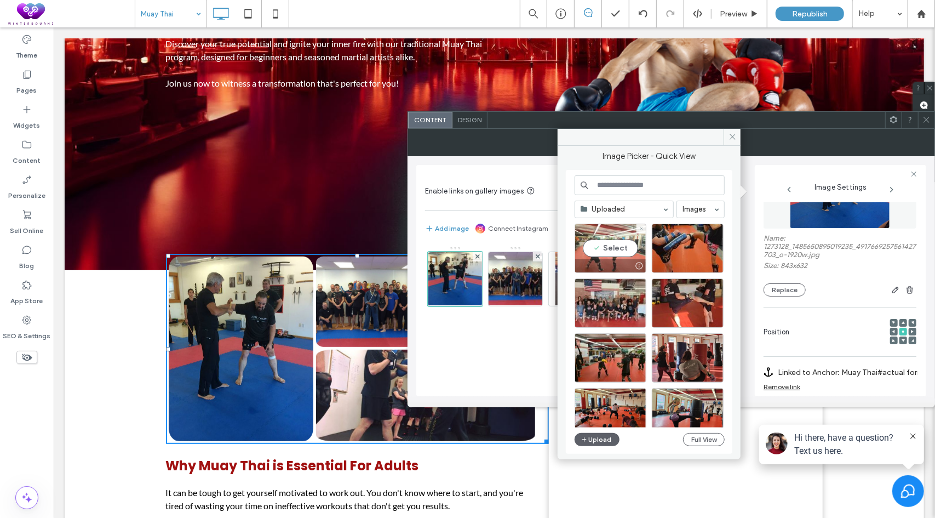
click at [618, 248] on div "Select" at bounding box center [610, 247] width 72 height 49
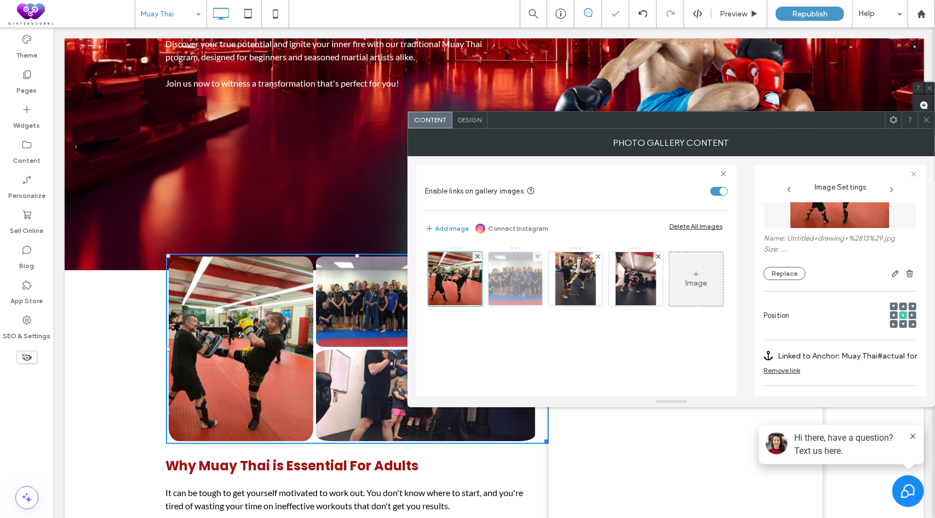
click at [519, 289] on img at bounding box center [516, 279] width 86 height 54
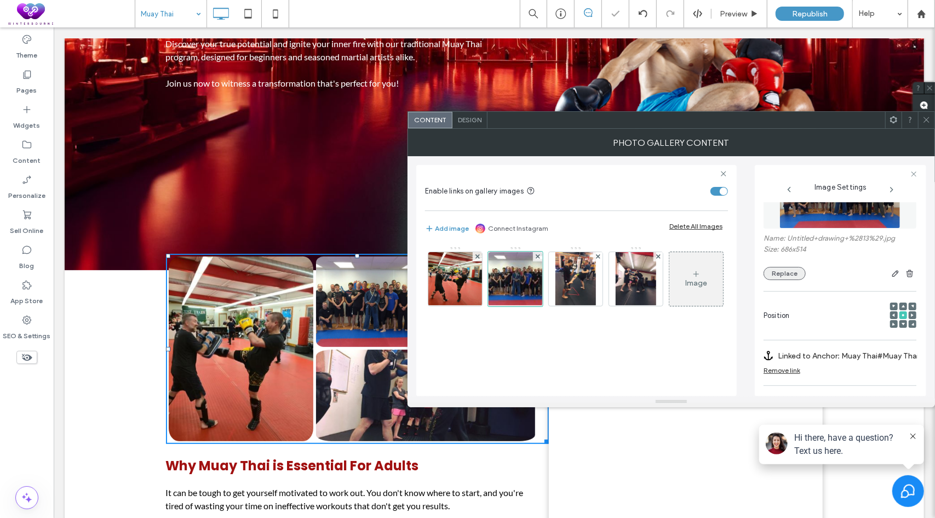
click at [784, 275] on button "Replace" at bounding box center [784, 273] width 42 height 13
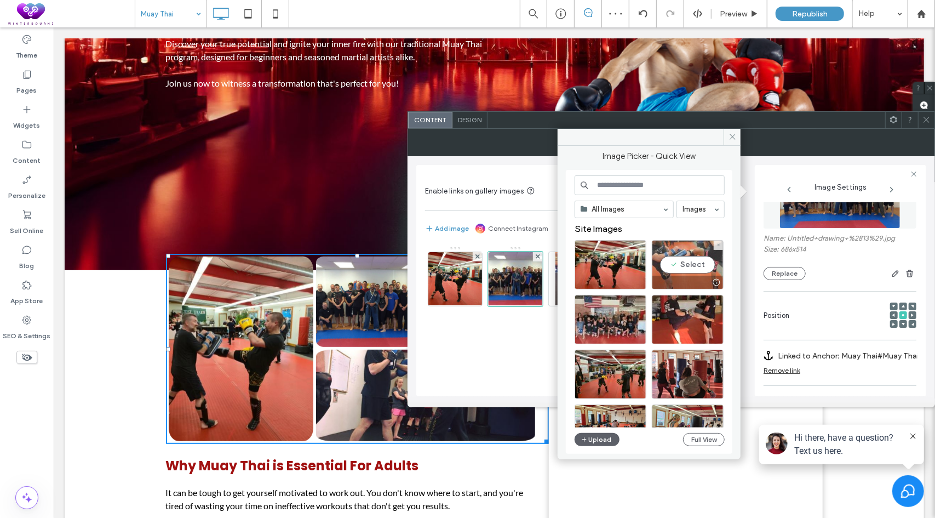
click at [691, 263] on div "Select" at bounding box center [688, 264] width 72 height 49
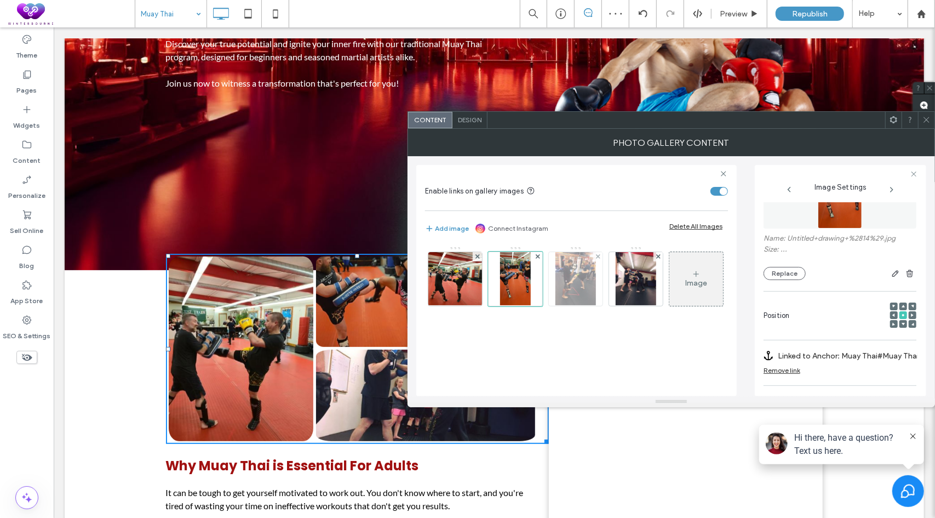
click at [572, 272] on img at bounding box center [575, 279] width 41 height 54
click at [779, 289] on div "Position" at bounding box center [839, 309] width 153 height 49
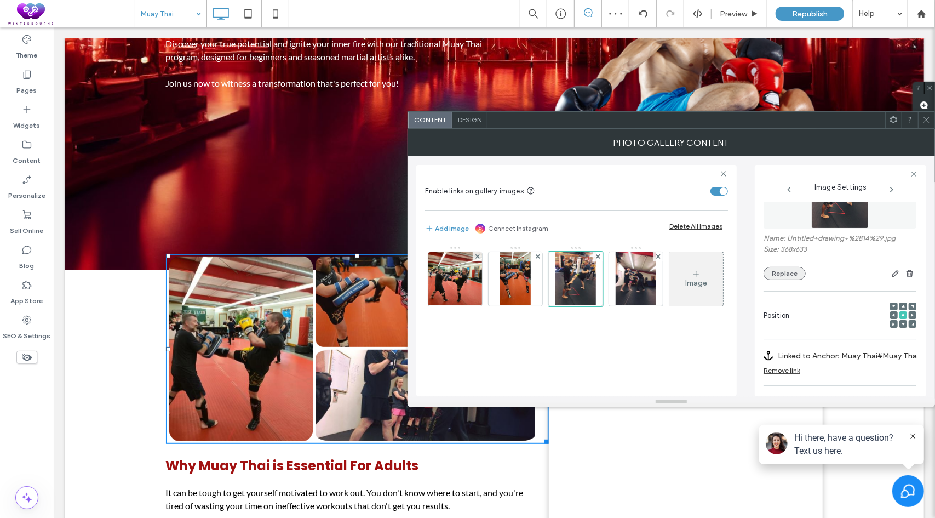
click at [791, 275] on button "Replace" at bounding box center [784, 273] width 42 height 13
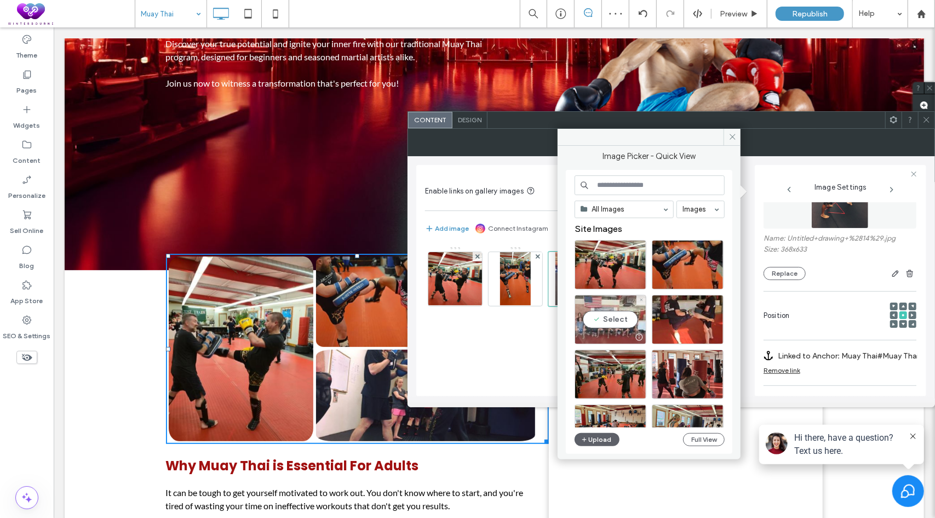
click at [606, 320] on div "Select" at bounding box center [610, 319] width 72 height 49
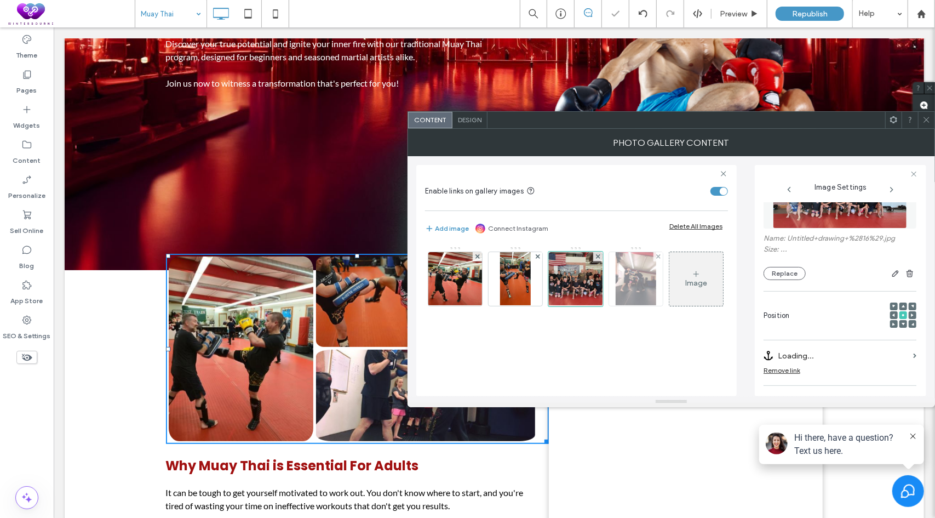
click at [646, 279] on img at bounding box center [636, 279] width 41 height 54
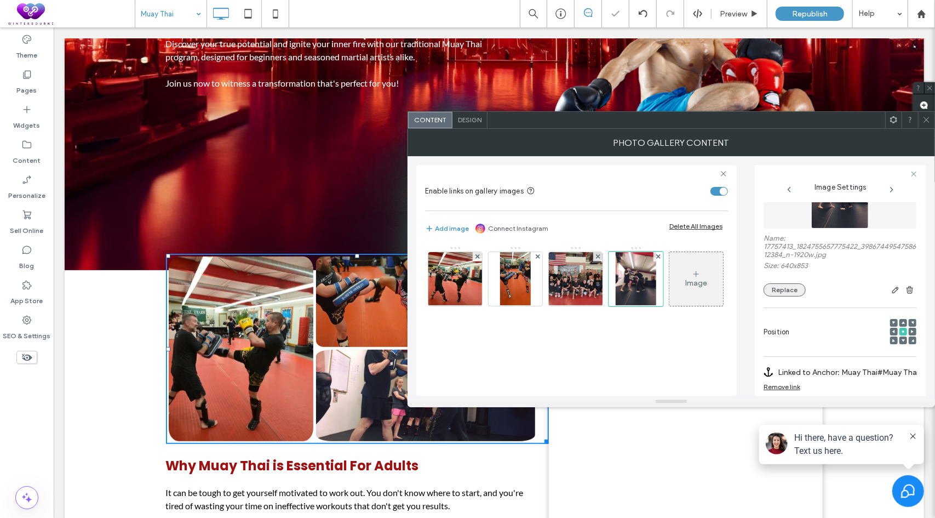
click at [773, 290] on button "Replace" at bounding box center [784, 289] width 42 height 13
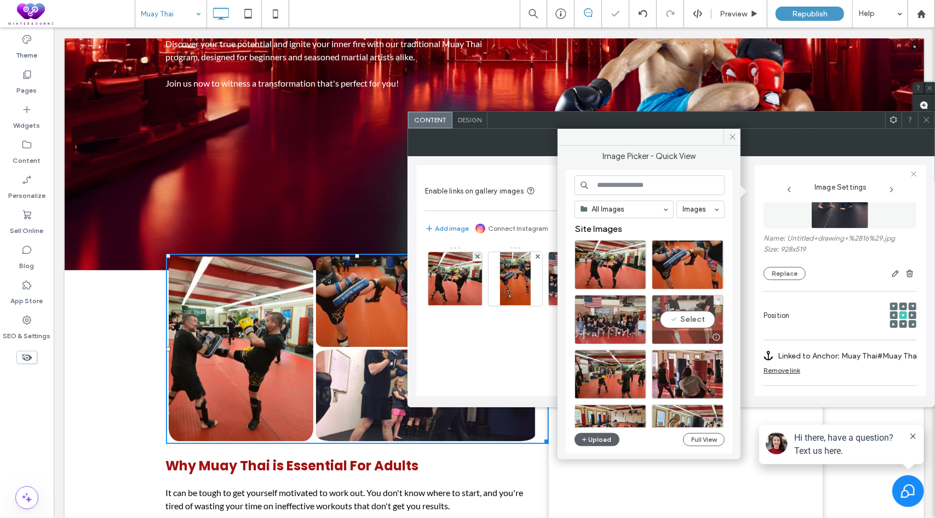
click at [682, 314] on div "Select" at bounding box center [688, 319] width 72 height 49
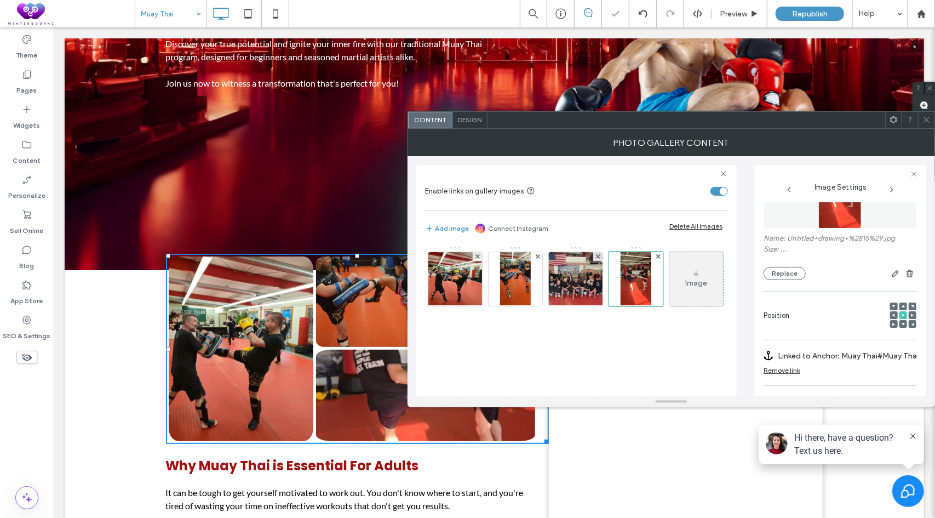
click at [927, 123] on span at bounding box center [926, 120] width 8 height 16
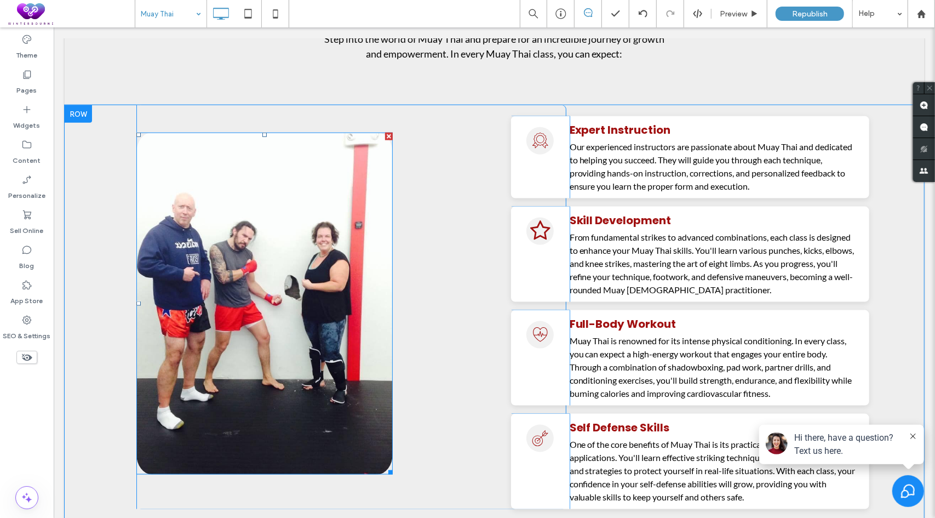
click at [326, 303] on img at bounding box center [264, 303] width 256 height 342
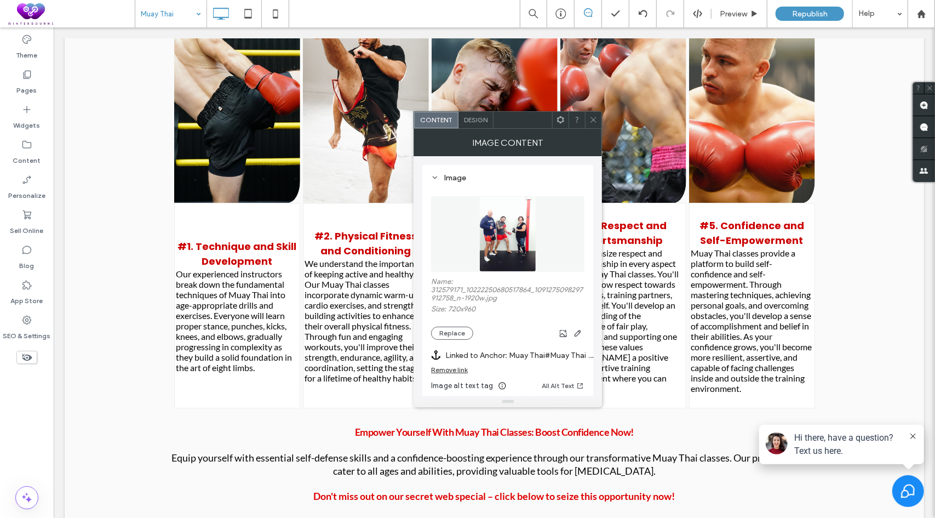
scroll to position [4600, 0]
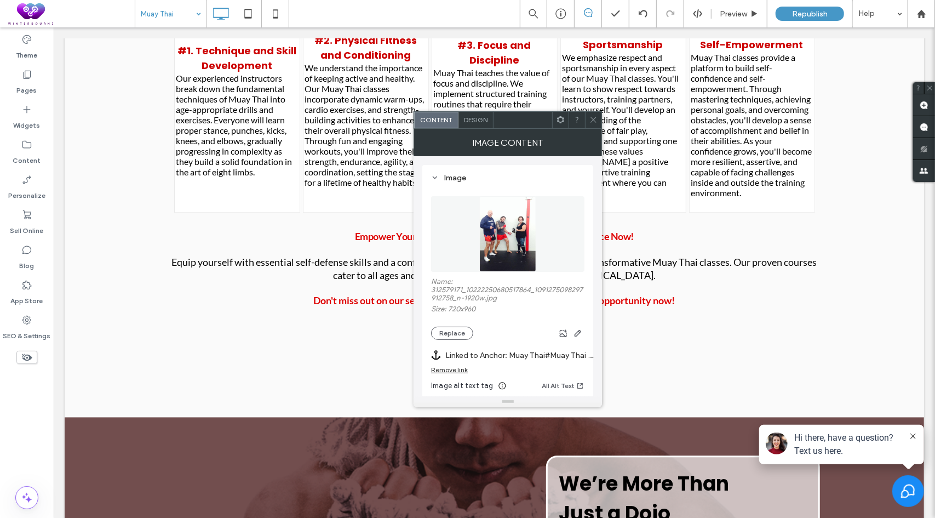
click at [595, 110] on p "We emphasize respect and sportsmanship in every aspect of our Muay Thai classes…" at bounding box center [623, 124] width 122 height 146
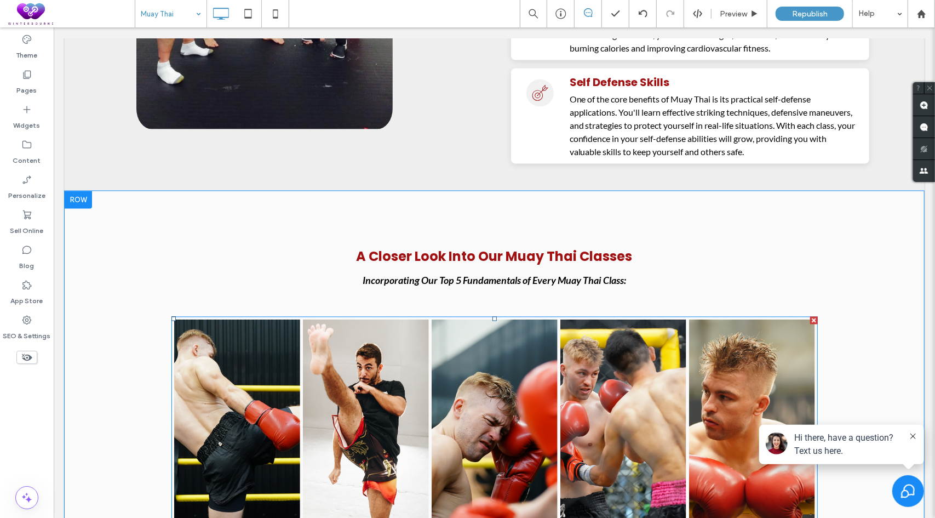
scroll to position [3888, 0]
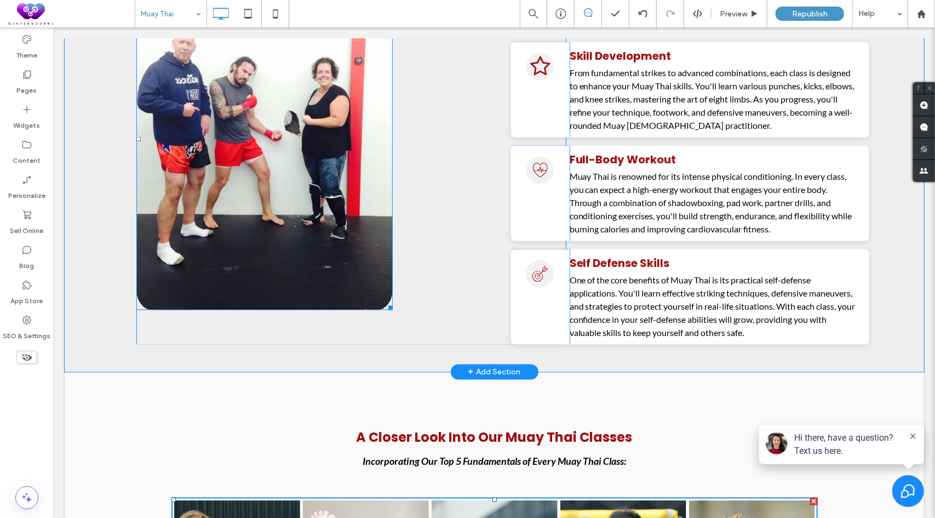
click at [281, 142] on img at bounding box center [264, 139] width 256 height 342
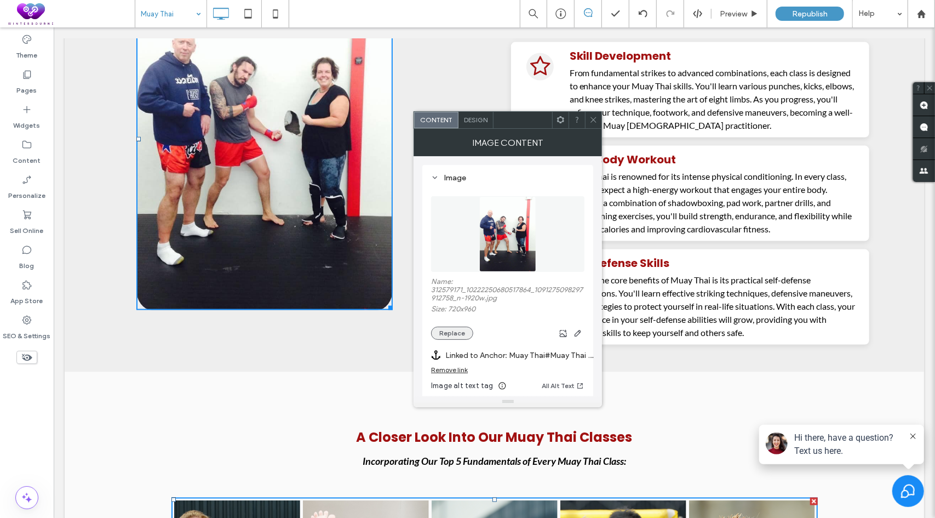
click at [448, 332] on button "Replace" at bounding box center [452, 332] width 42 height 13
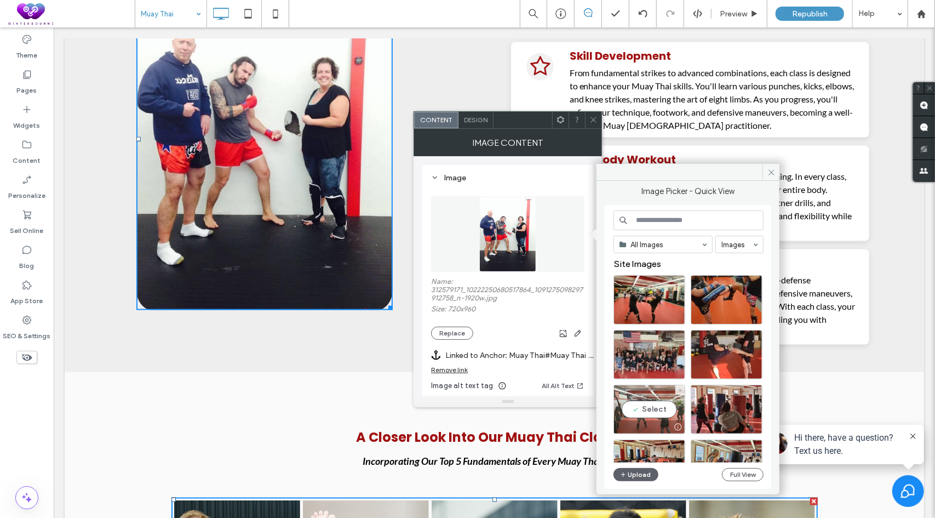
click at [646, 404] on div "Select" at bounding box center [649, 408] width 72 height 49
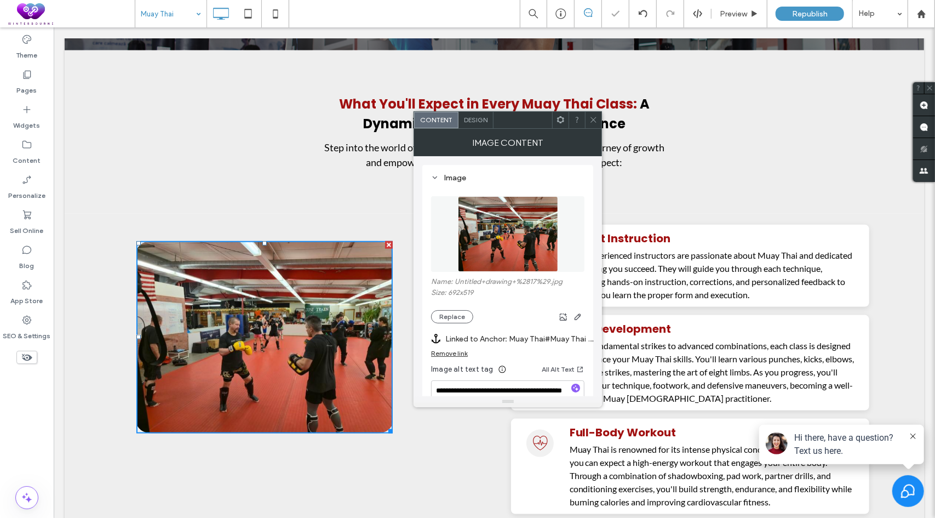
scroll to position [3614, 0]
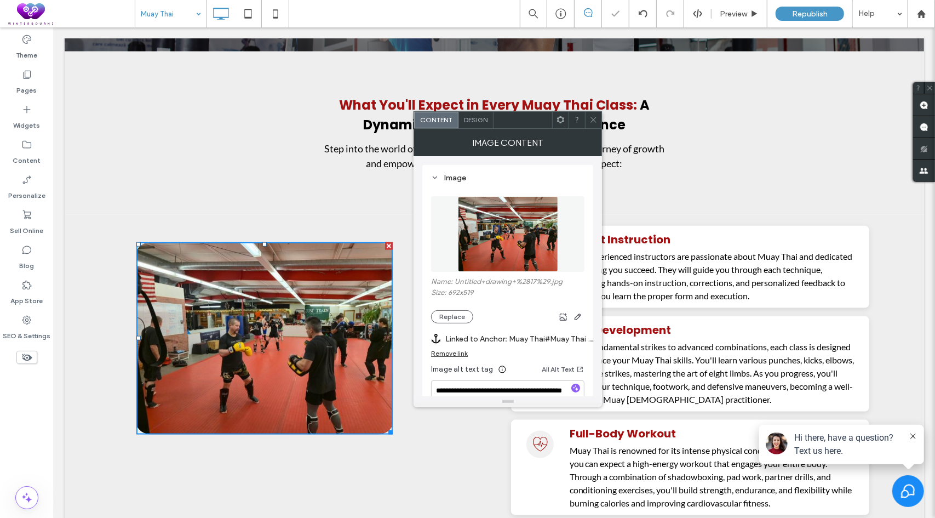
click at [594, 116] on icon at bounding box center [593, 120] width 8 height 8
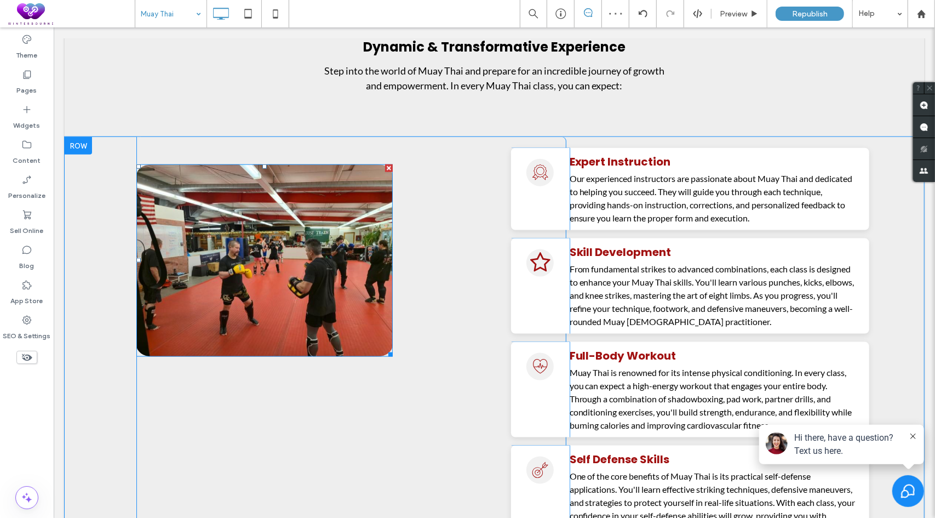
scroll to position [3724, 0]
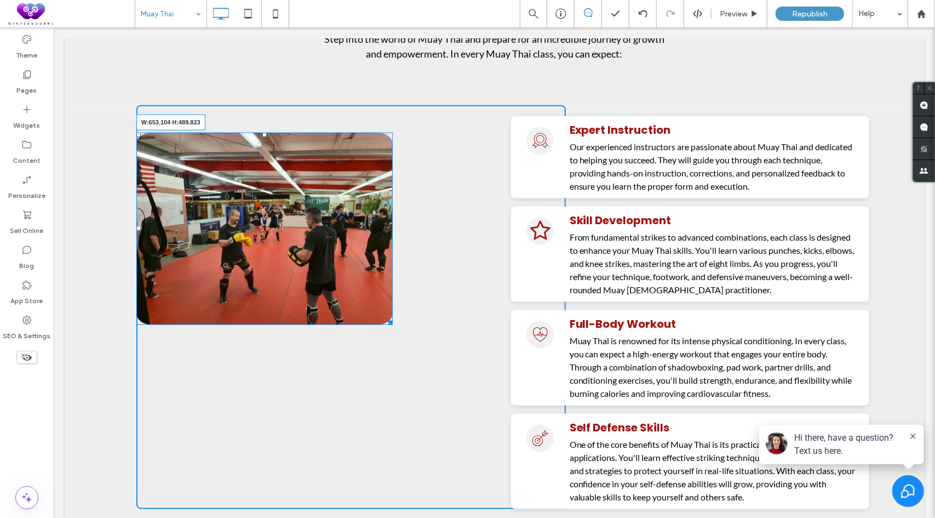
drag, startPoint x: 389, startPoint y: 306, endPoint x: 429, endPoint y: 382, distance: 86.0
click at [392, 324] on div "W:653.104 H:489.823" at bounding box center [264, 228] width 256 height 192
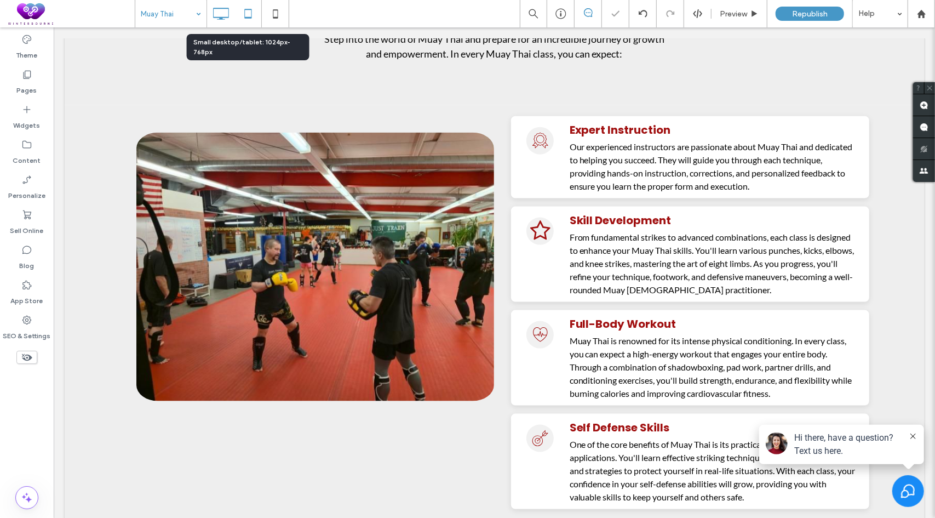
click at [252, 18] on icon at bounding box center [248, 14] width 22 height 22
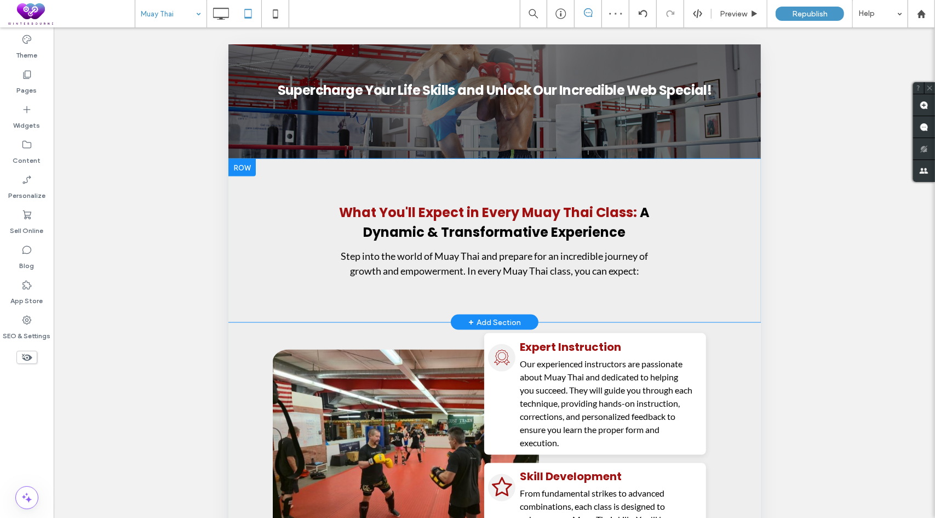
scroll to position [3998, 0]
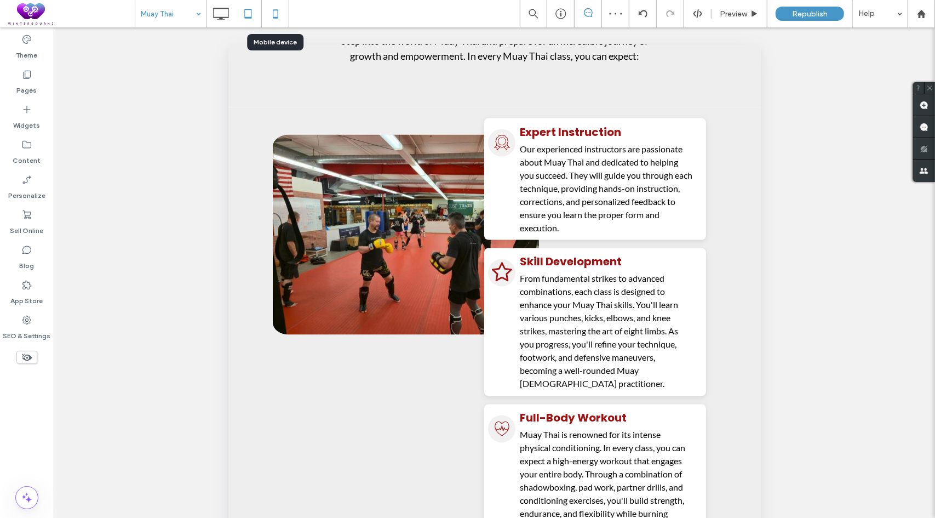
click at [278, 15] on icon at bounding box center [276, 14] width 22 height 22
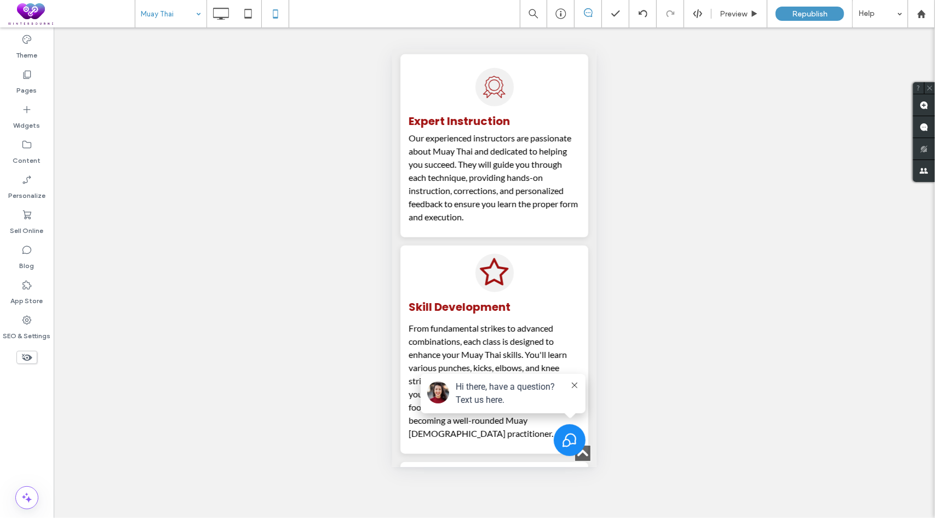
scroll to position [5915, 0]
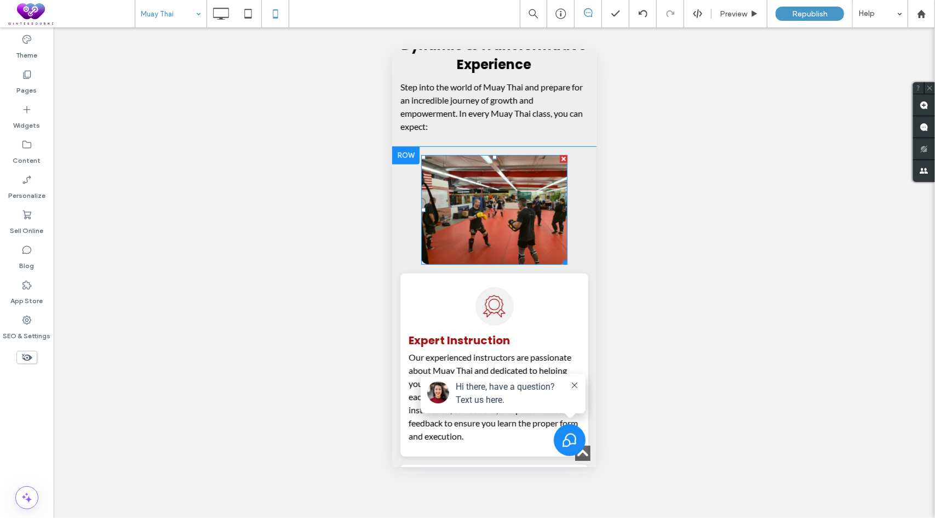
click at [495, 240] on img at bounding box center [494, 209] width 146 height 110
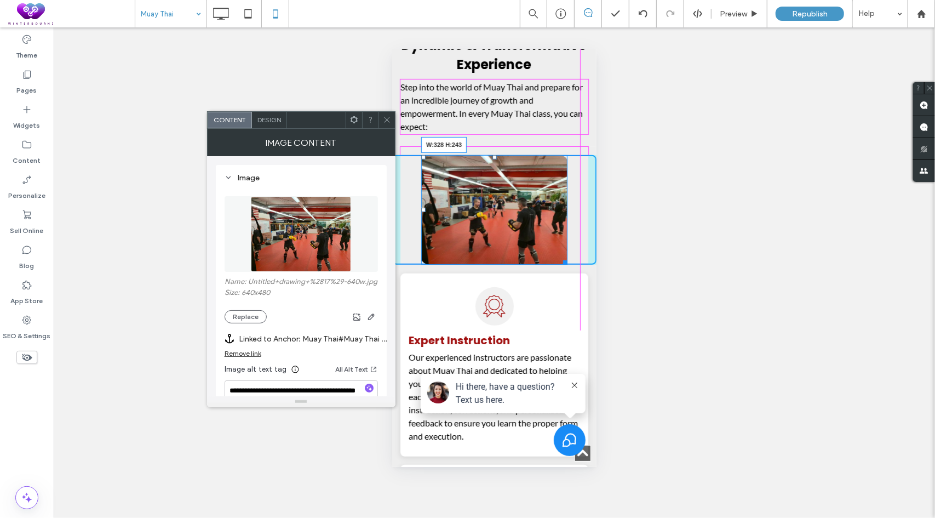
drag, startPoint x: 560, startPoint y: 323, endPoint x: 923, endPoint y: 341, distance: 363.5
click at [567, 264] on div "W:328 H:243" at bounding box center [494, 209] width 146 height 110
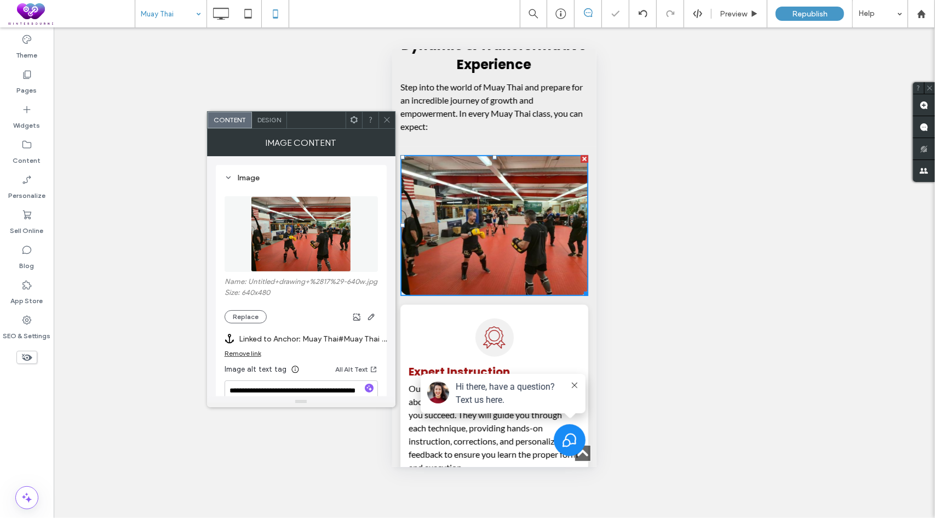
click at [390, 117] on icon at bounding box center [387, 120] width 8 height 8
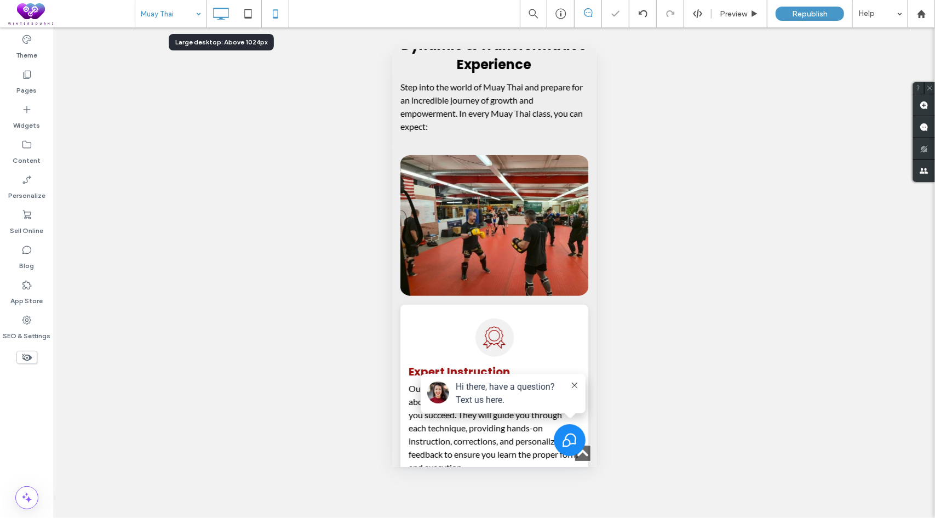
click at [223, 17] on use at bounding box center [221, 14] width 16 height 12
